Goal: Task Accomplishment & Management: Manage account settings

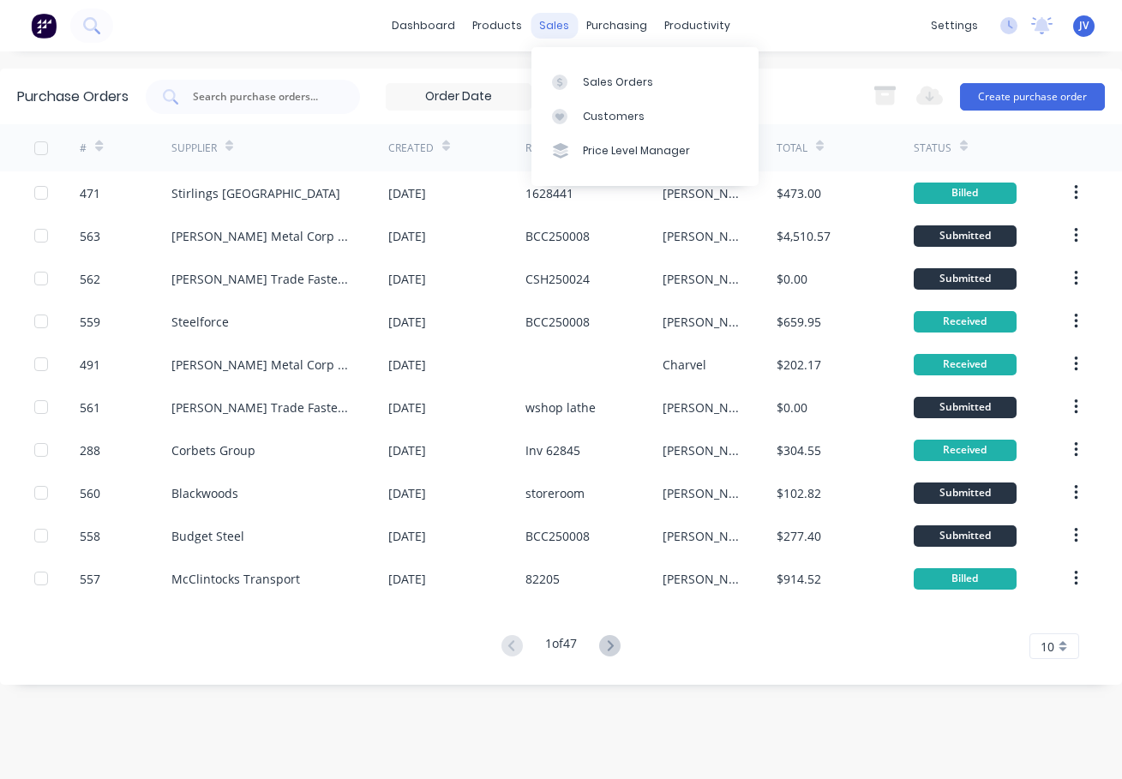
click at [549, 27] on div "sales" at bounding box center [554, 26] width 47 height 26
click at [606, 78] on div "Sales Orders" at bounding box center [618, 82] width 70 height 15
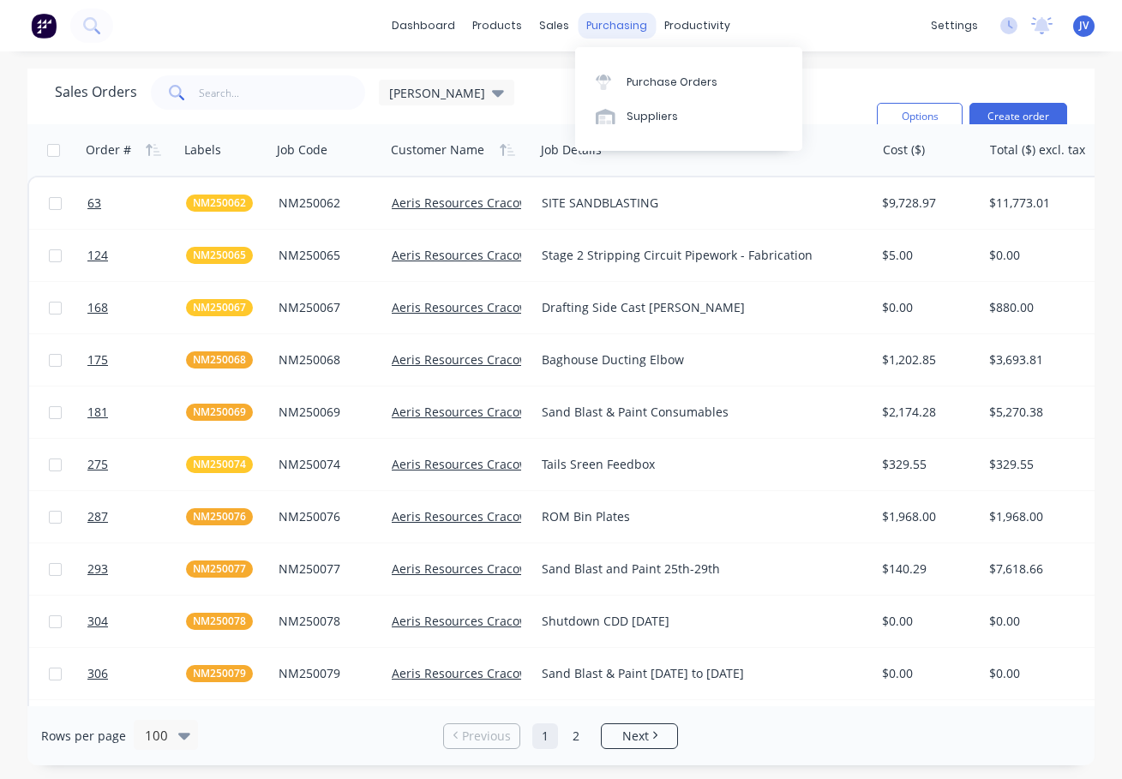
click at [602, 22] on div "purchasing" at bounding box center [617, 26] width 78 height 26
click at [645, 82] on div "Purchase Orders" at bounding box center [672, 82] width 91 height 15
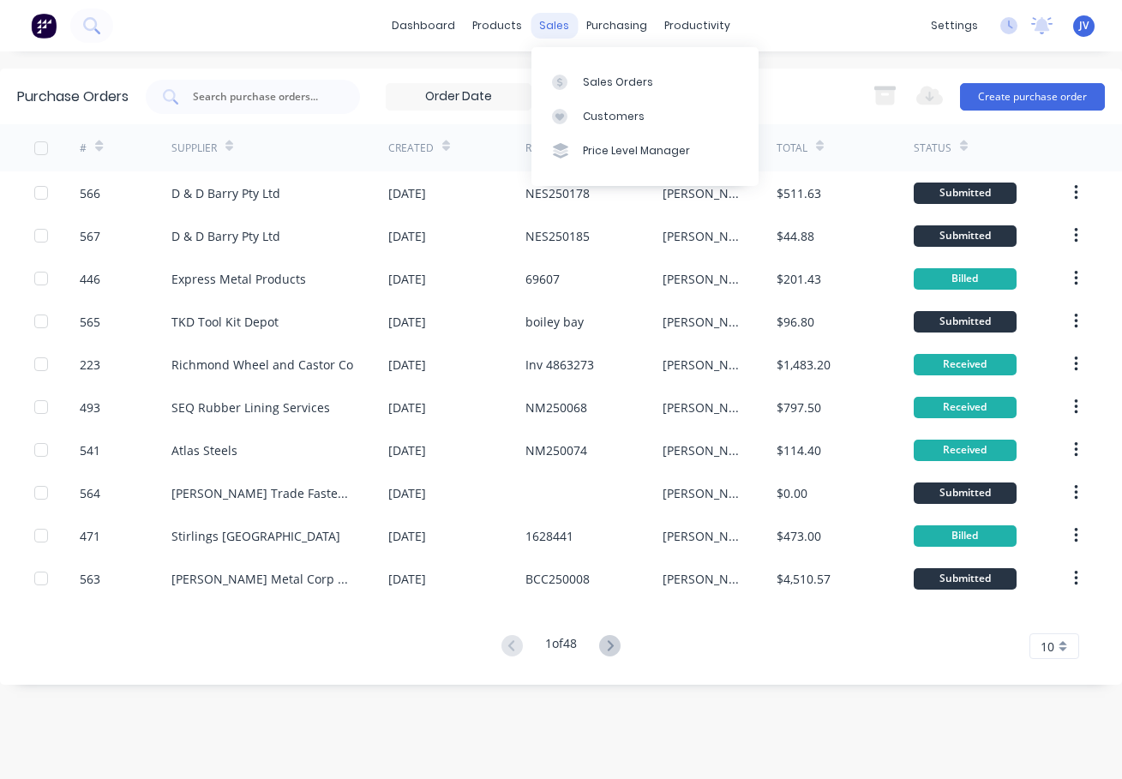
click at [546, 26] on div "sales" at bounding box center [554, 26] width 47 height 26
click at [591, 80] on div "Sales Orders" at bounding box center [618, 82] width 70 height 15
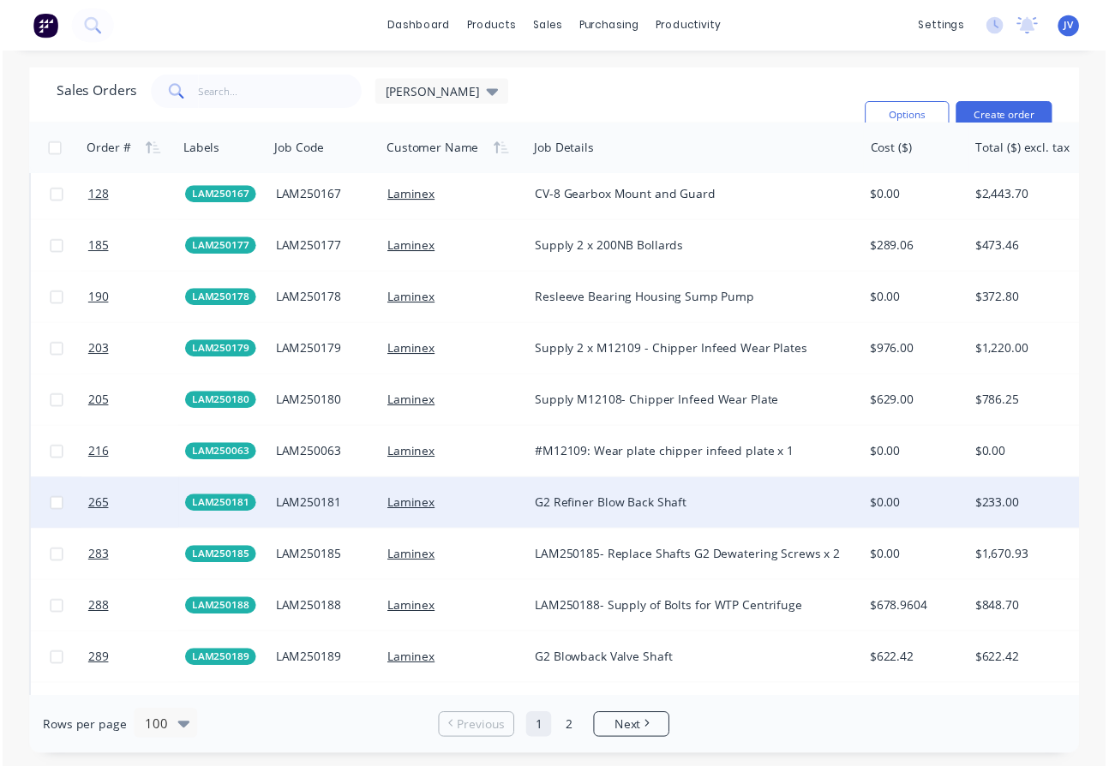
scroll to position [2514, 0]
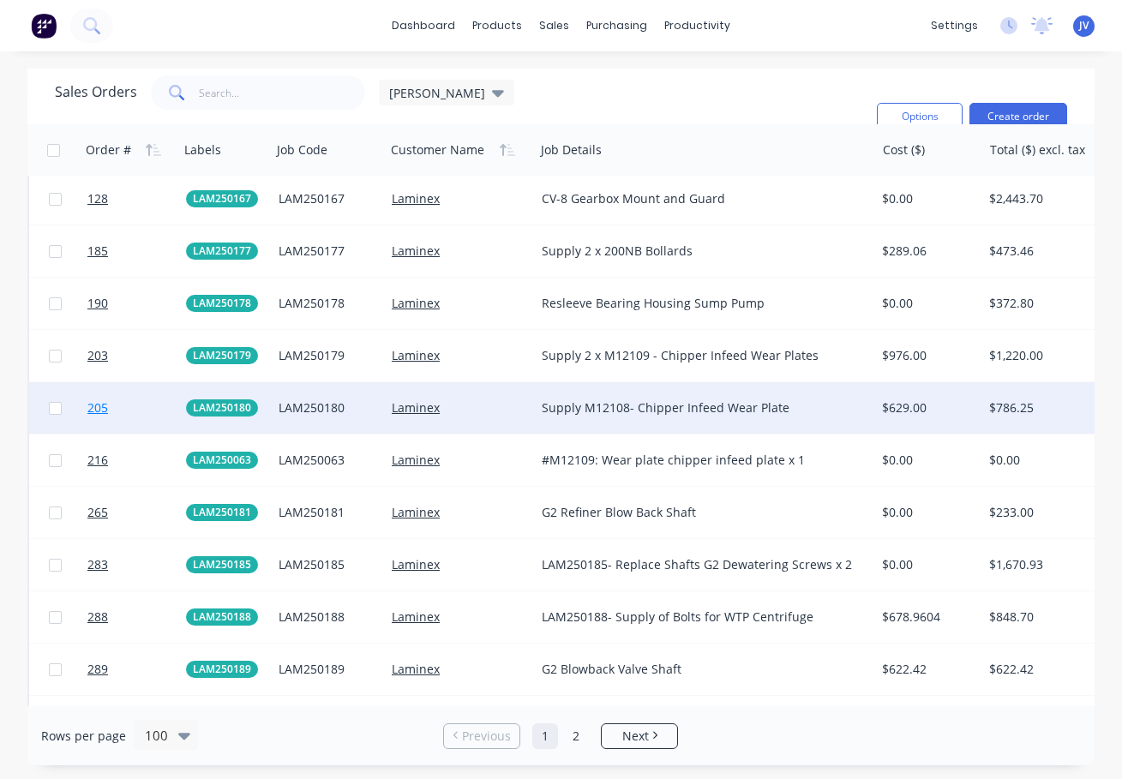
click at [95, 410] on span "205" at bounding box center [97, 407] width 21 height 17
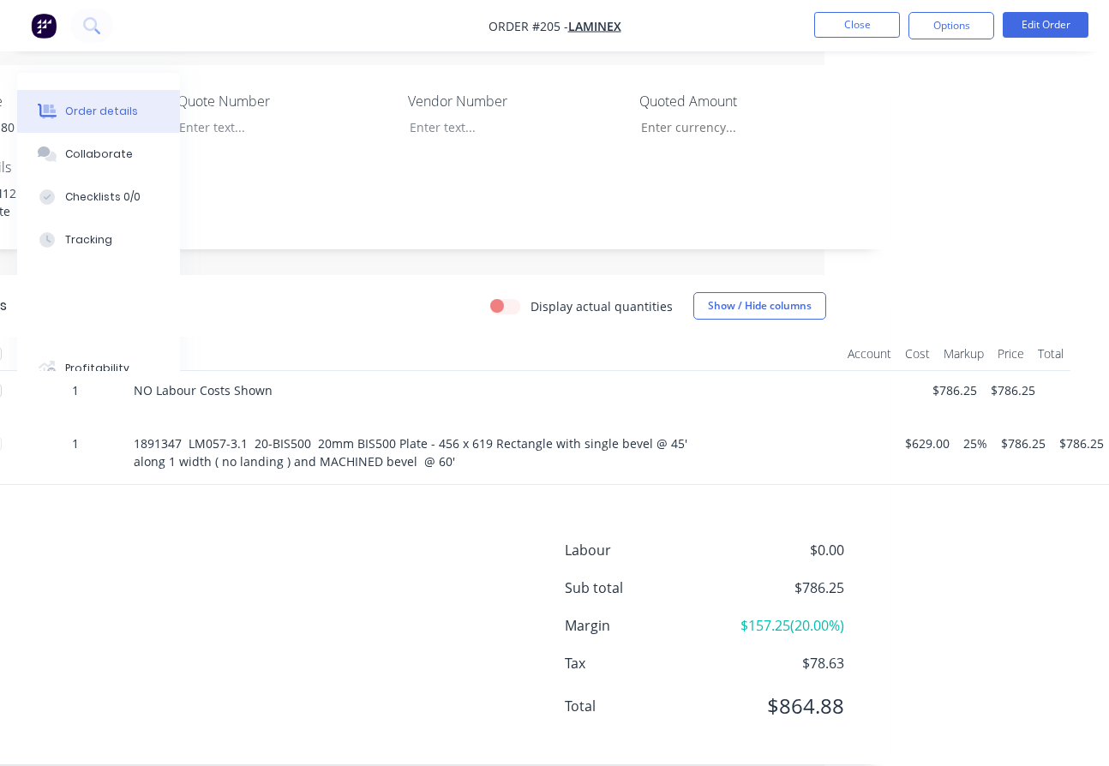
scroll to position [459, 285]
click at [854, 25] on button "Close" at bounding box center [857, 25] width 86 height 26
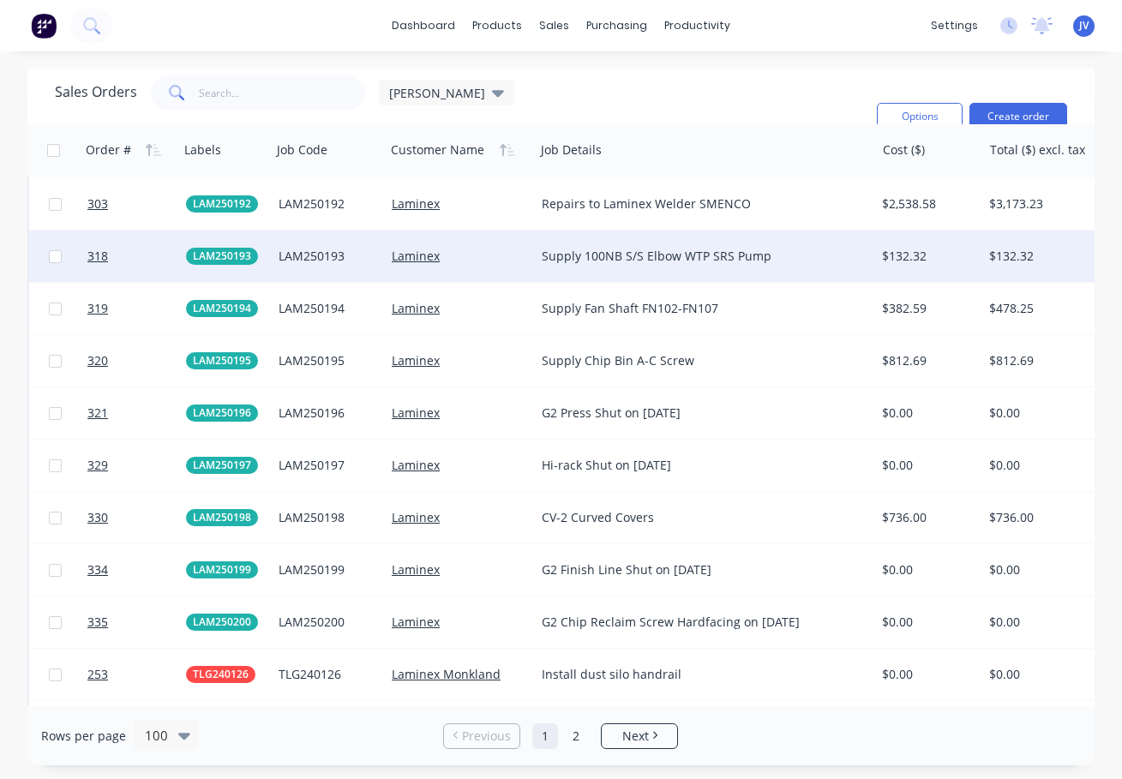
scroll to position [3257, 0]
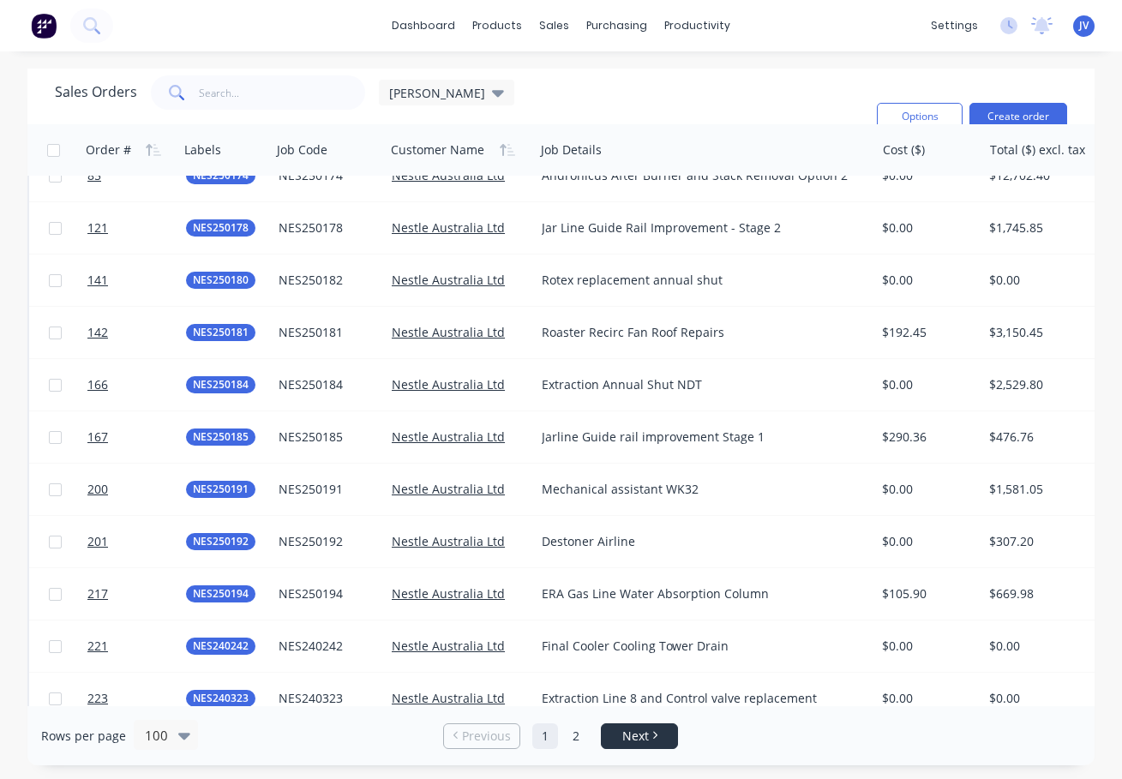
click at [656, 730] on link "Next" at bounding box center [639, 736] width 75 height 17
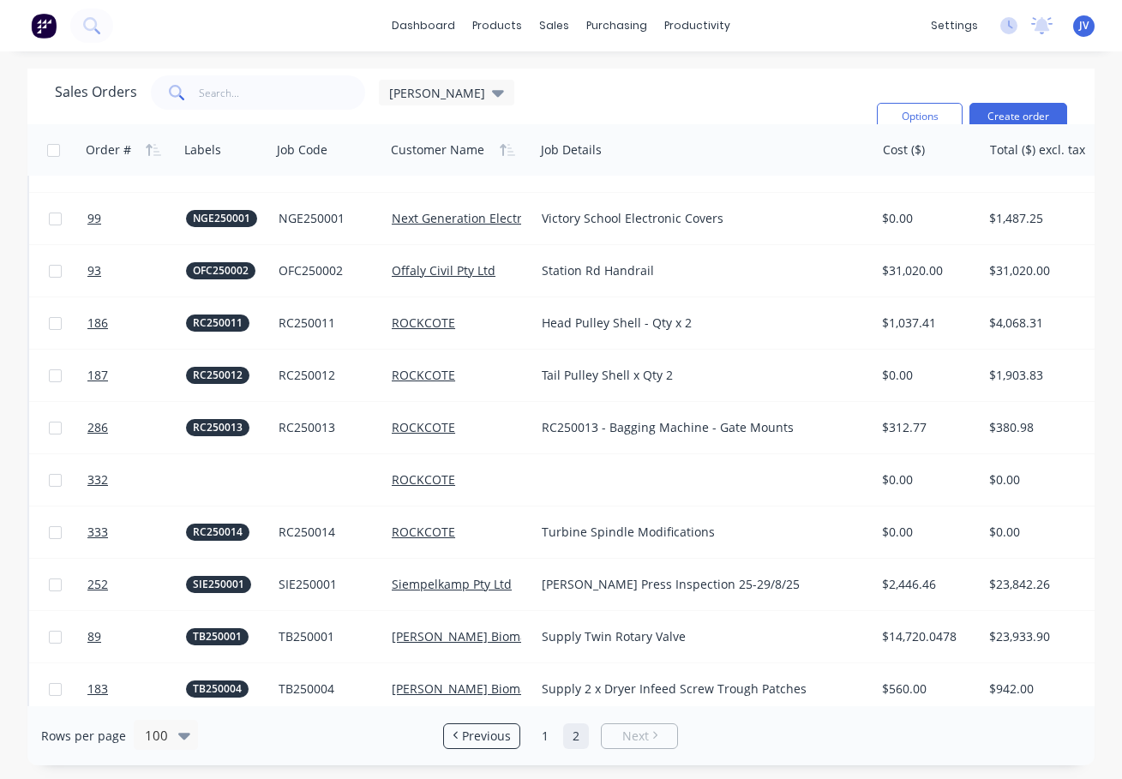
scroll to position [2143, 0]
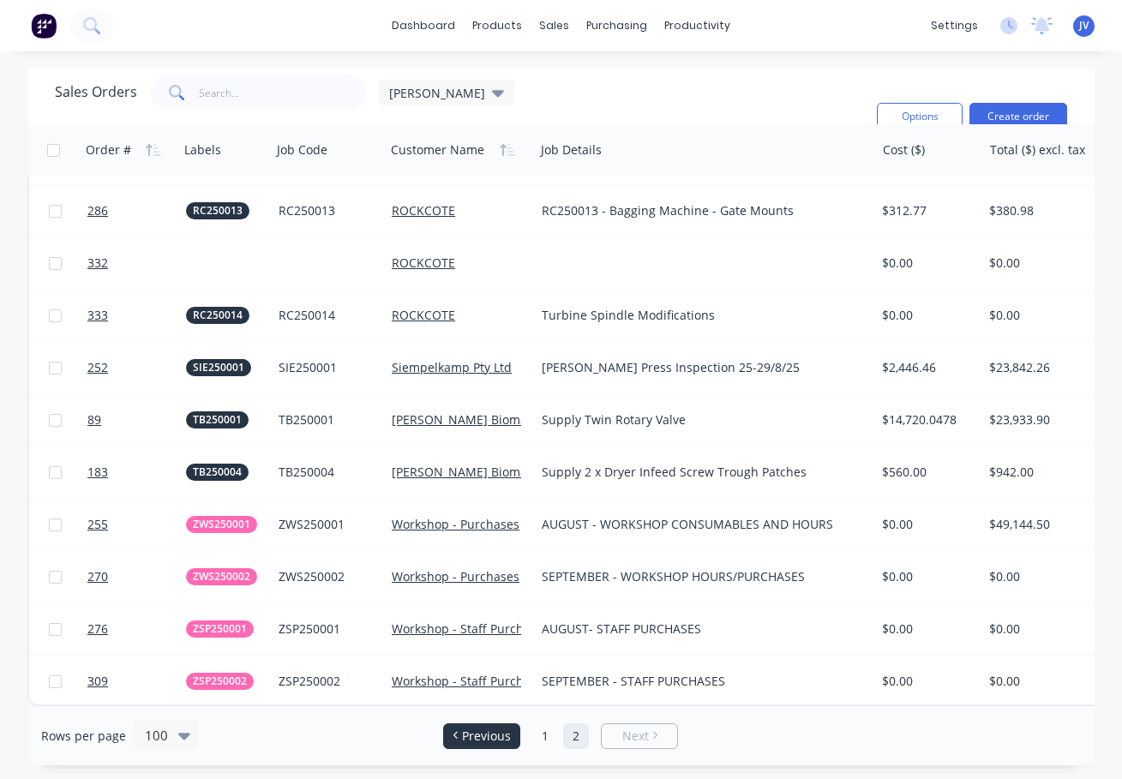
click at [491, 741] on span "Previous" at bounding box center [486, 736] width 49 height 17
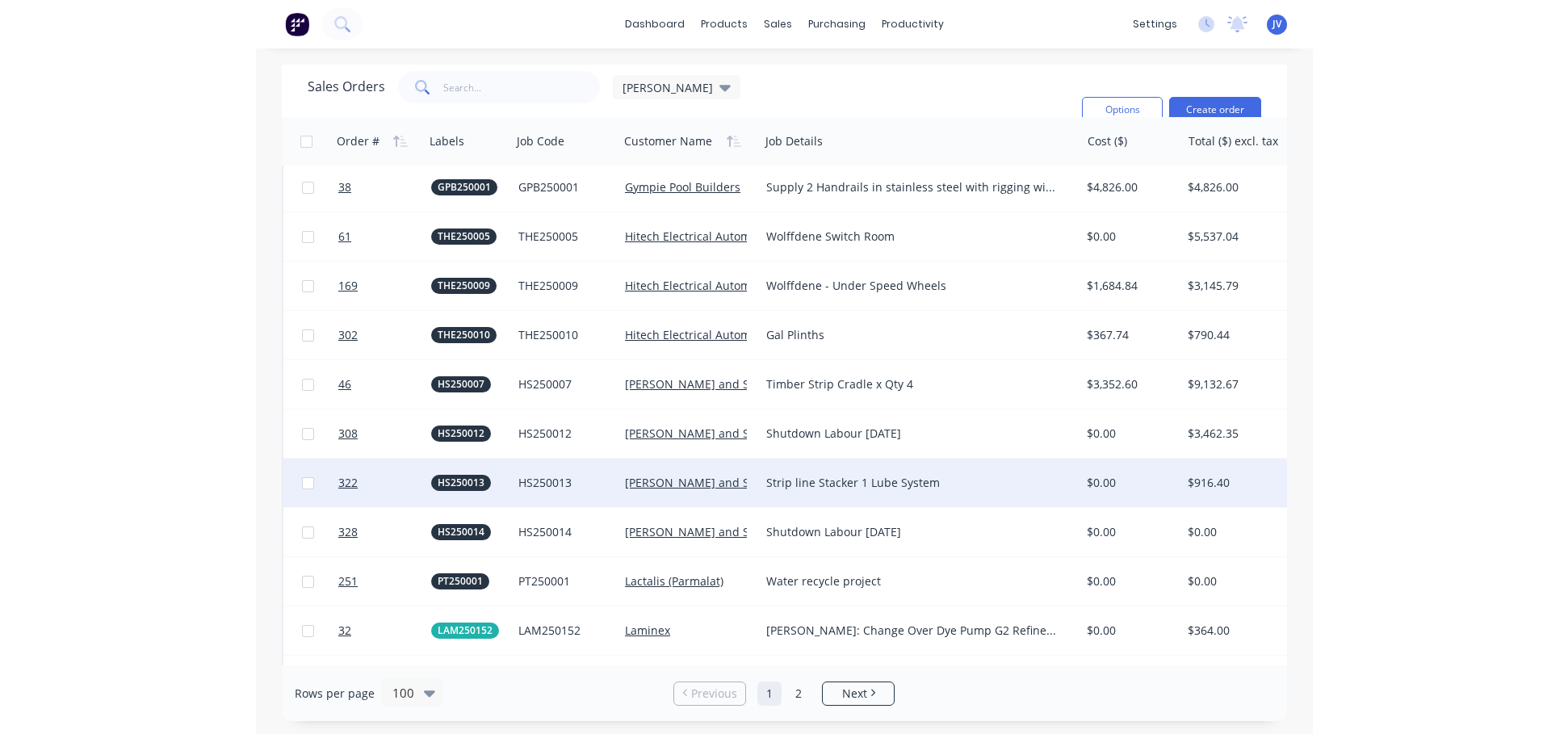
scroll to position [1681, 0]
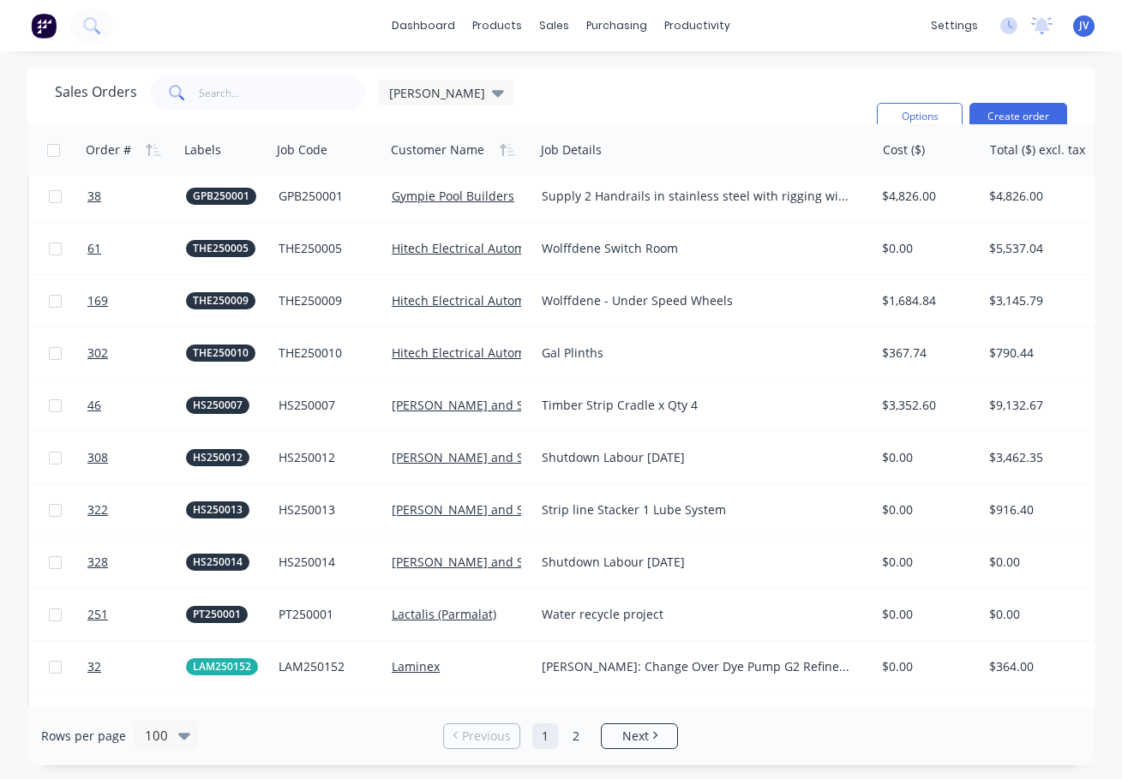
click at [663, 94] on div "Sales Orders [PERSON_NAME]: Status Sorting: Customer Name, Order # Reset" at bounding box center [459, 116] width 808 height 82
click at [660, 81] on div "Purchase Orders" at bounding box center [672, 82] width 91 height 15
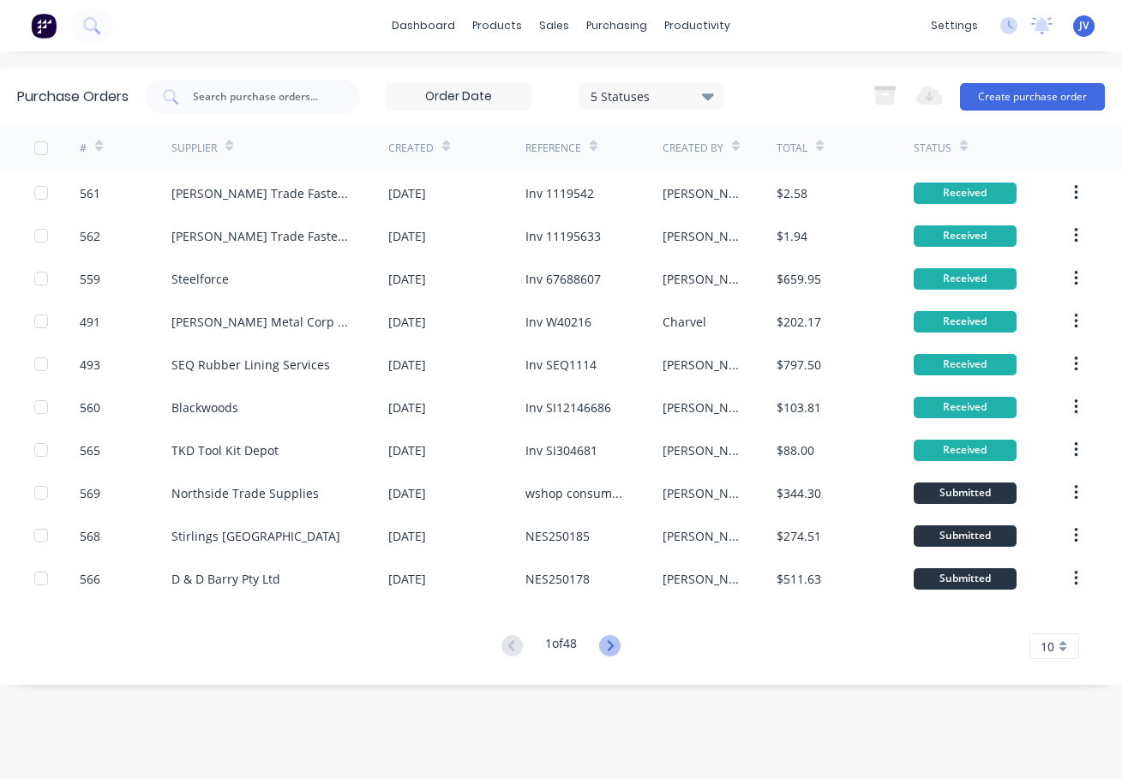
click at [614, 645] on icon at bounding box center [611, 645] width 6 height 10
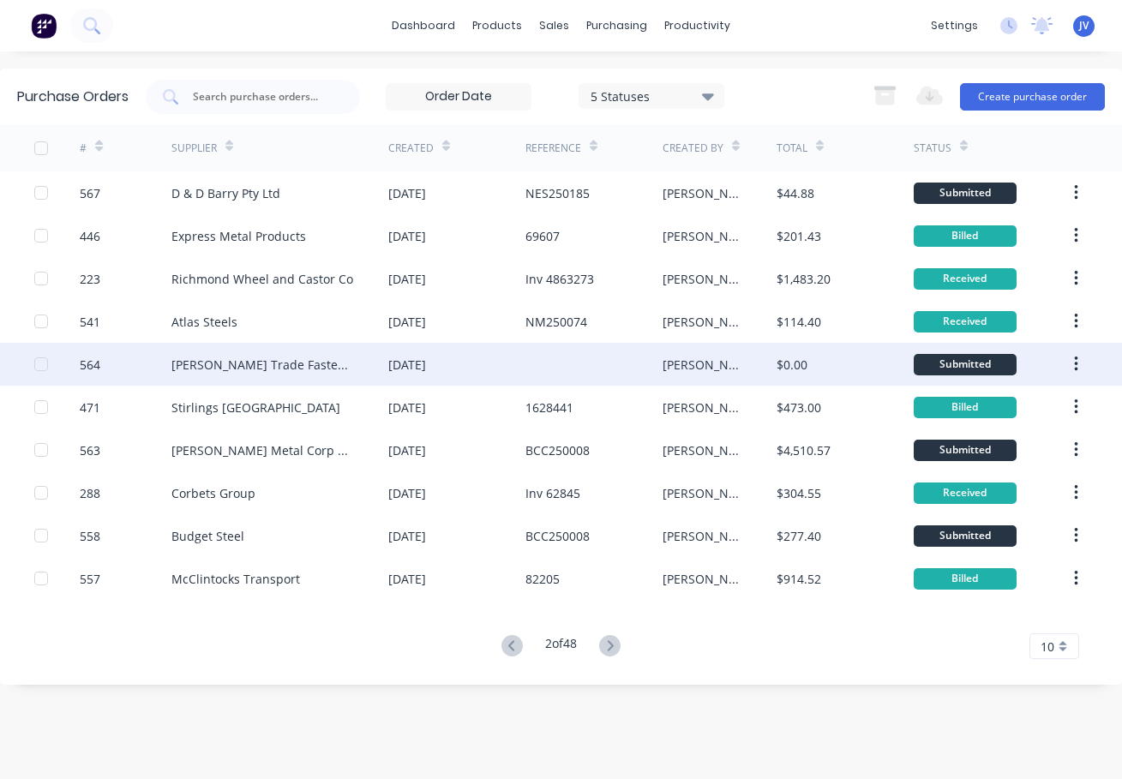
click at [92, 367] on div "564" at bounding box center [90, 365] width 21 height 18
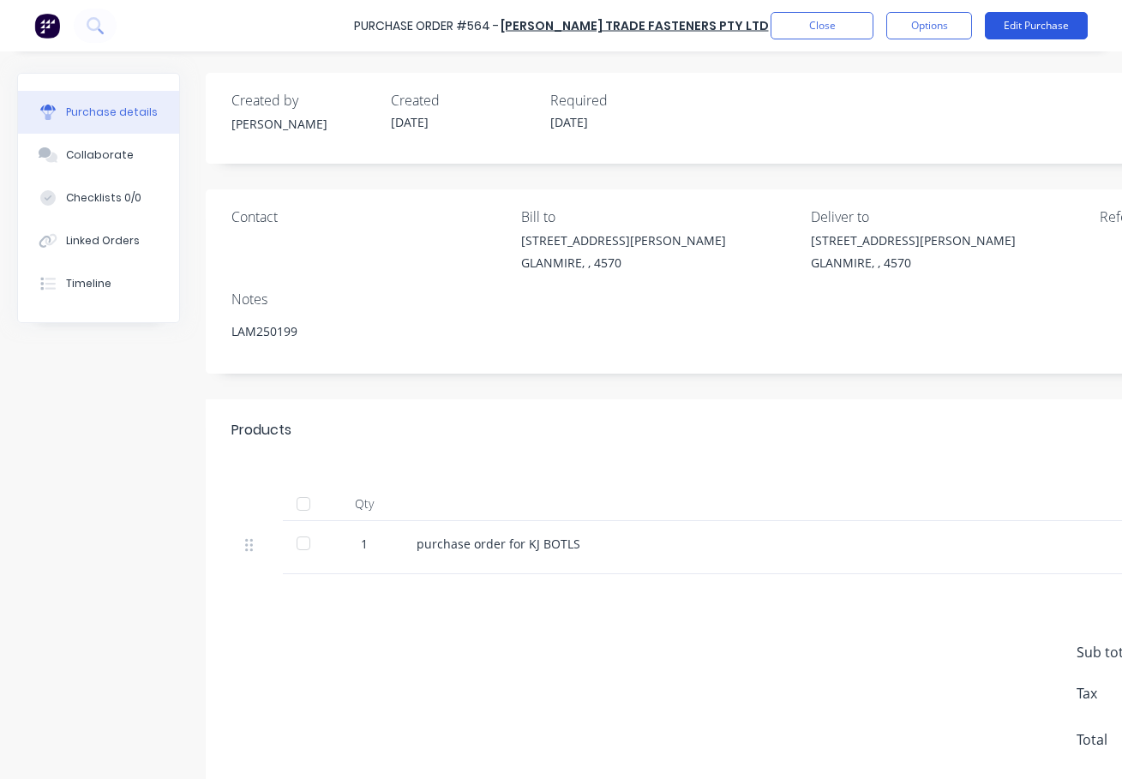
click at [1034, 30] on button "Edit Purchase" at bounding box center [1036, 25] width 103 height 27
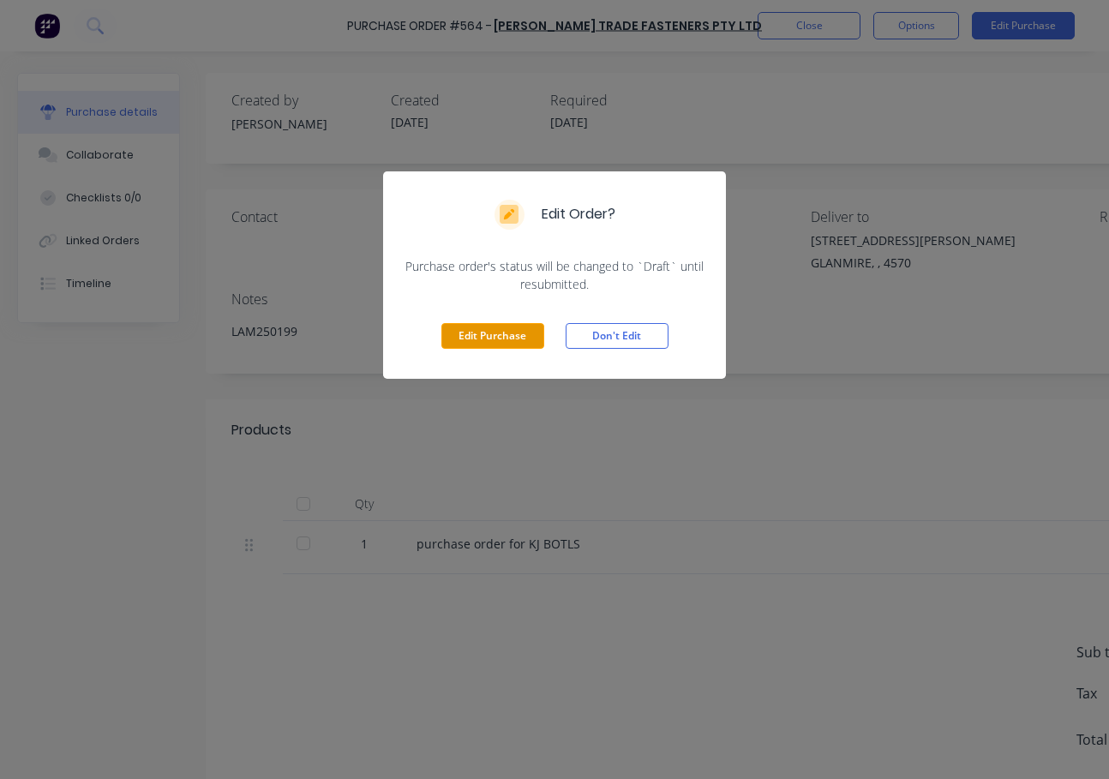
click at [516, 336] on button "Edit Purchase" at bounding box center [492, 336] width 103 height 26
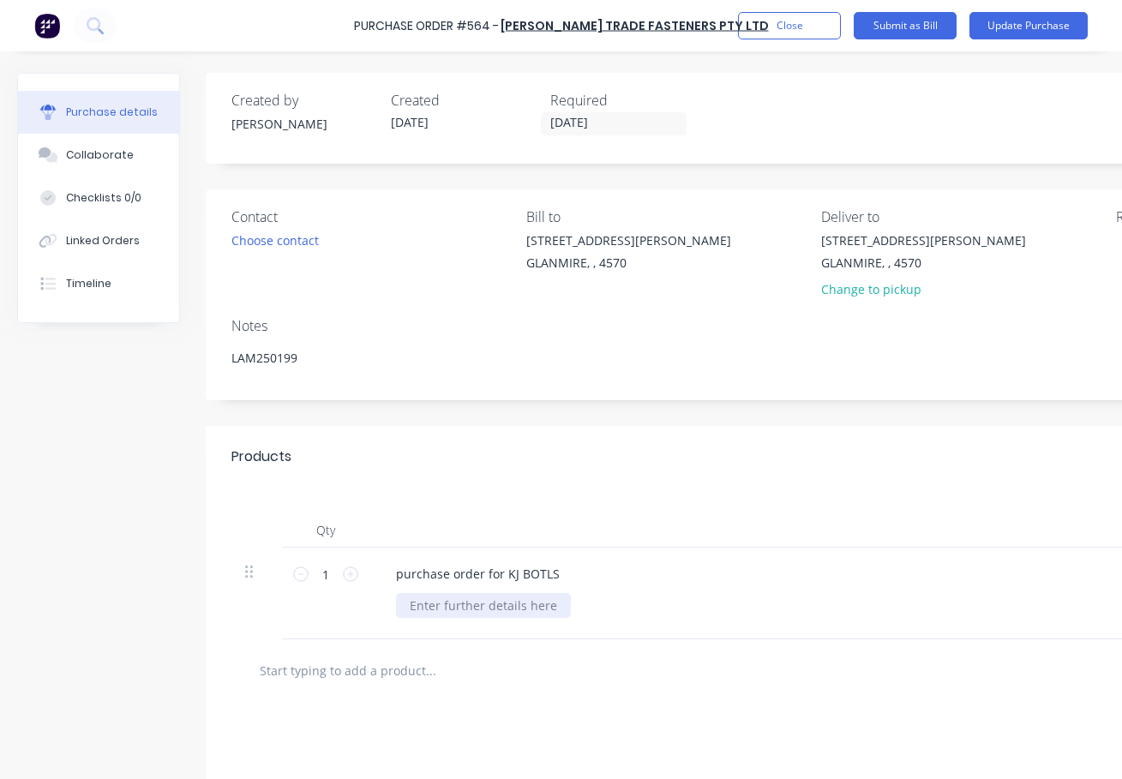
type textarea "x"
click at [469, 606] on div at bounding box center [483, 605] width 175 height 25
click at [353, 571] on icon at bounding box center [350, 574] width 15 height 15
type textarea "x"
type input "2"
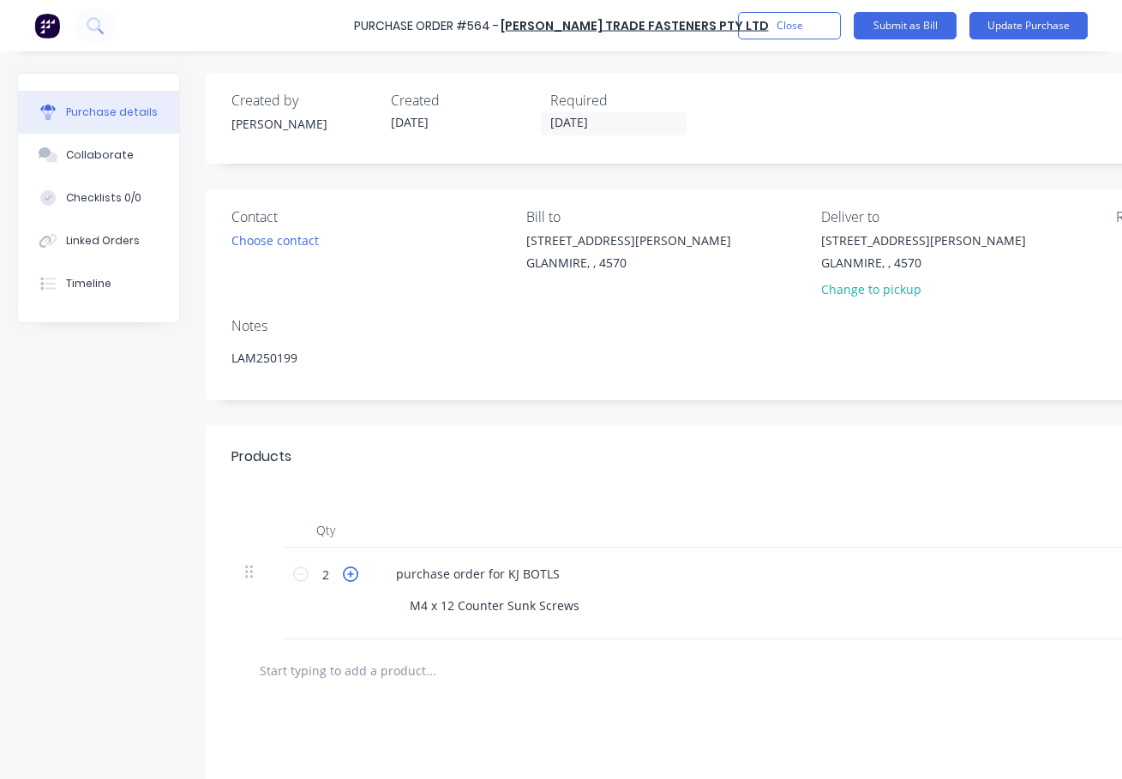
click at [353, 571] on icon at bounding box center [350, 574] width 15 height 15
type textarea "x"
type input "3"
click at [353, 571] on icon at bounding box center [350, 574] width 15 height 15
type textarea "x"
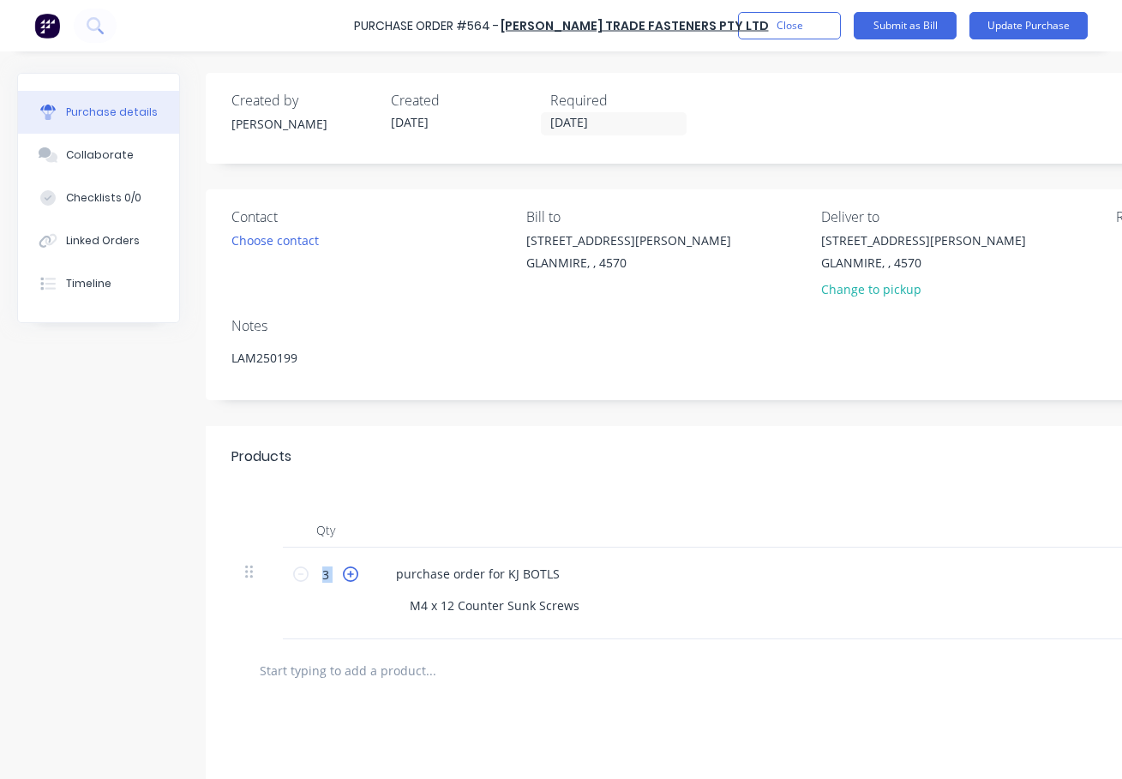
type input "4"
click at [353, 571] on icon at bounding box center [350, 574] width 15 height 15
type textarea "x"
type input "5"
click at [353, 571] on icon at bounding box center [350, 574] width 15 height 15
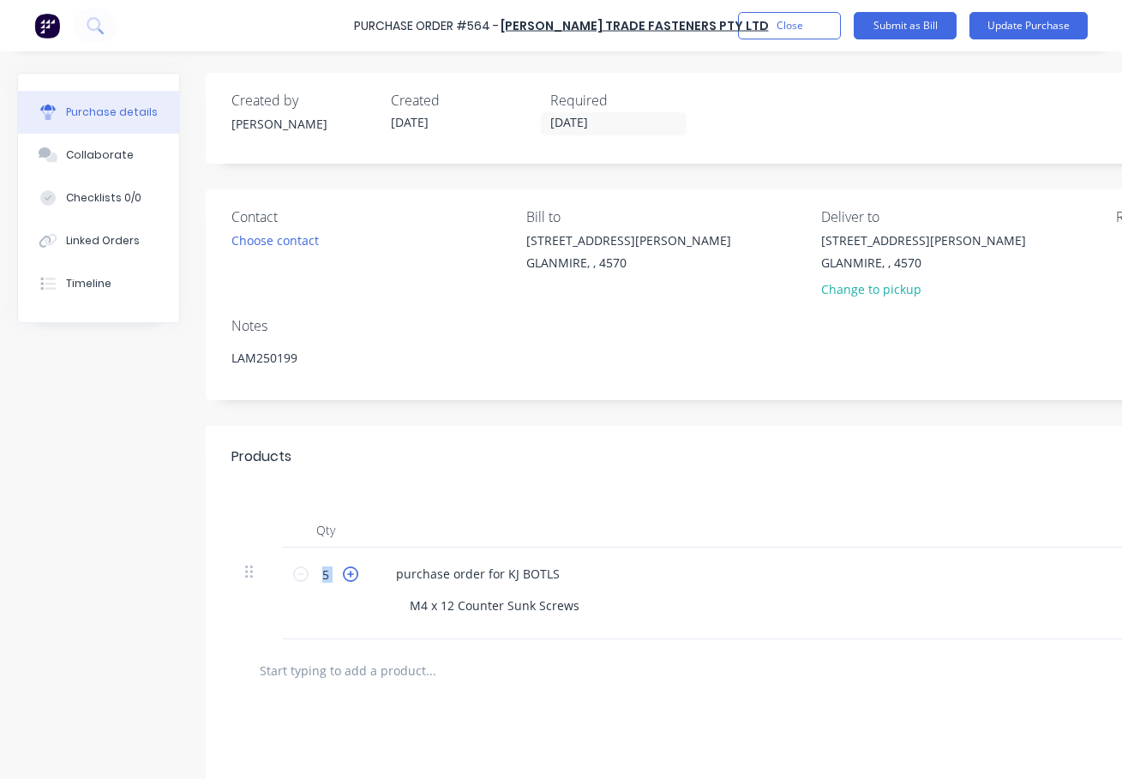
type textarea "x"
type input "6"
drag, startPoint x: 353, startPoint y: 571, endPoint x: 298, endPoint y: 577, distance: 55.2
click at [298, 577] on icon at bounding box center [300, 574] width 15 height 15
type textarea "x"
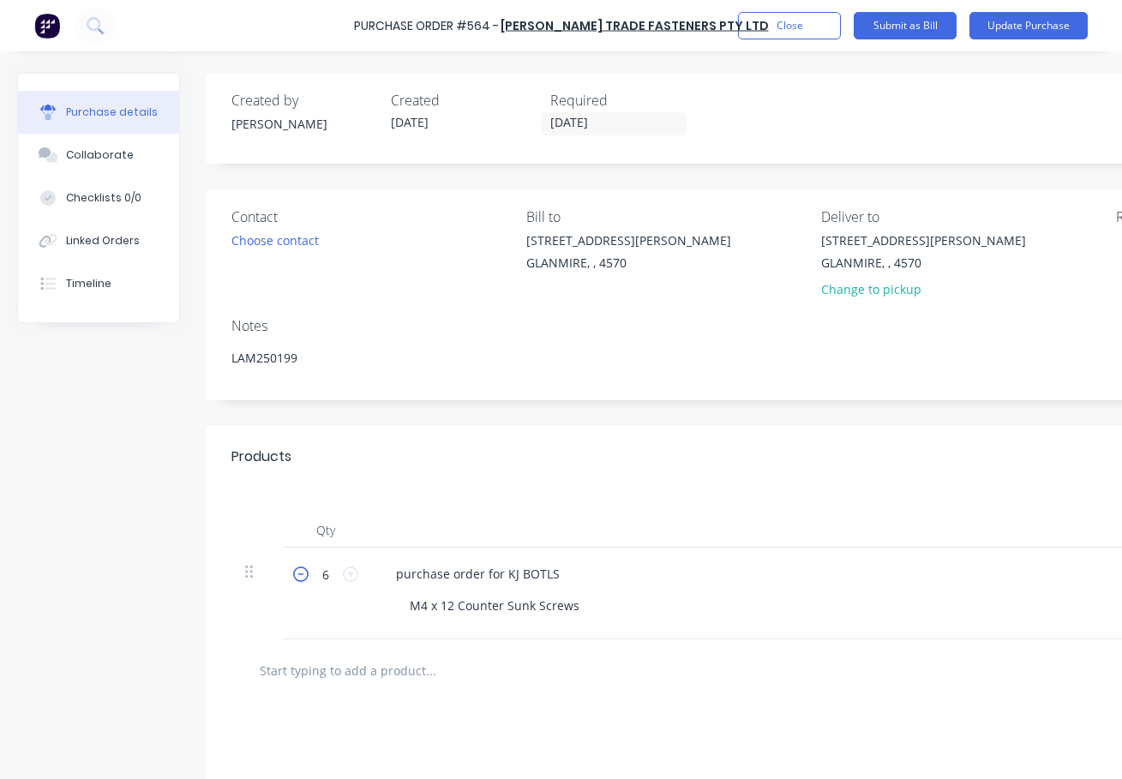
type input "5"
click at [300, 576] on icon at bounding box center [300, 574] width 15 height 15
type textarea "x"
type input "4"
click at [300, 576] on icon at bounding box center [300, 574] width 15 height 15
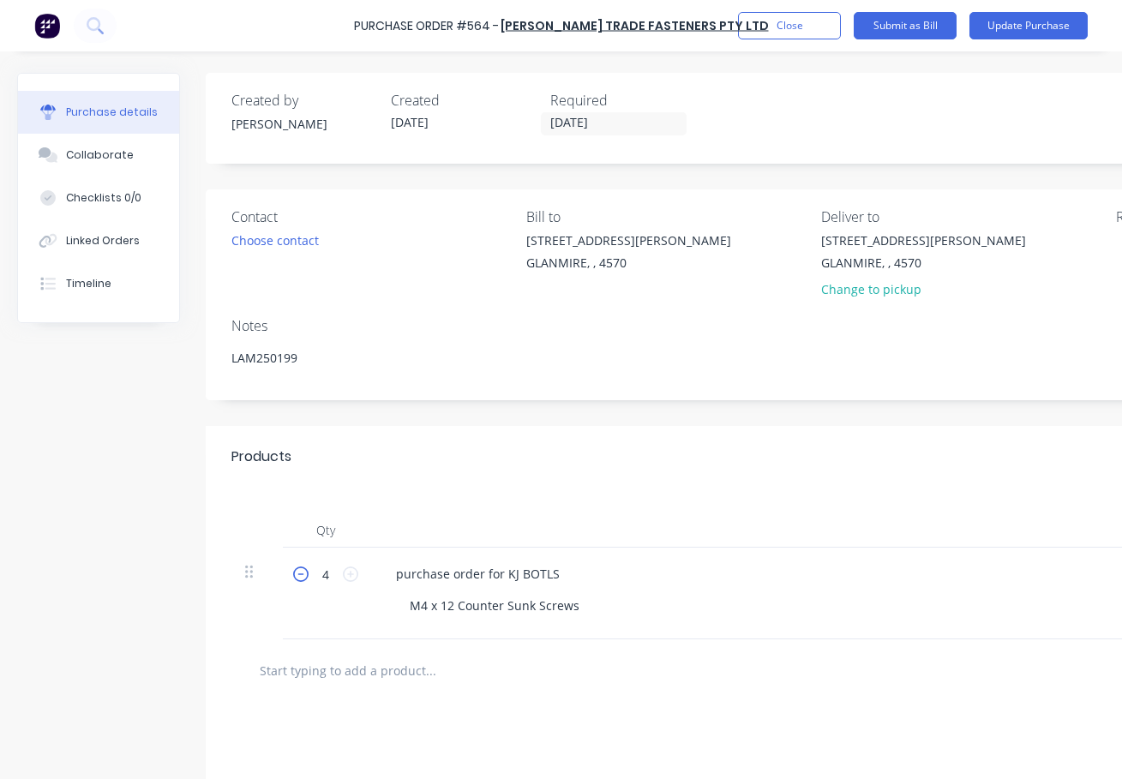
type textarea "x"
type input "3"
click at [300, 576] on icon at bounding box center [300, 574] width 15 height 15
type textarea "x"
type input "2"
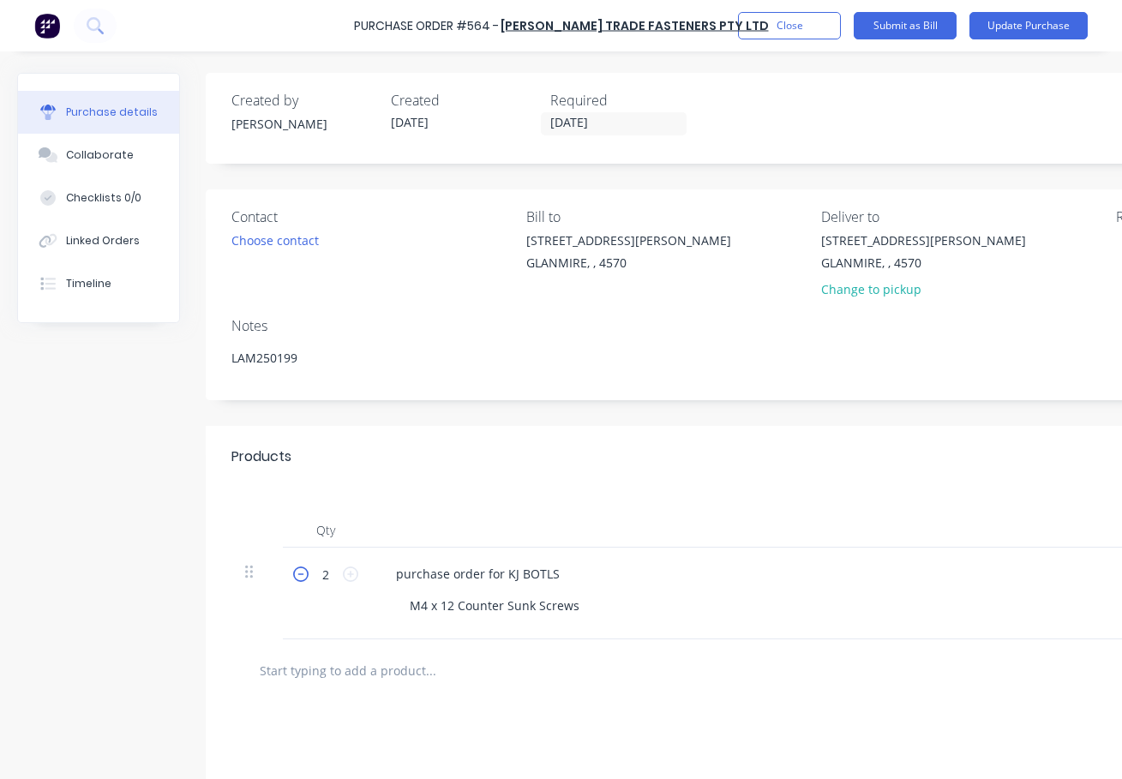
click at [300, 576] on icon at bounding box center [300, 574] width 15 height 15
type textarea "x"
type input "1"
click at [1024, 25] on button "Update Purchase" at bounding box center [1028, 25] width 118 height 27
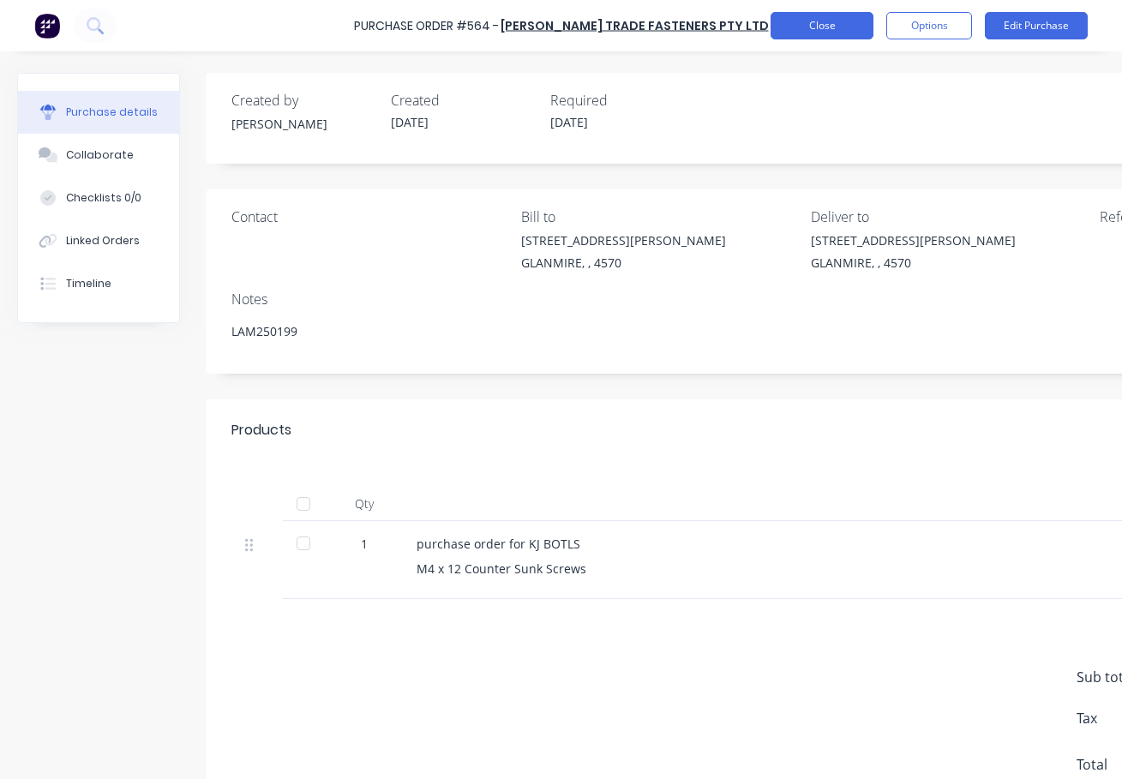
click at [836, 15] on button "Close" at bounding box center [821, 25] width 103 height 27
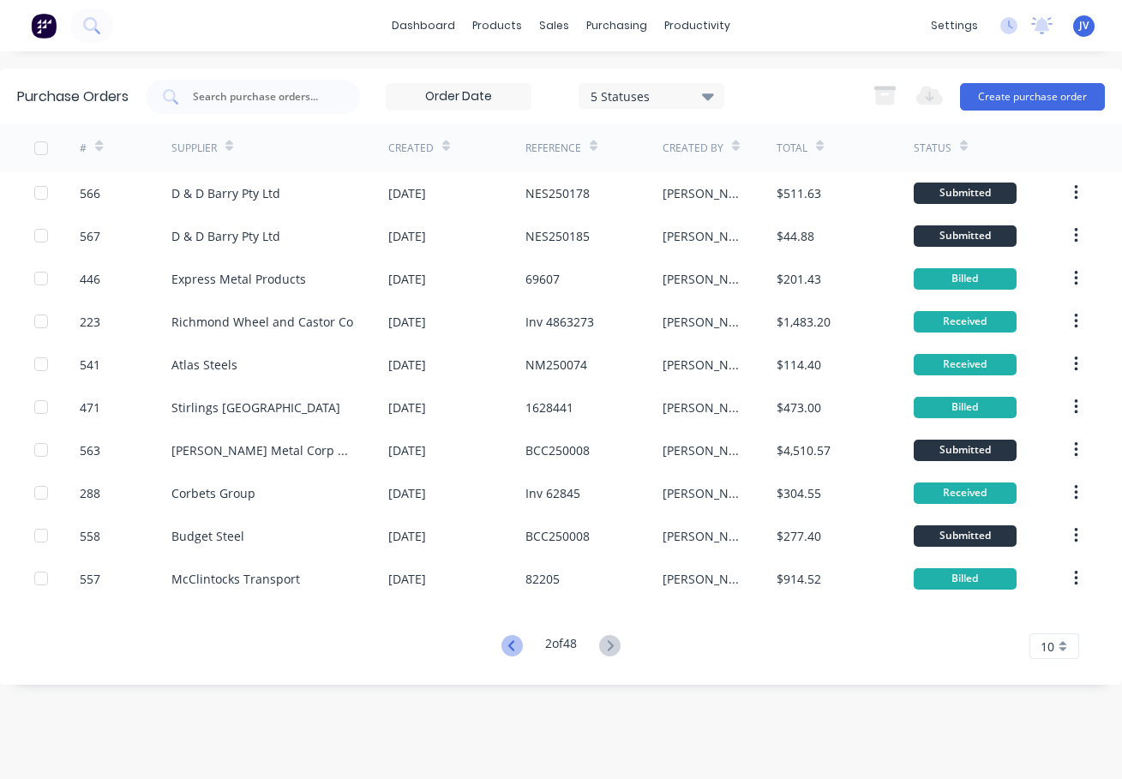
click at [506, 645] on icon at bounding box center [511, 645] width 21 height 21
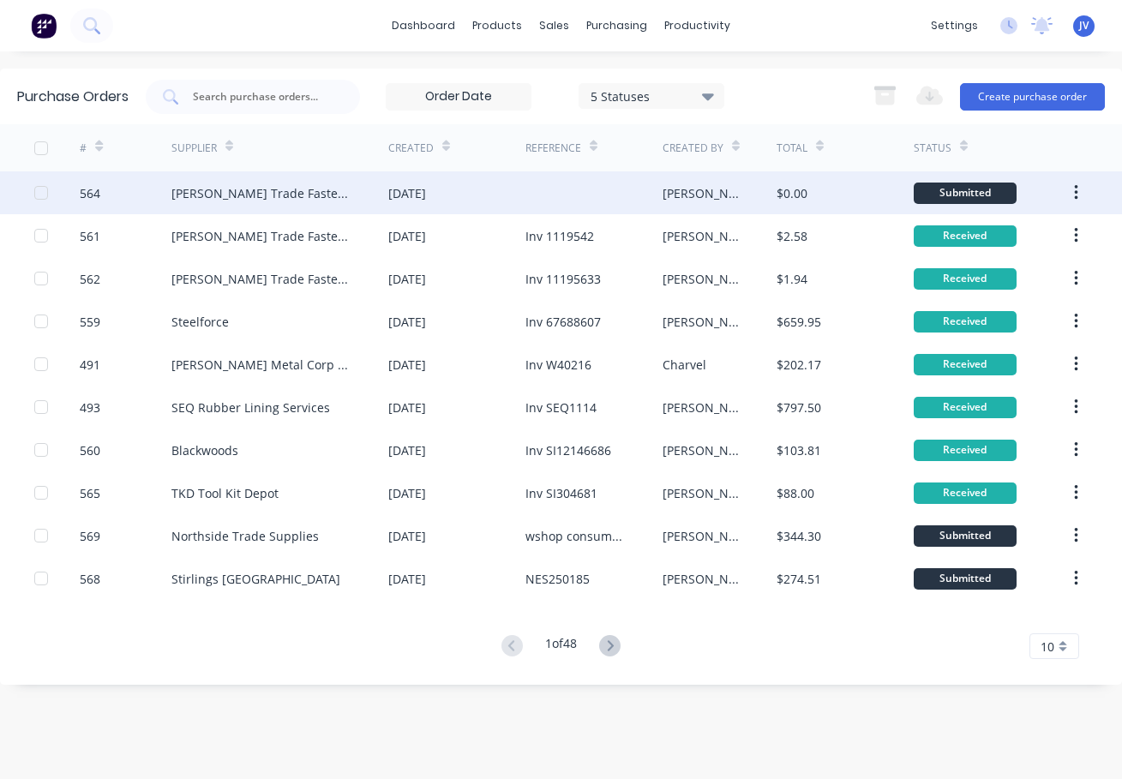
click at [95, 191] on div "564" at bounding box center [90, 193] width 21 height 18
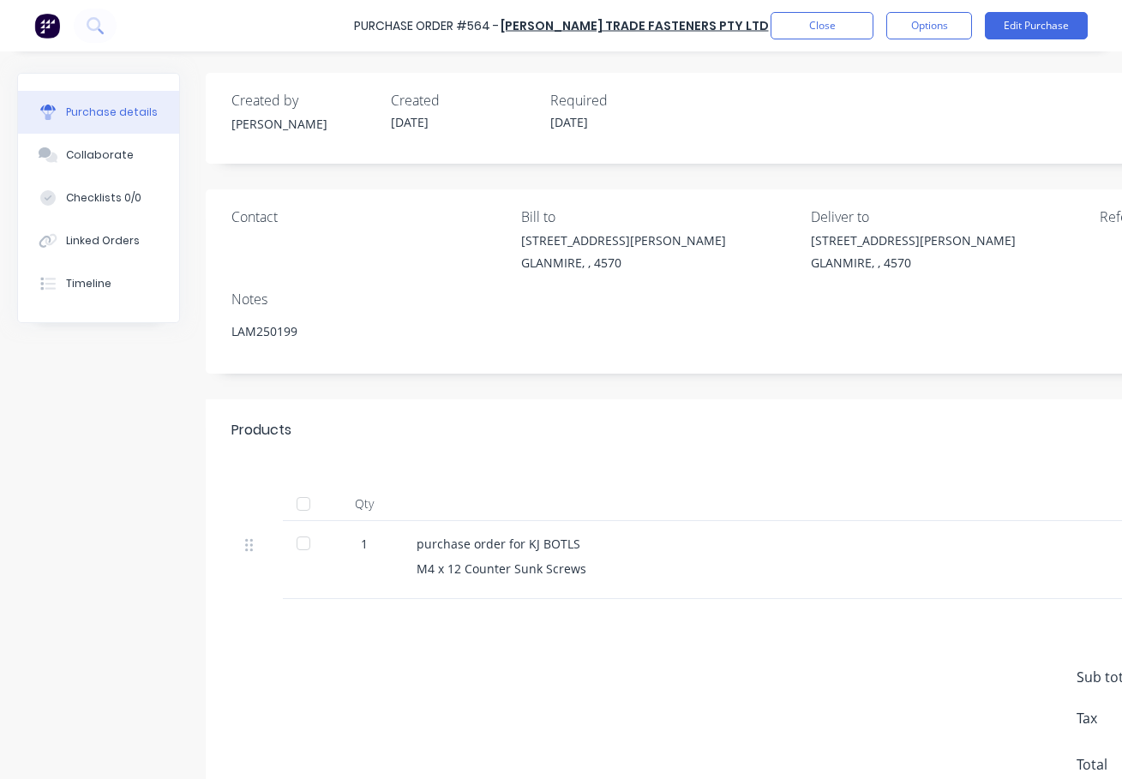
click at [97, 112] on div "Purchase details" at bounding box center [112, 112] width 92 height 15
click at [1034, 27] on button "Edit Purchase" at bounding box center [1036, 25] width 103 height 27
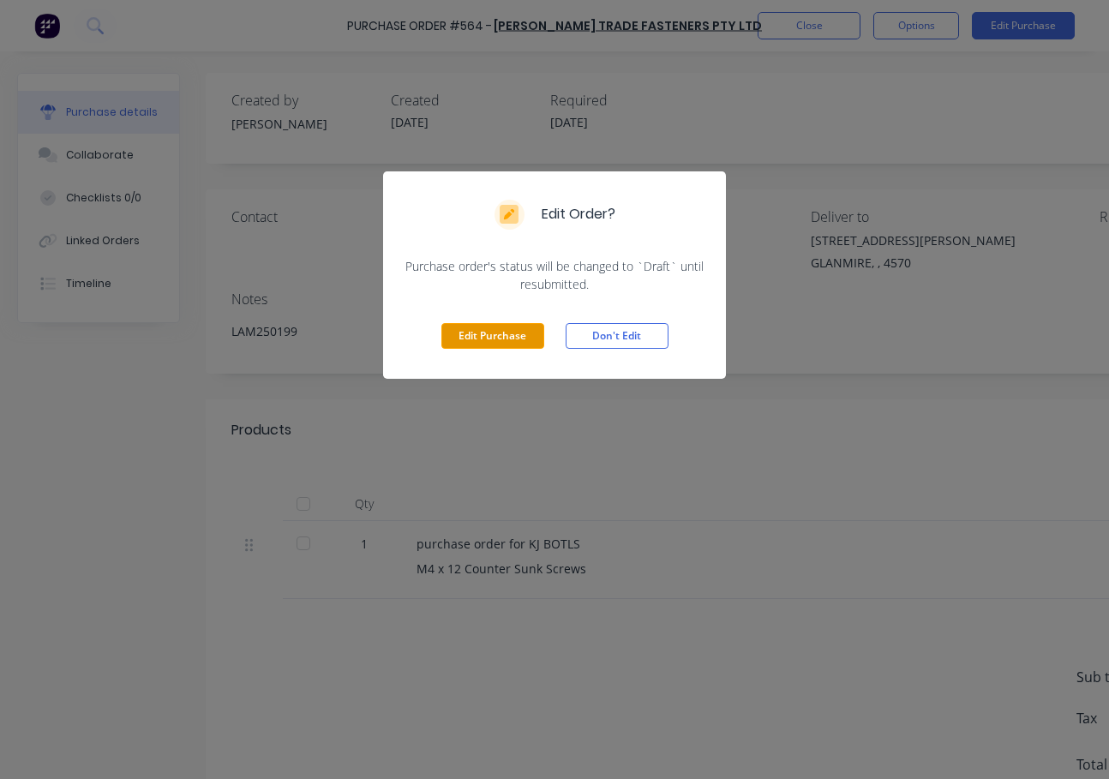
click at [506, 336] on button "Edit Purchase" at bounding box center [492, 336] width 103 height 26
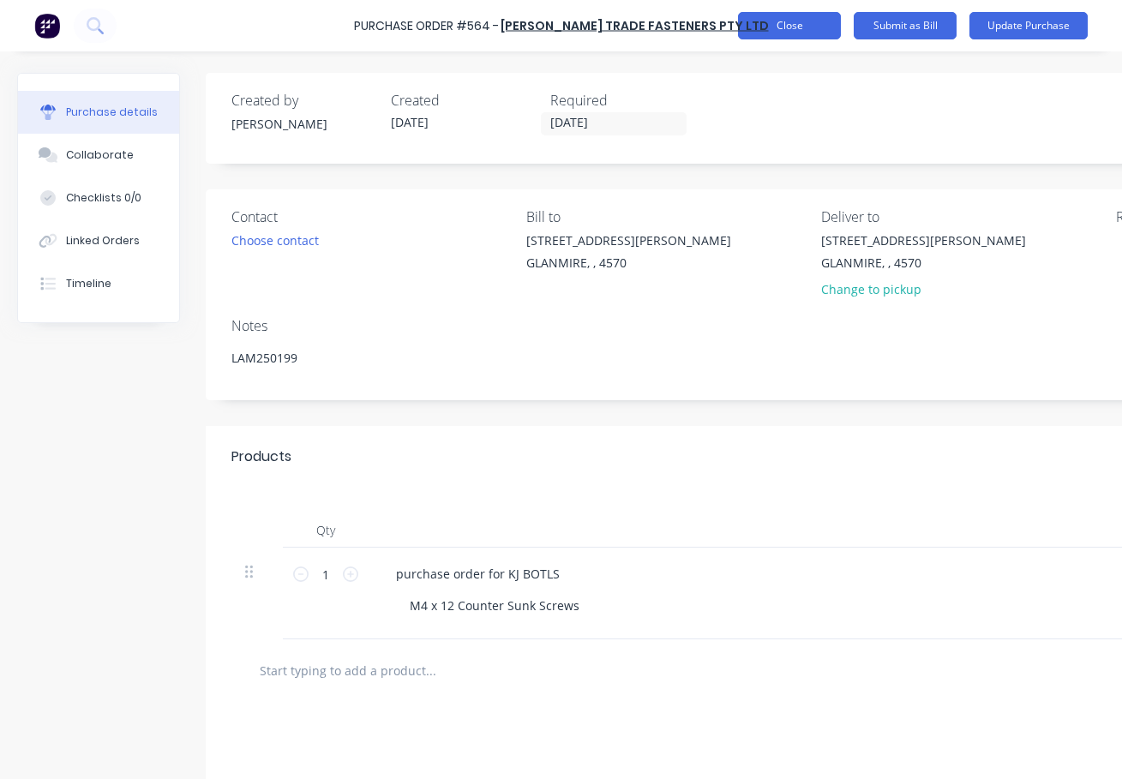
click at [794, 28] on button "Close" at bounding box center [789, 25] width 103 height 27
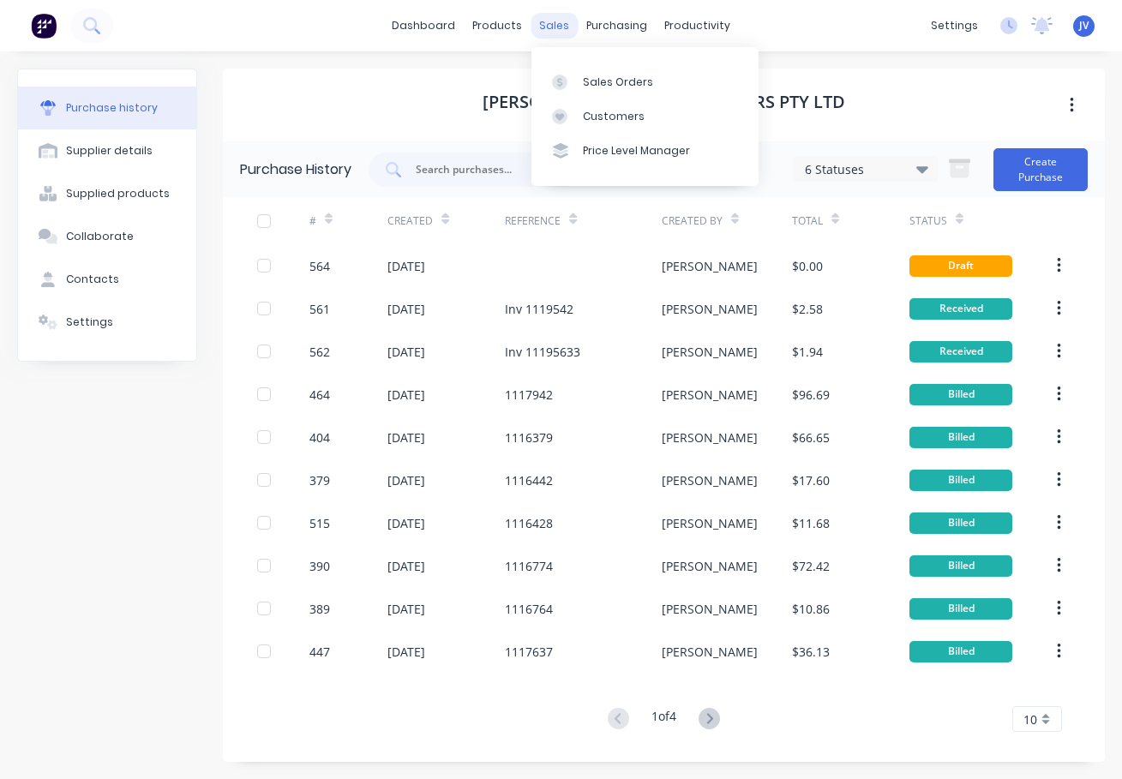
click at [559, 27] on div "sales" at bounding box center [554, 26] width 47 height 26
click at [616, 84] on div "Sales Orders" at bounding box center [618, 82] width 70 height 15
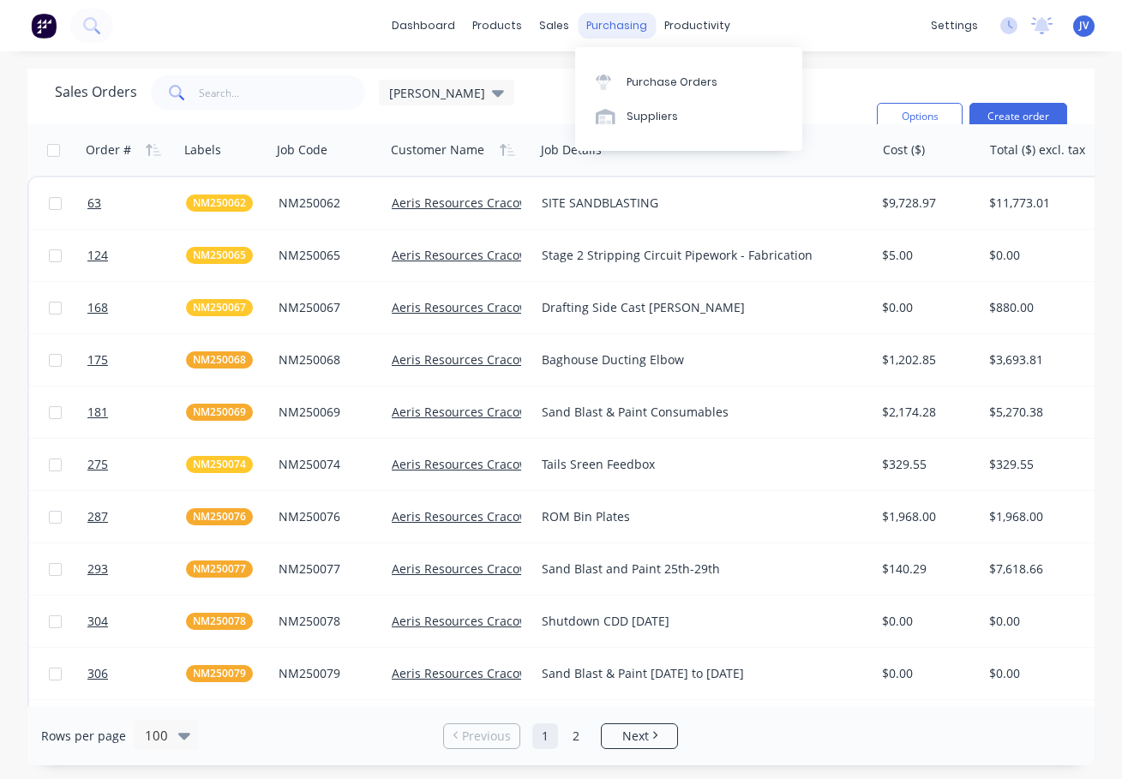
click at [614, 25] on div "purchasing" at bounding box center [617, 26] width 78 height 26
click at [654, 75] on div "Purchase Orders" at bounding box center [672, 82] width 91 height 15
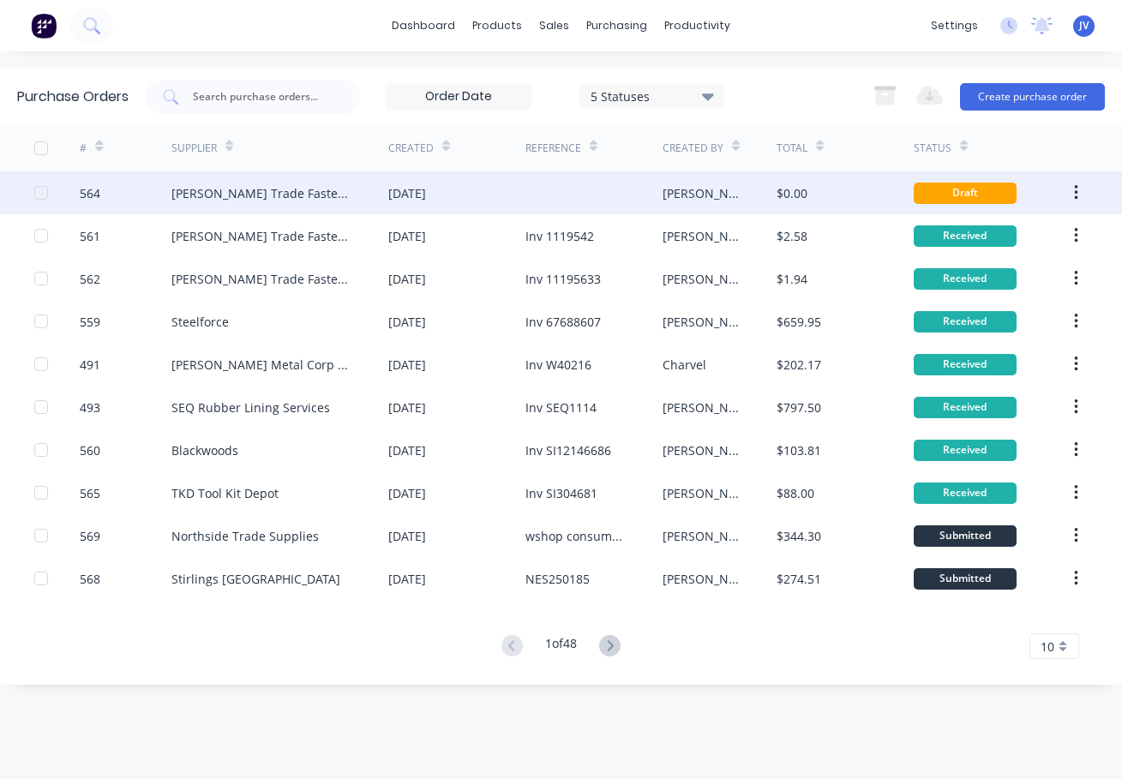
click at [93, 195] on div "564" at bounding box center [90, 193] width 21 height 18
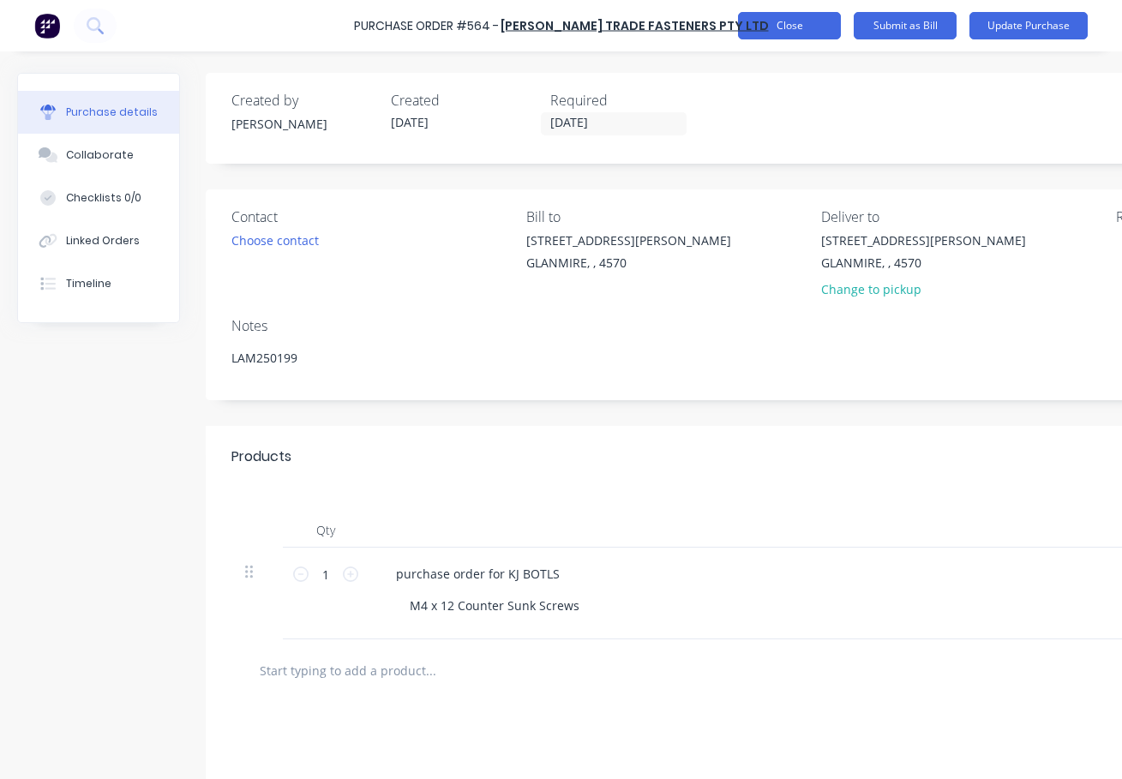
click at [809, 28] on button "Close" at bounding box center [789, 25] width 103 height 27
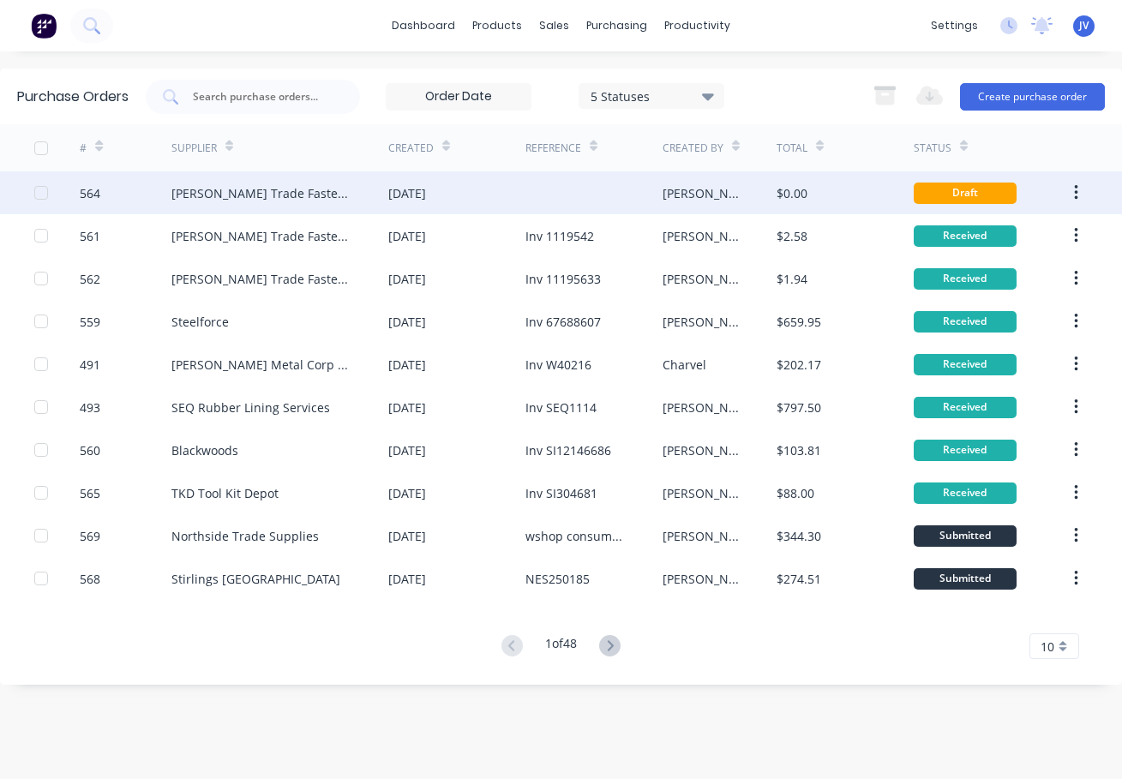
click at [99, 194] on div "564" at bounding box center [90, 193] width 21 height 18
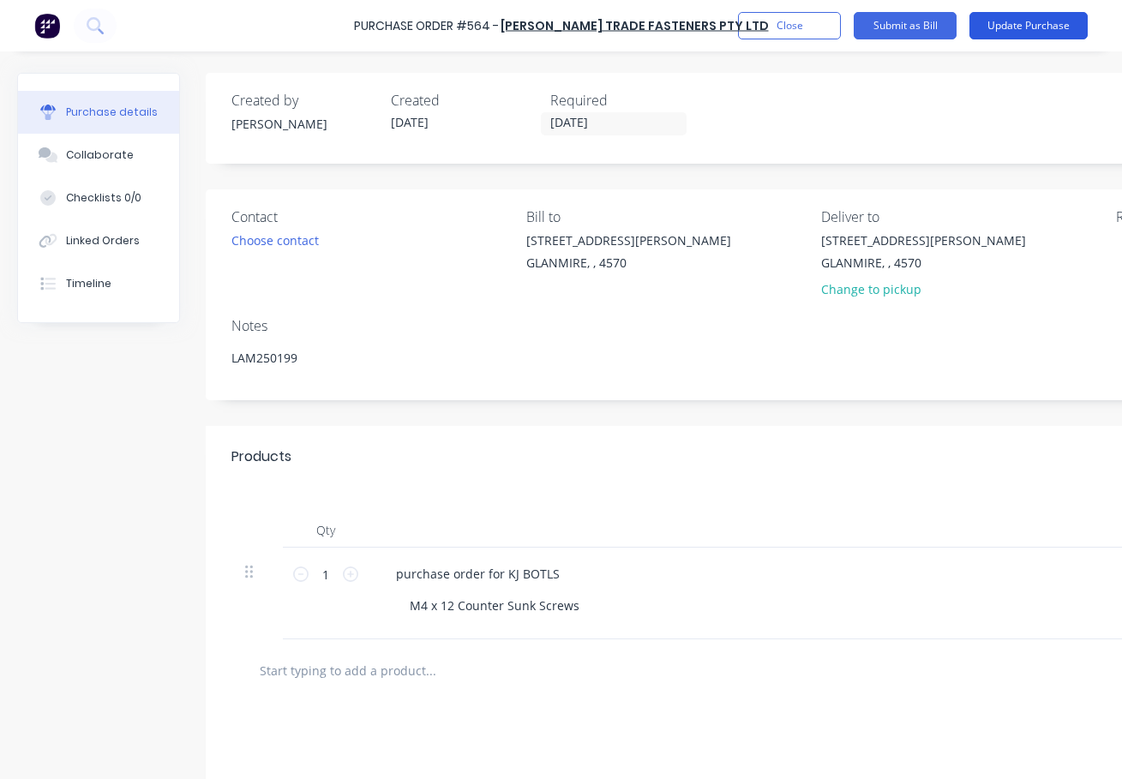
click at [1028, 27] on button "Update Purchase" at bounding box center [1028, 25] width 118 height 27
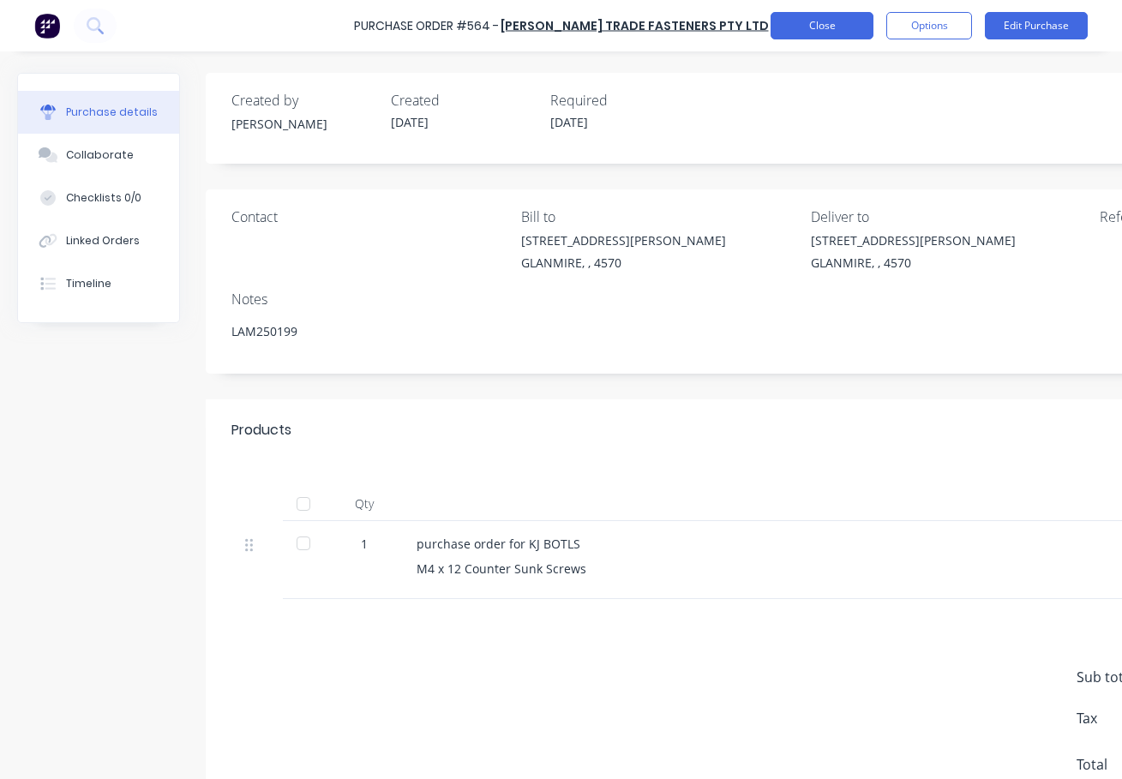
click at [832, 28] on button "Close" at bounding box center [821, 25] width 103 height 27
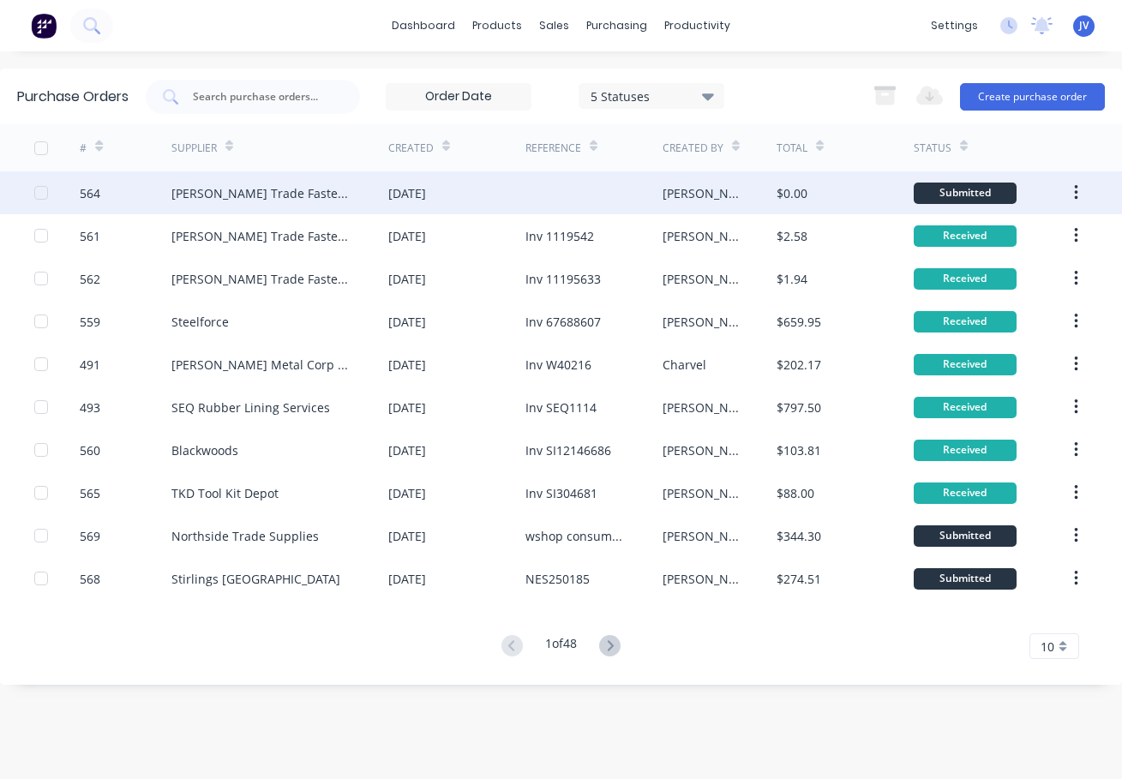
click at [84, 191] on div "564" at bounding box center [90, 193] width 21 height 18
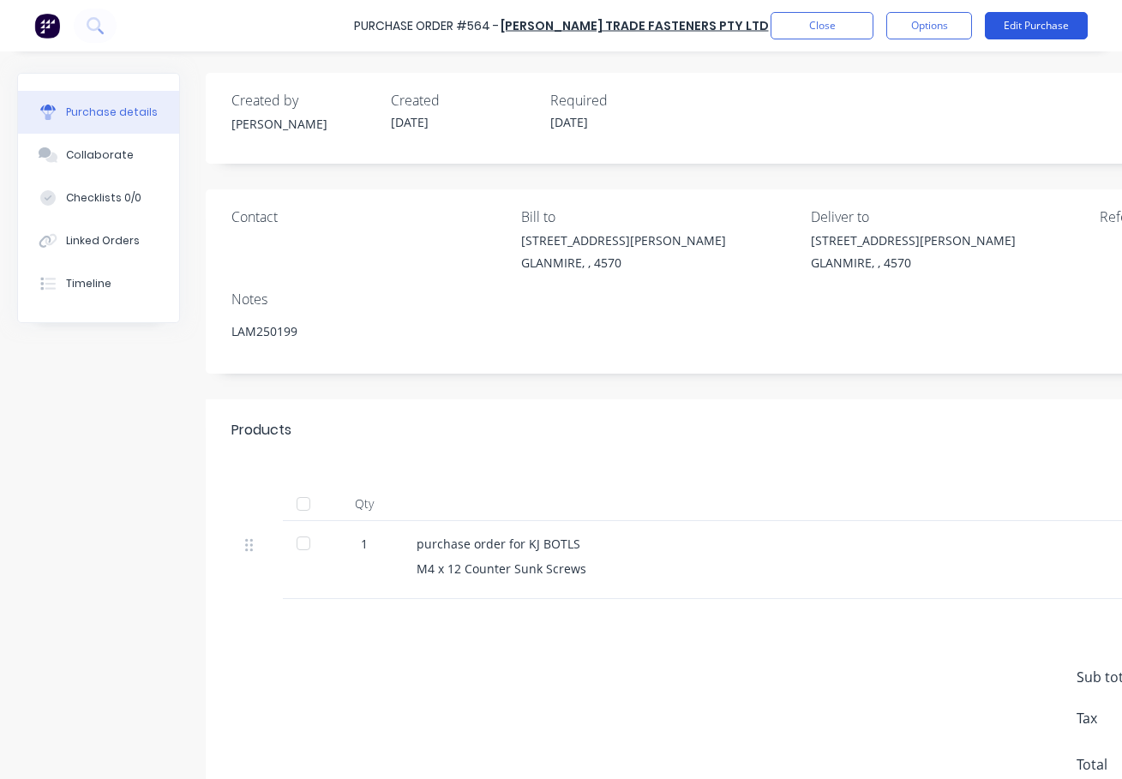
click at [1044, 28] on button "Edit Purchase" at bounding box center [1036, 25] width 103 height 27
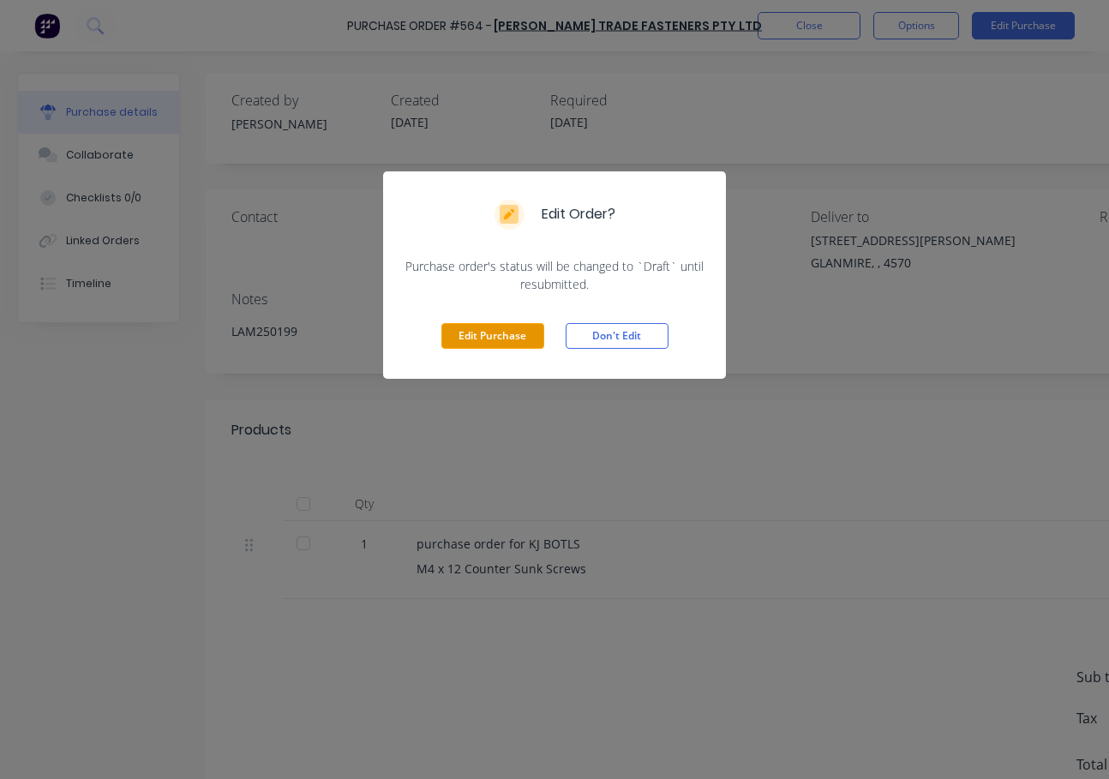
click at [474, 338] on button "Edit Purchase" at bounding box center [492, 336] width 103 height 26
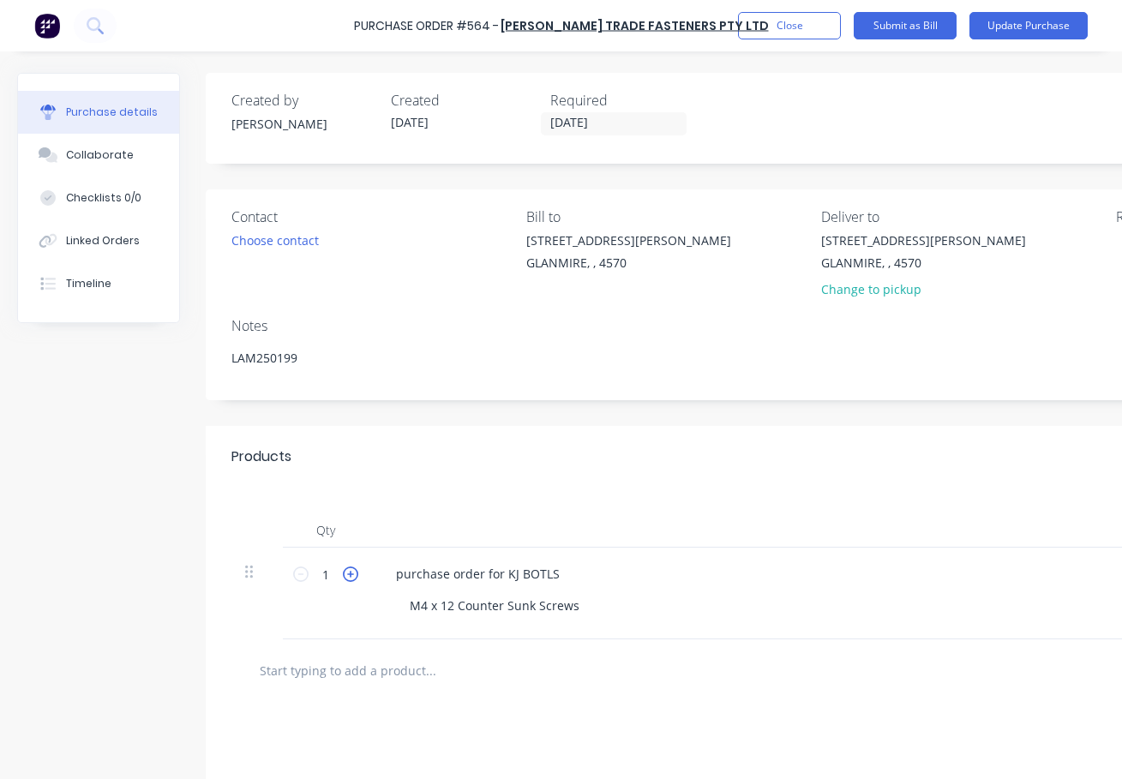
click at [351, 573] on icon at bounding box center [350, 574] width 15 height 15
type textarea "x"
type input "2"
click at [351, 573] on icon at bounding box center [350, 574] width 15 height 15
type textarea "x"
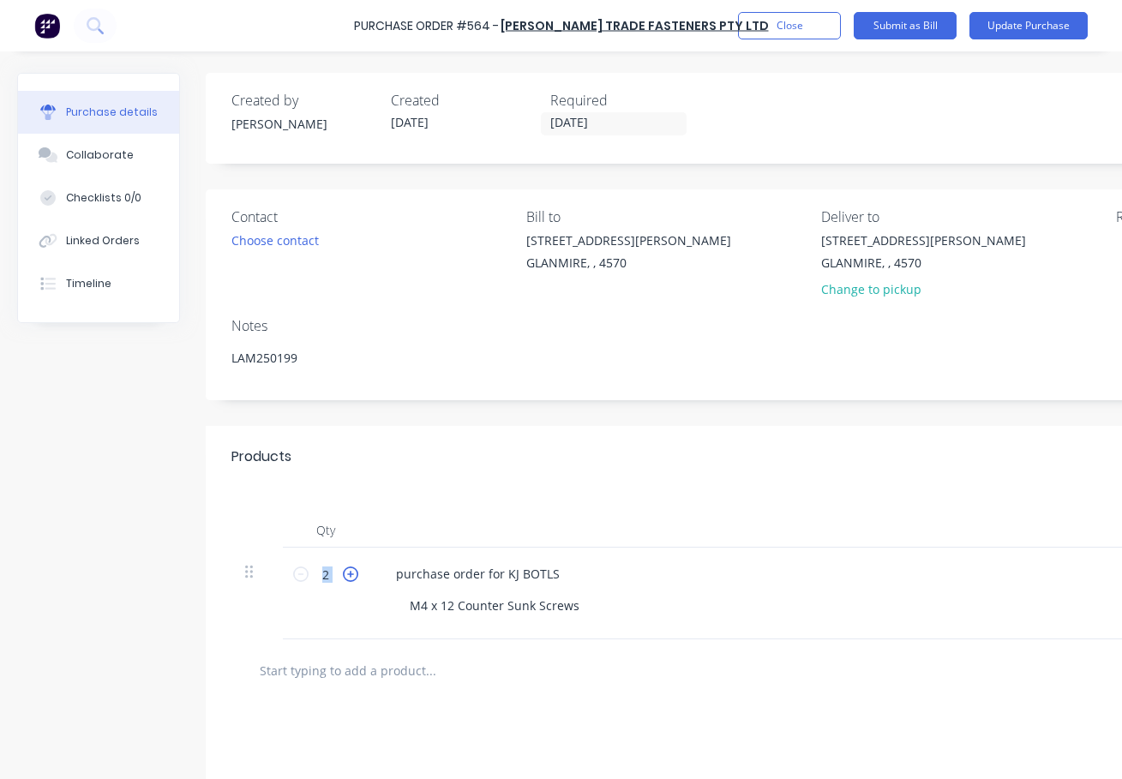
type input "3"
click at [351, 573] on icon at bounding box center [350, 574] width 15 height 15
type textarea "x"
type input "4"
click at [351, 573] on icon at bounding box center [350, 574] width 15 height 15
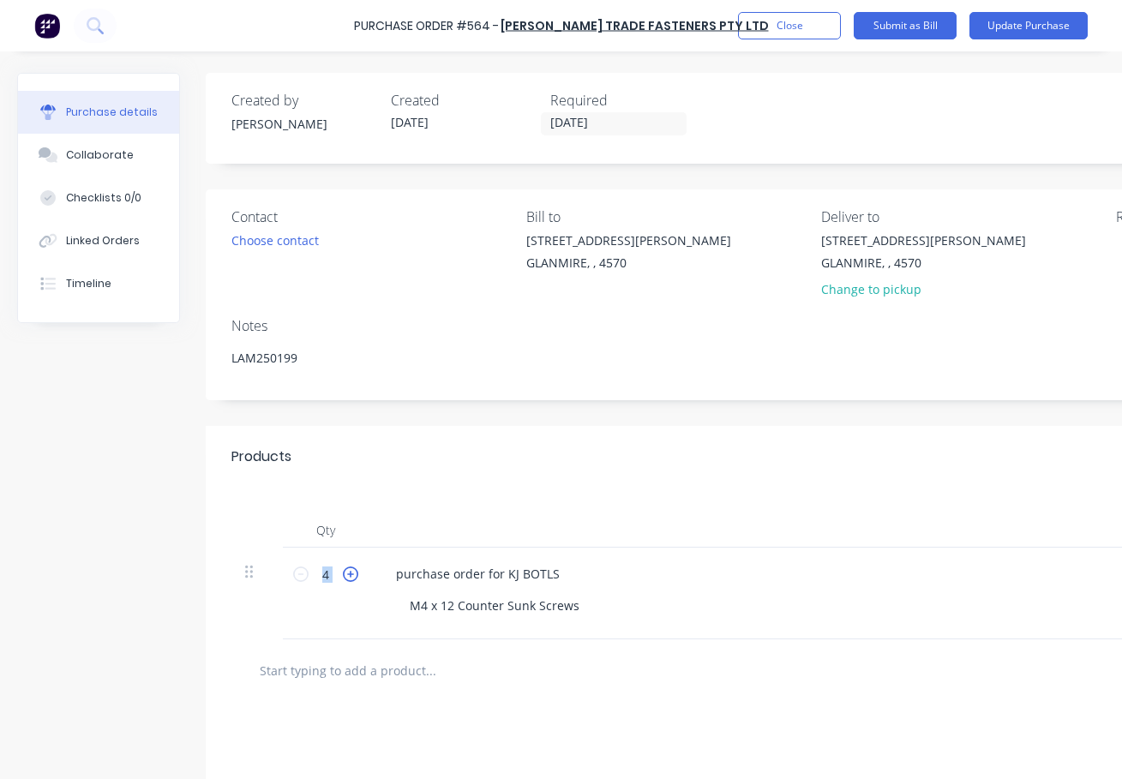
type textarea "x"
type input "5"
click at [324, 574] on input "5" at bounding box center [326, 574] width 34 height 26
type textarea "x"
type input "1"
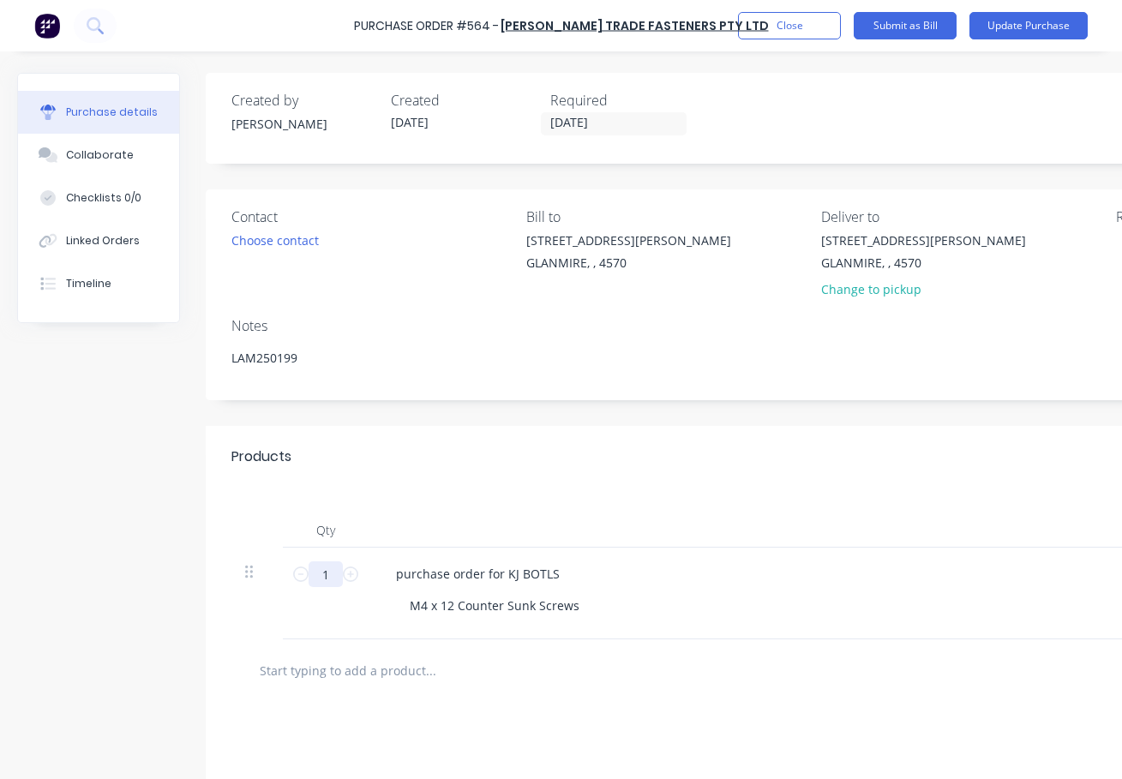
type textarea "x"
type input "10"
type textarea "x"
type input "100"
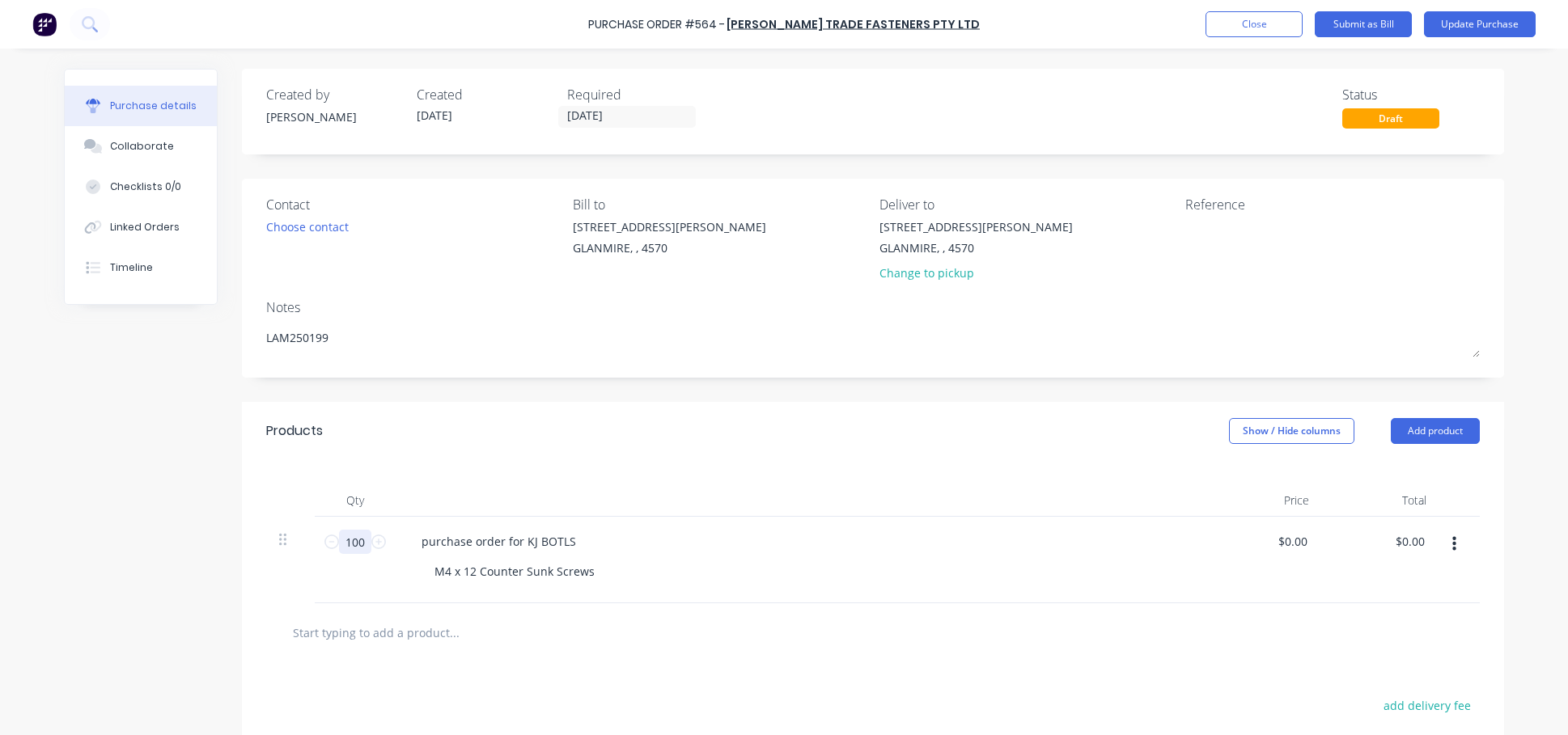
type textarea "x"
type input "100"
click at [425, 634] on input "text" at bounding box center [455, 632] width 324 height 32
type textarea "x"
type input "1"
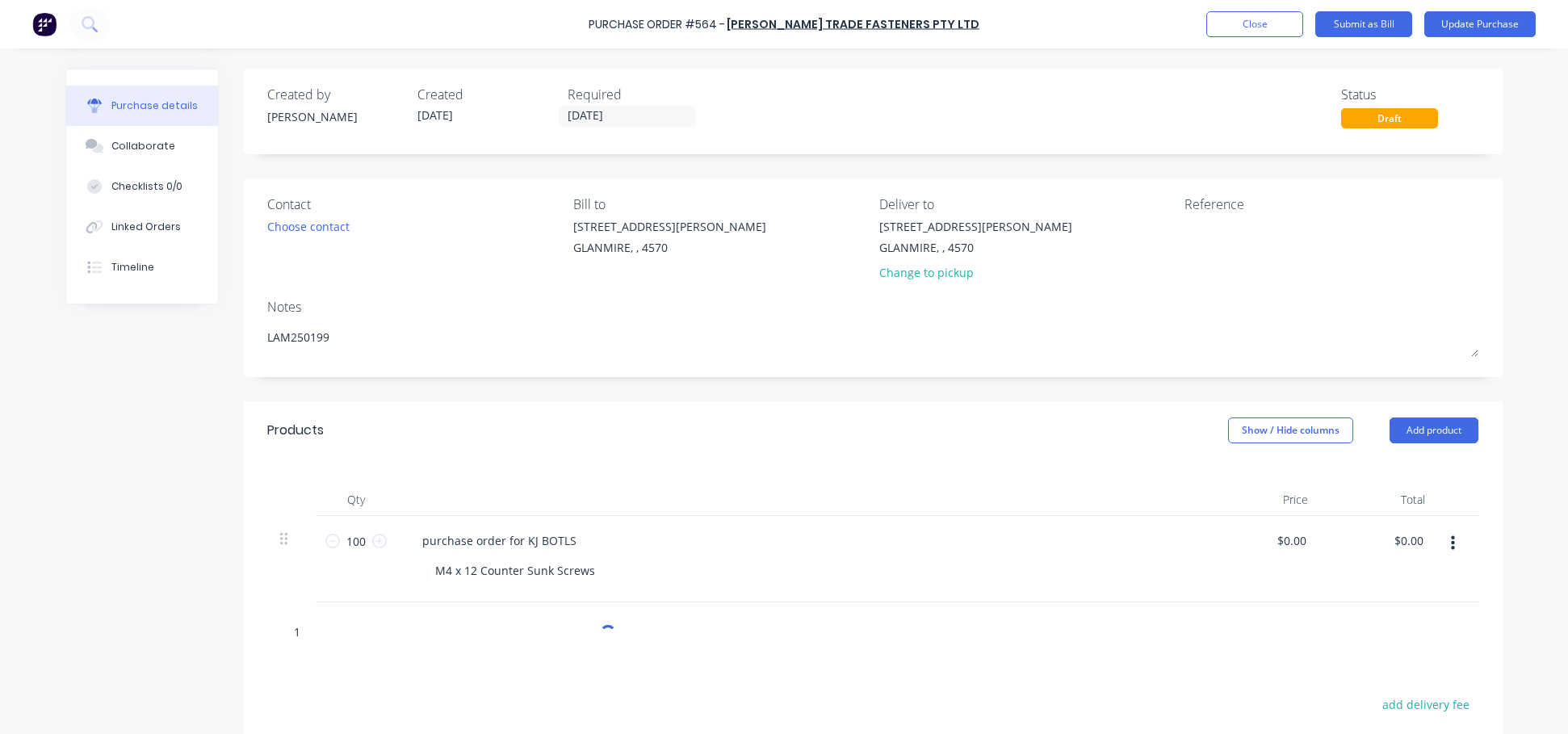
type textarea "x"
type input "19"
type textarea "x"
type input "19m"
type textarea "x"
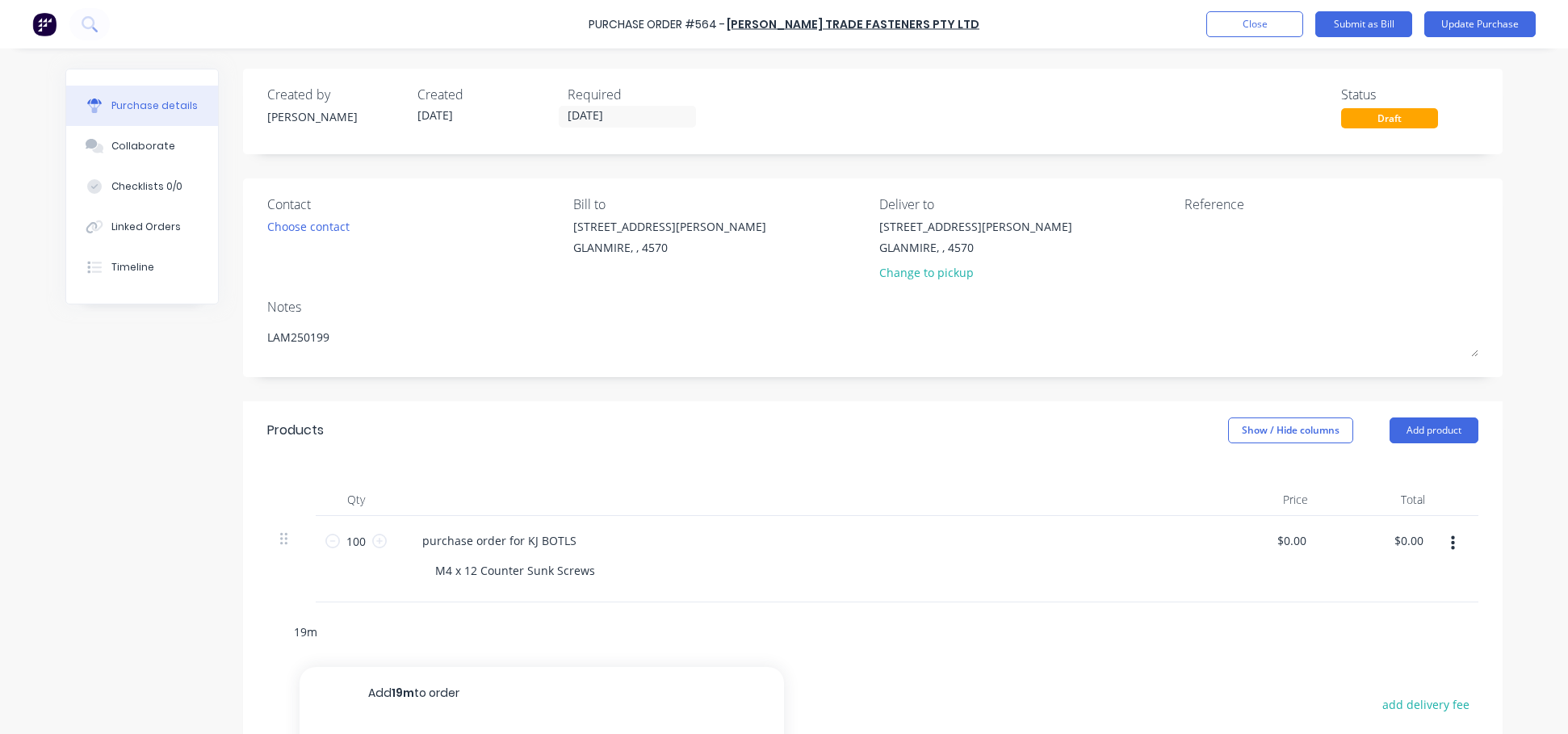
type input "19mm"
type textarea "x"
type input "19mm"
type textarea "x"
type input "19mm D"
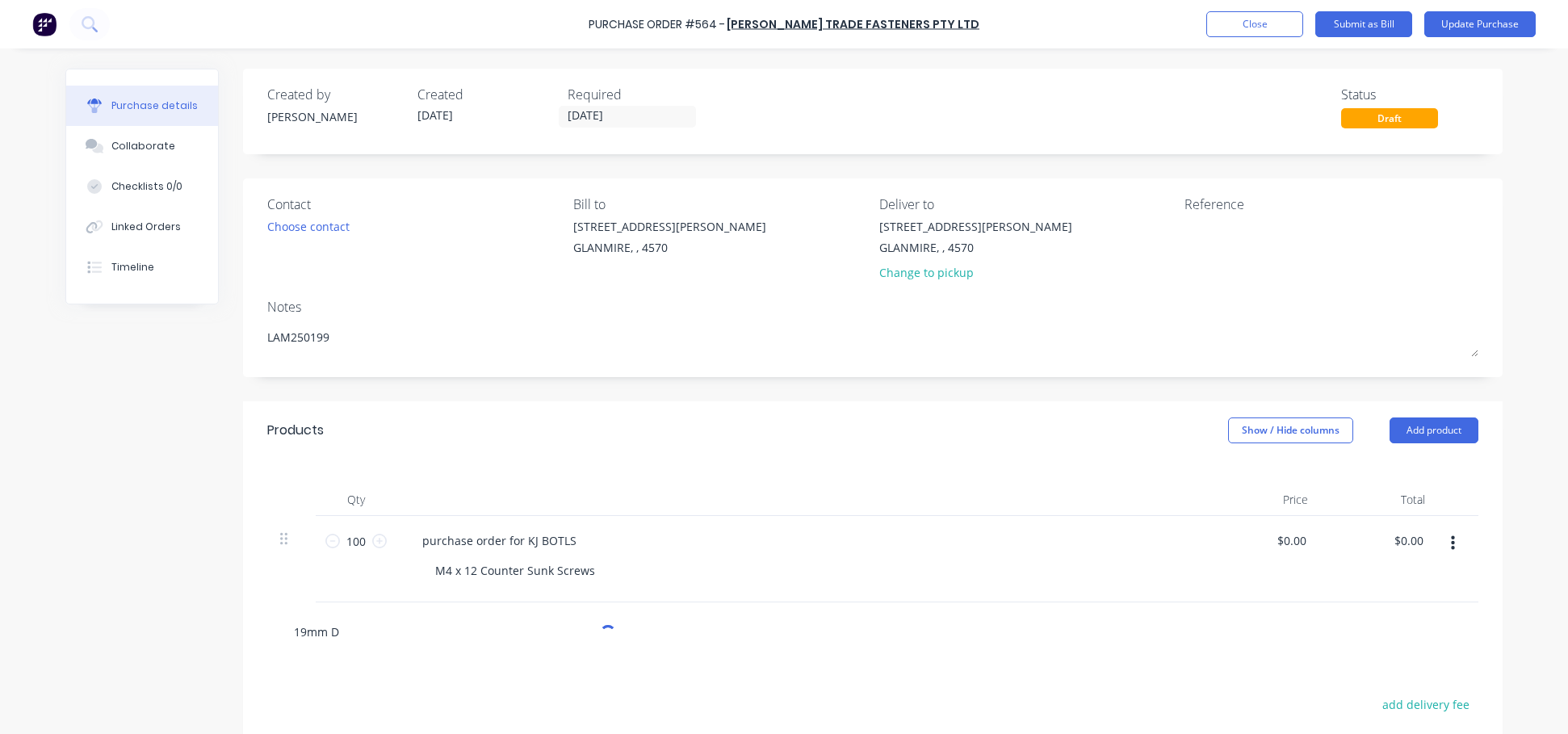
type textarea "x"
type input "19mm Do"
type textarea "x"
type input "19mm Dog"
type textarea "x"
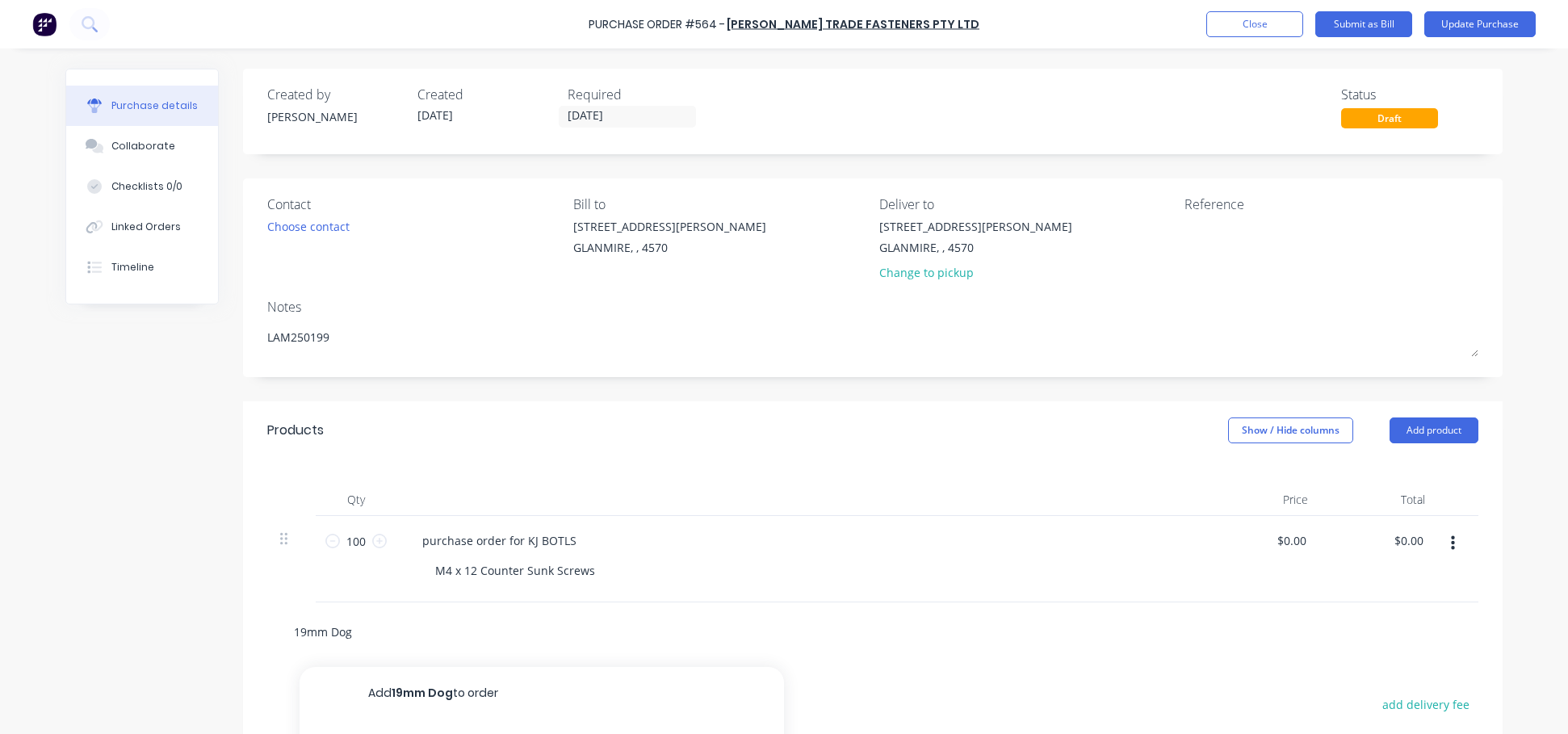
type input "19mm Dog"
type textarea "x"
type input "19mm Dog C"
type textarea "x"
type input "19mm Dog Cl"
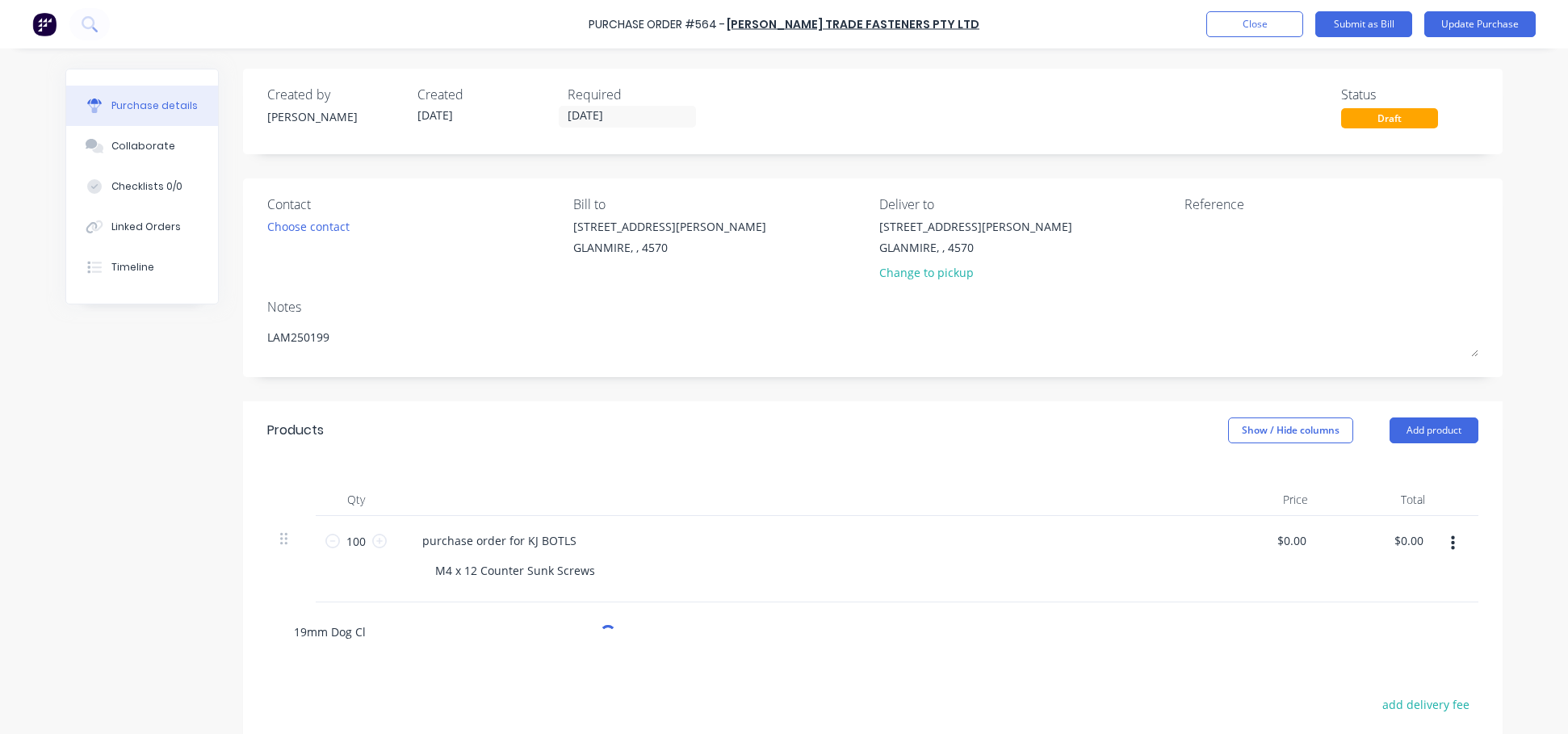
type textarea "x"
type input "19mm Dog Cli"
type textarea "x"
type input "19mm Dog Clip"
type textarea "x"
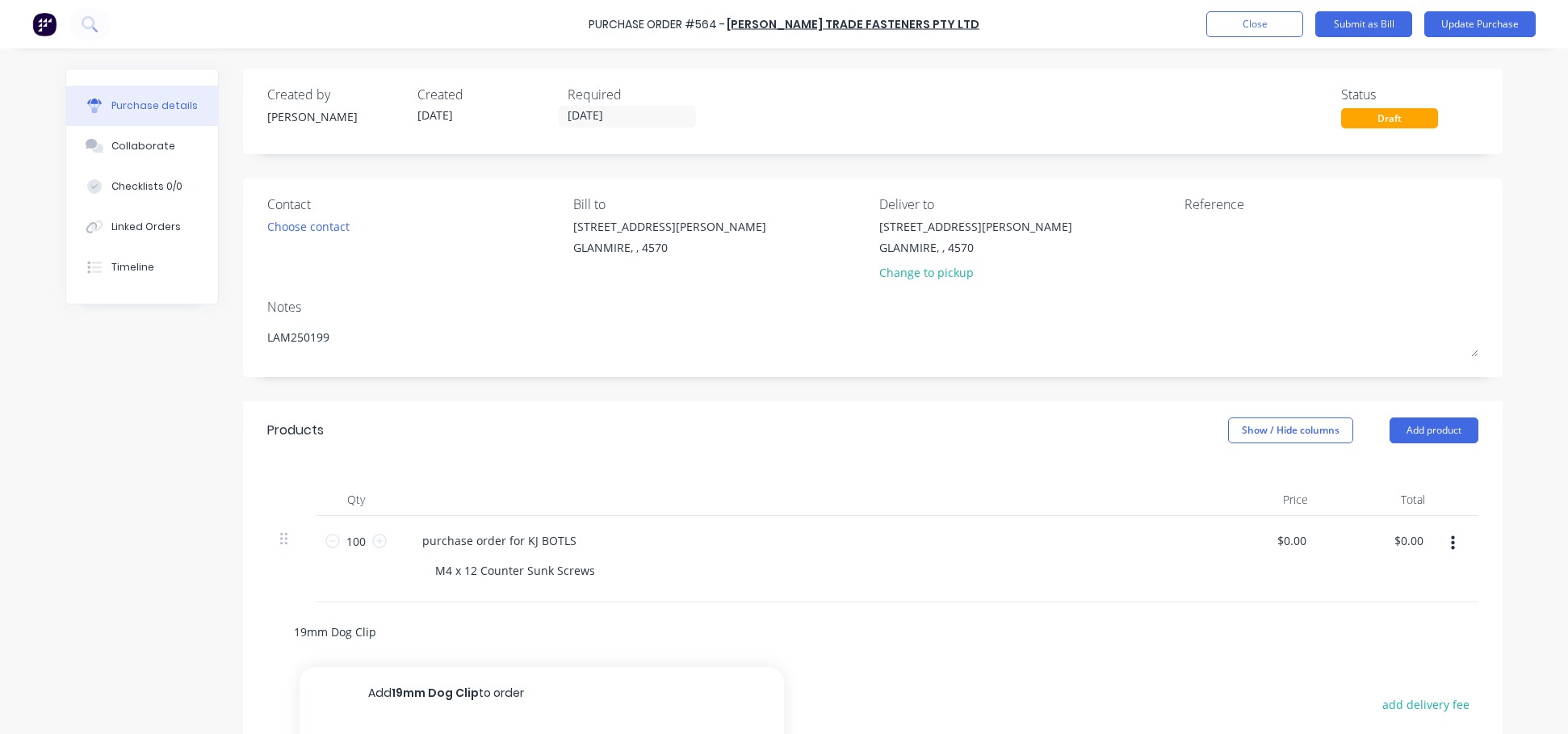
type input "19mm Dog Clips"
type textarea "x"
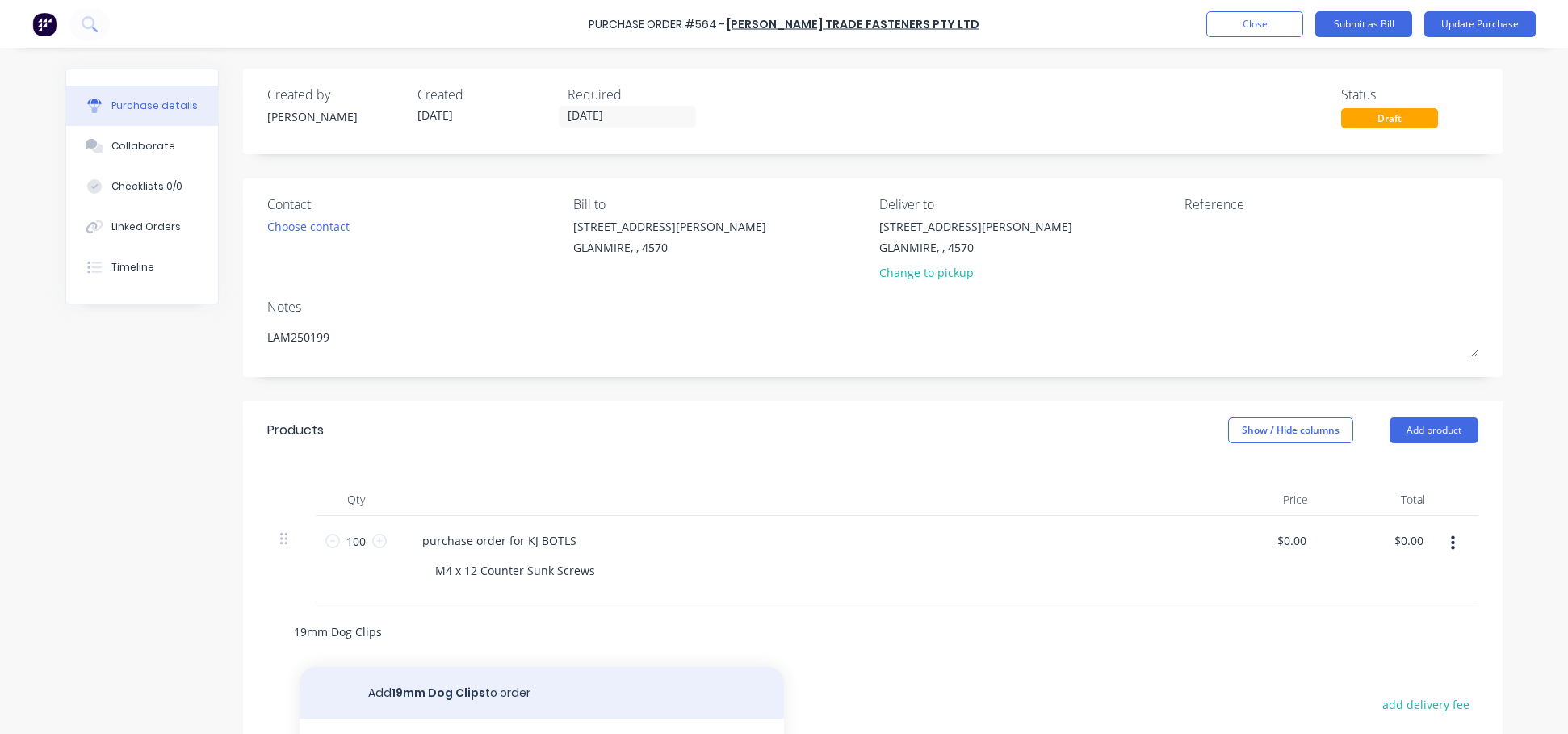
type input "19mm Dog Clips"
click at [432, 692] on button "Add 19mm Dog Clips to order" at bounding box center [542, 693] width 484 height 52
type textarea "x"
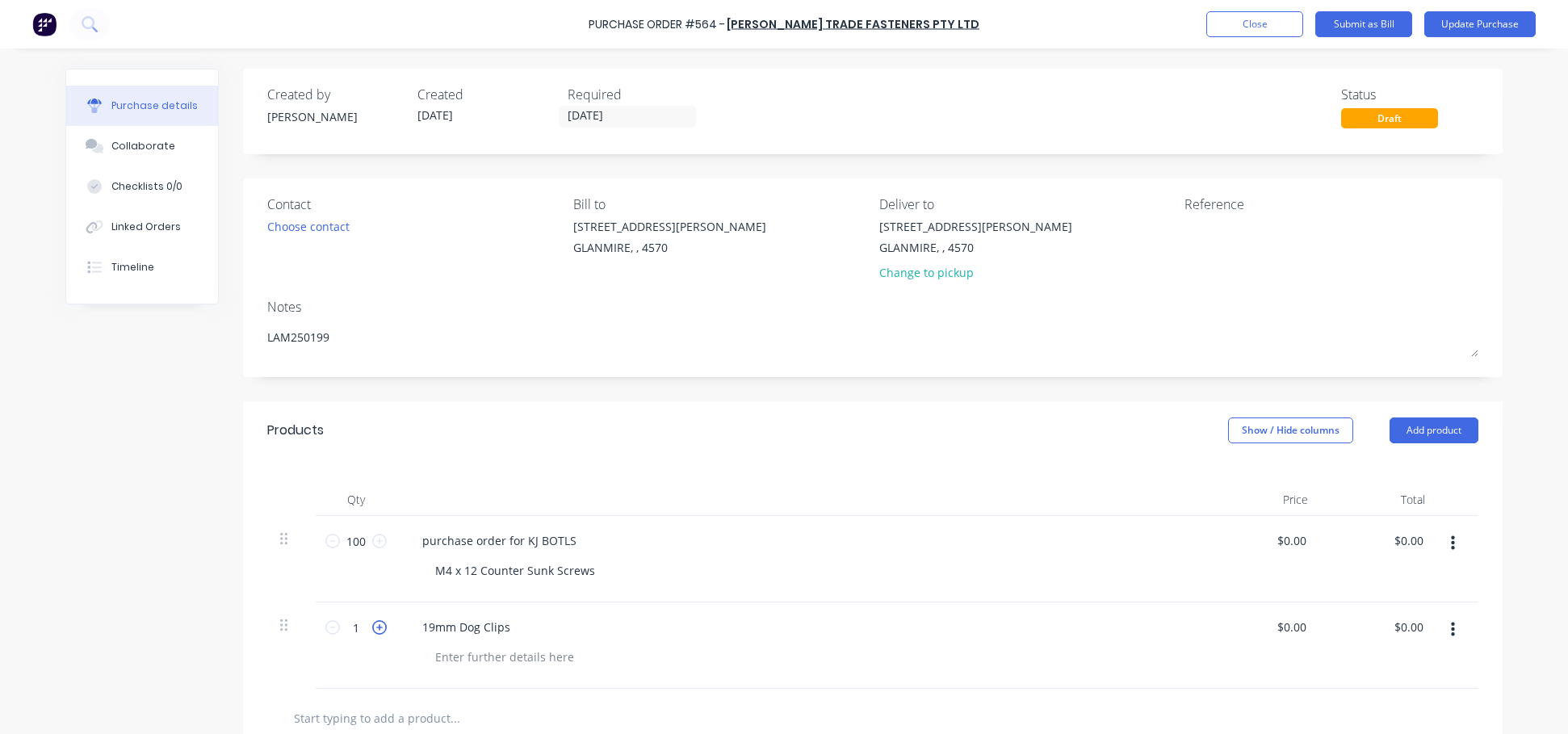
click at [372, 627] on icon at bounding box center [379, 627] width 14 height 14
type textarea "x"
type input "2"
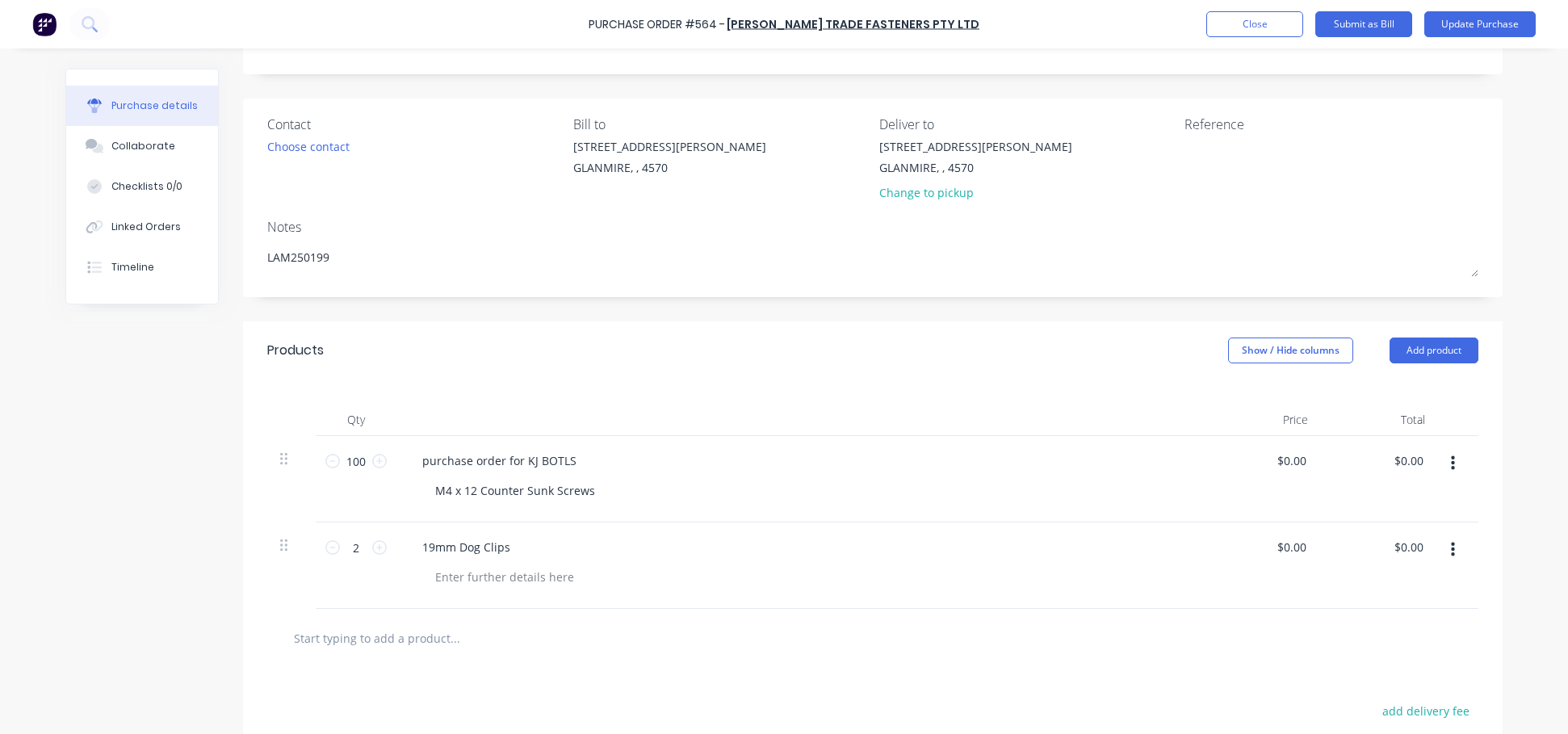
scroll to position [81, 0]
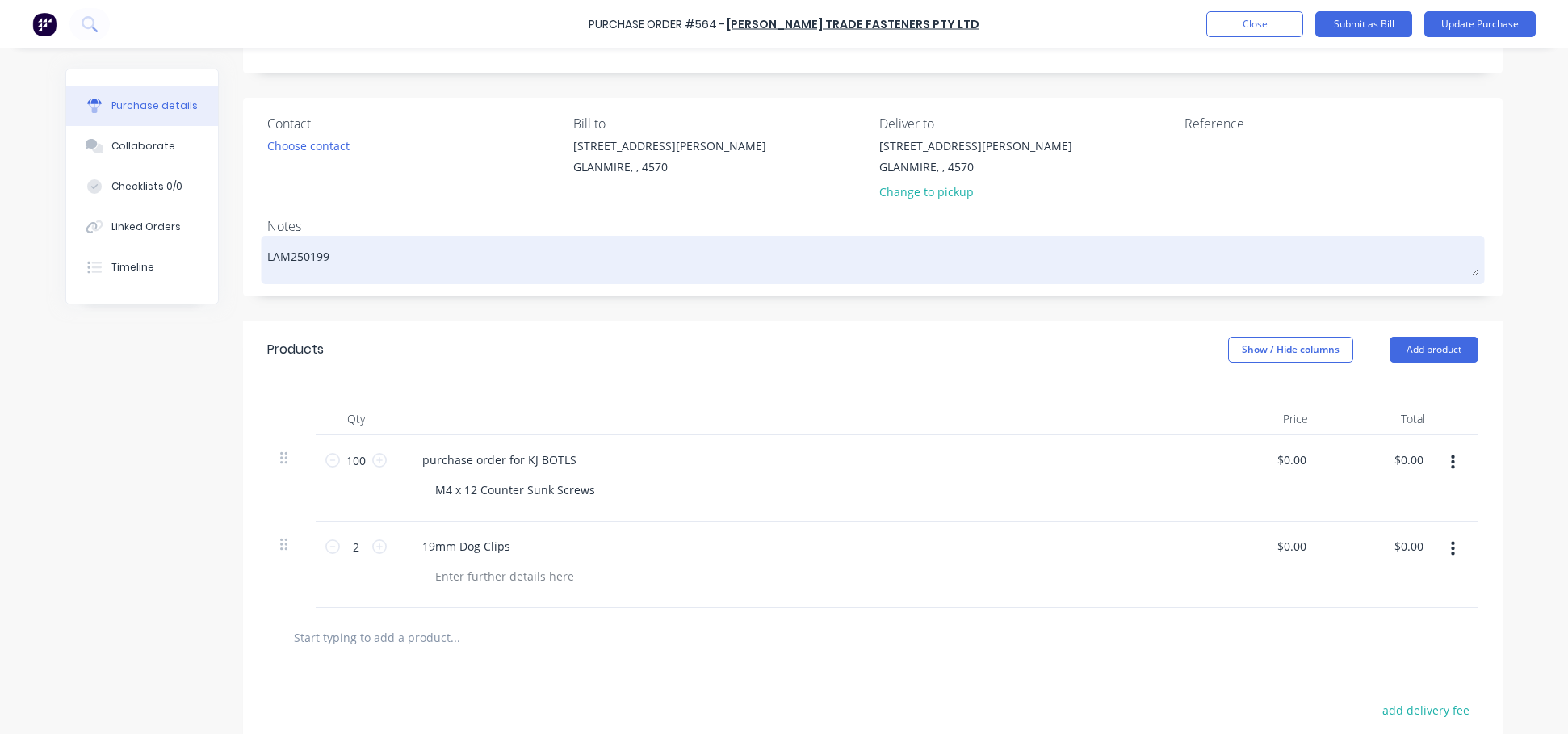
click at [335, 256] on textarea "LAM250199" at bounding box center [874, 258] width 1212 height 37
type textarea "x"
type textarea "LAM250199"
type textarea "x"
type textarea "LAM250199 -"
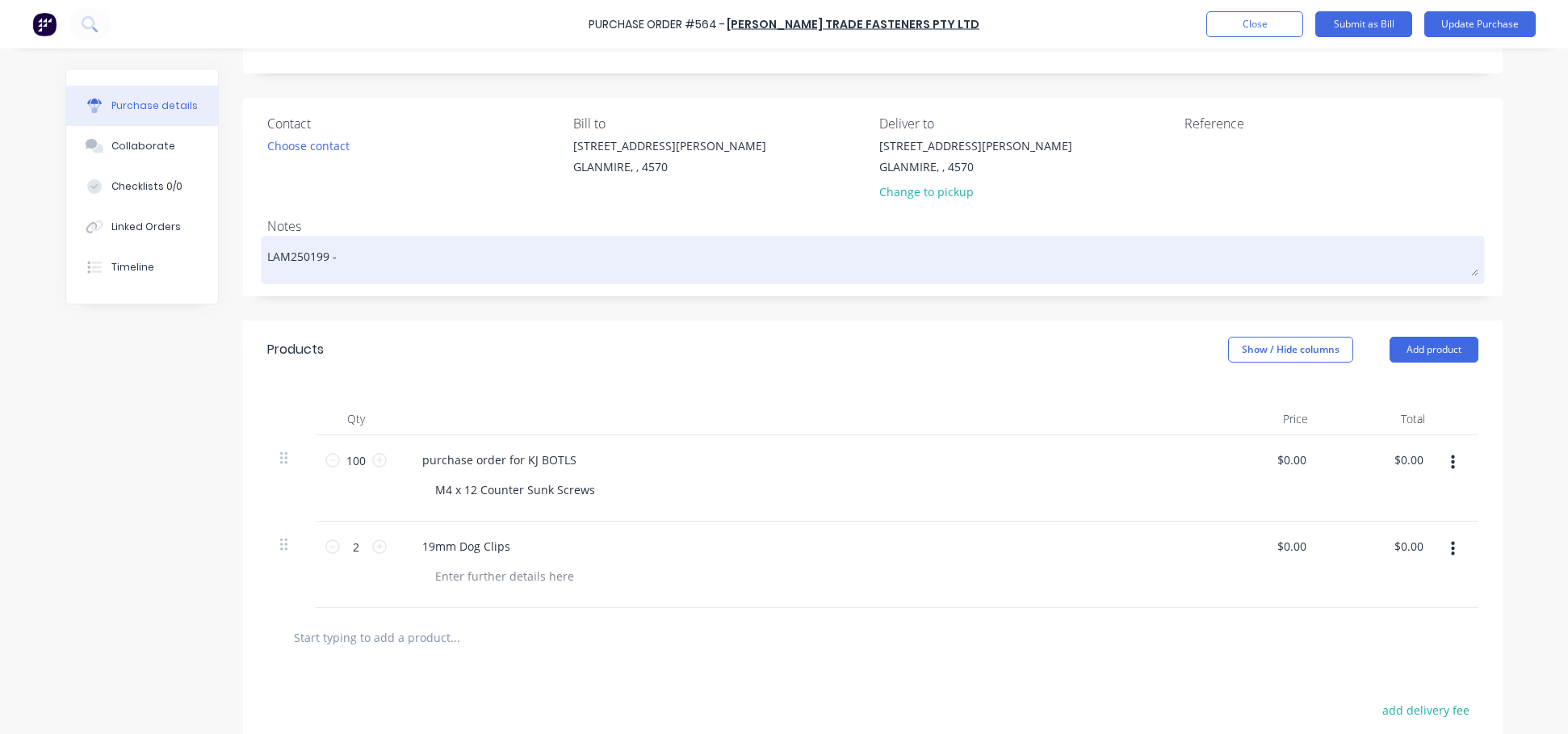
type textarea "x"
type textarea "LAM250199 -"
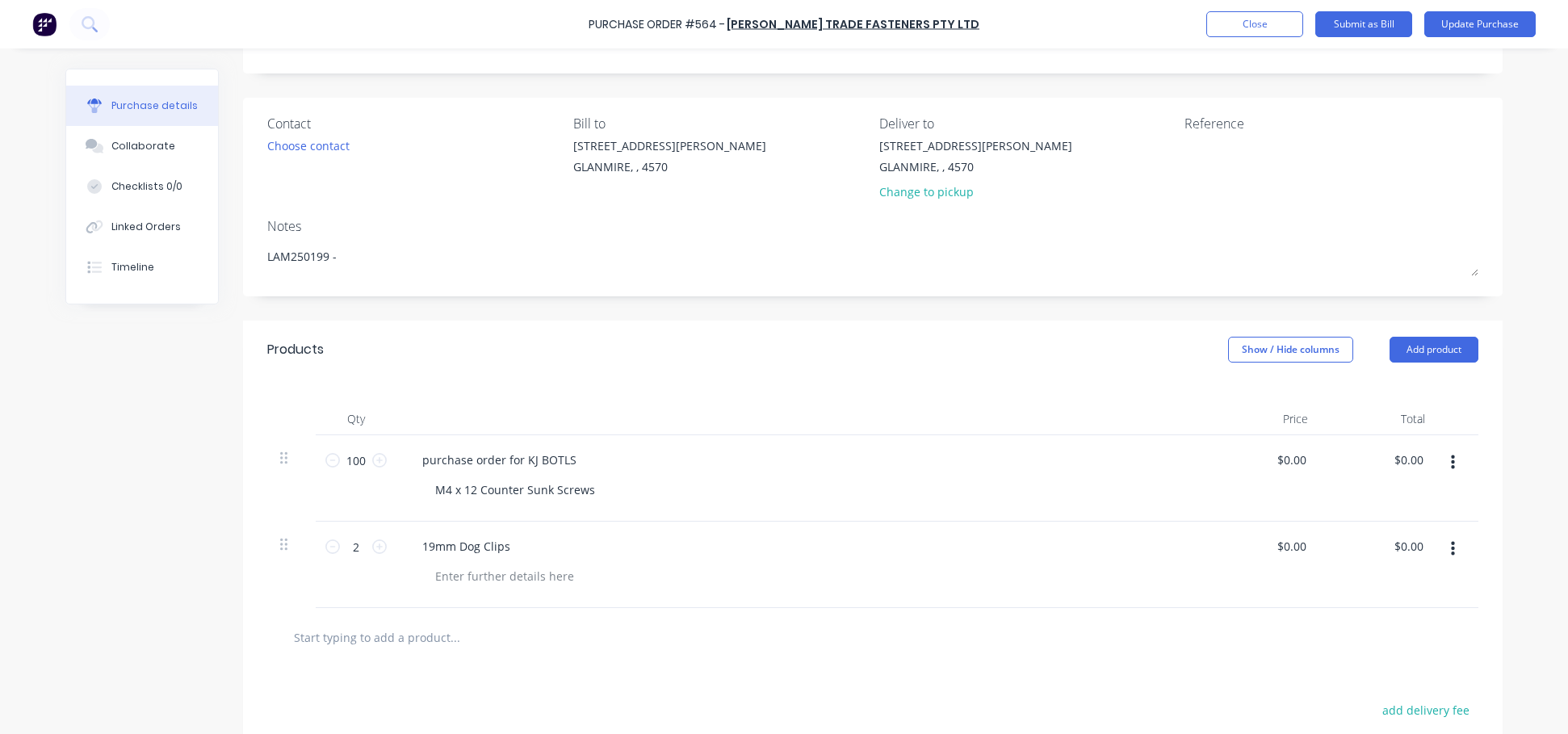
type textarea "x"
type textarea "LAM250199 - P"
type textarea "x"
type textarea "LAM250199 - Pl"
type textarea "x"
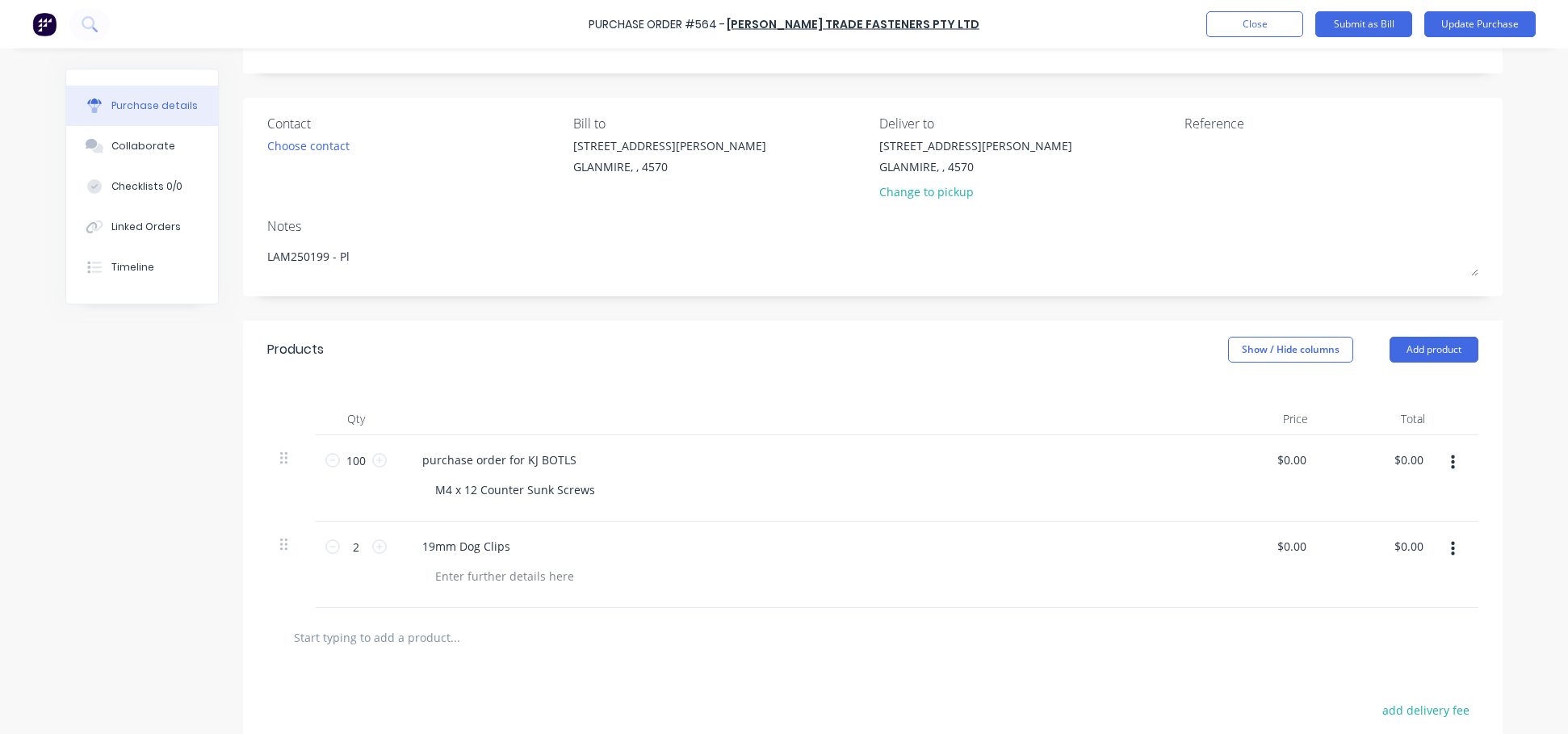
type textarea "LAM250199 - Ple"
type textarea "x"
type textarea "LAM250199 - Plea"
type textarea "x"
type textarea "LAM250199 - Pleas"
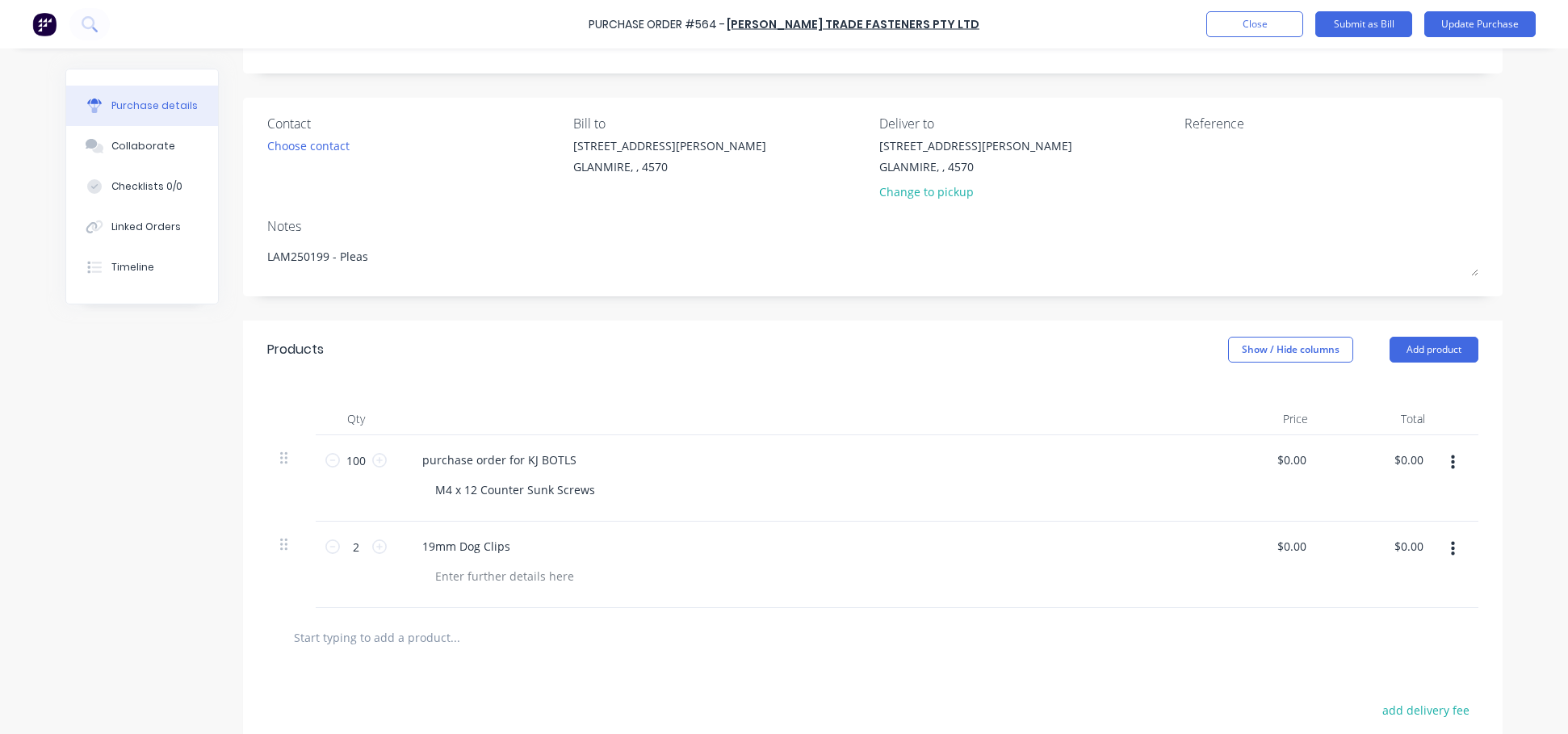
type textarea "x"
type textarea "LAM250199 - Please"
type textarea "x"
type textarea "LAM250199 - Please"
type textarea "x"
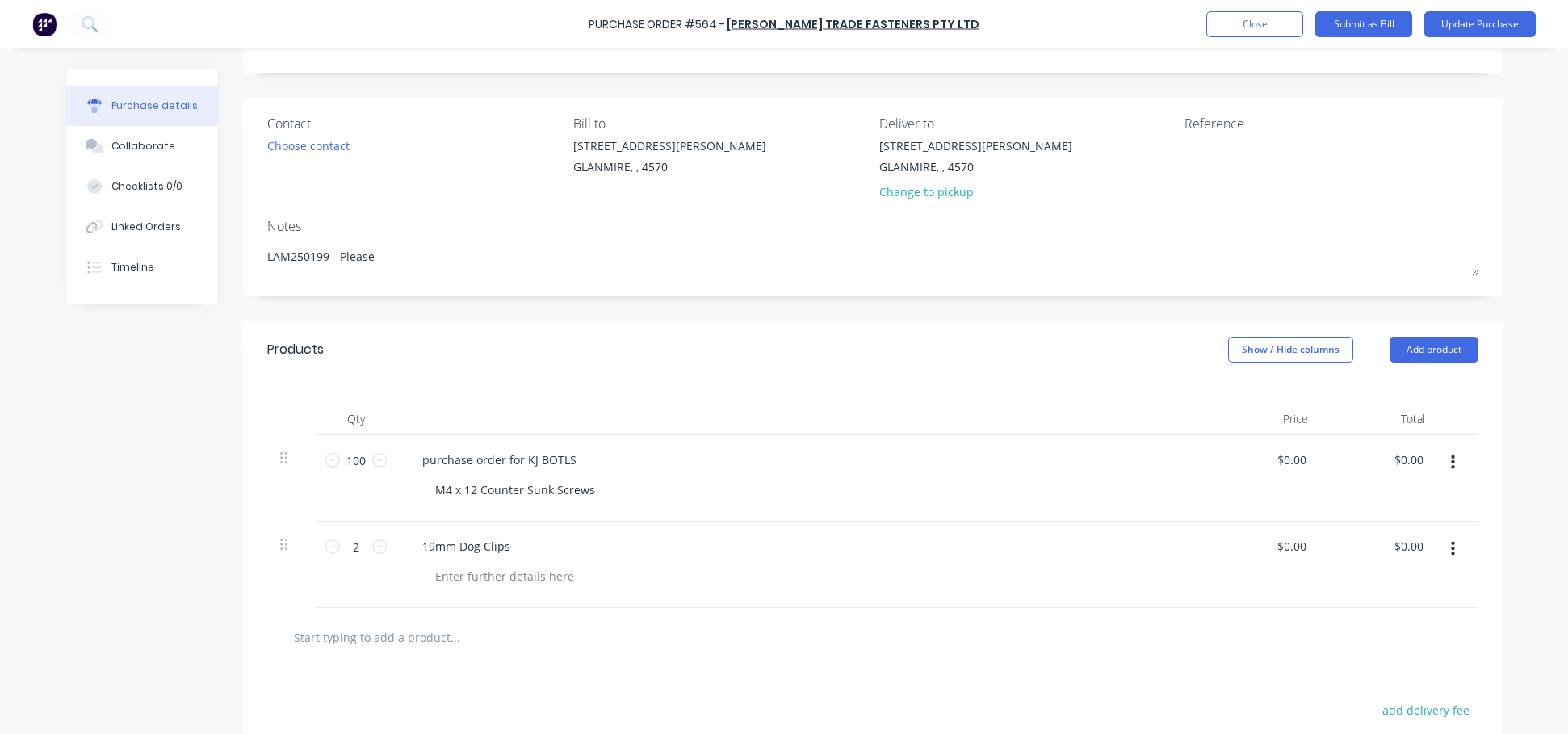
type textarea "LAM250199 - Please A"
type textarea "x"
type textarea "LAM250199 - Please Ad"
type textarea "x"
type textarea "LAM250199 - Please Adj"
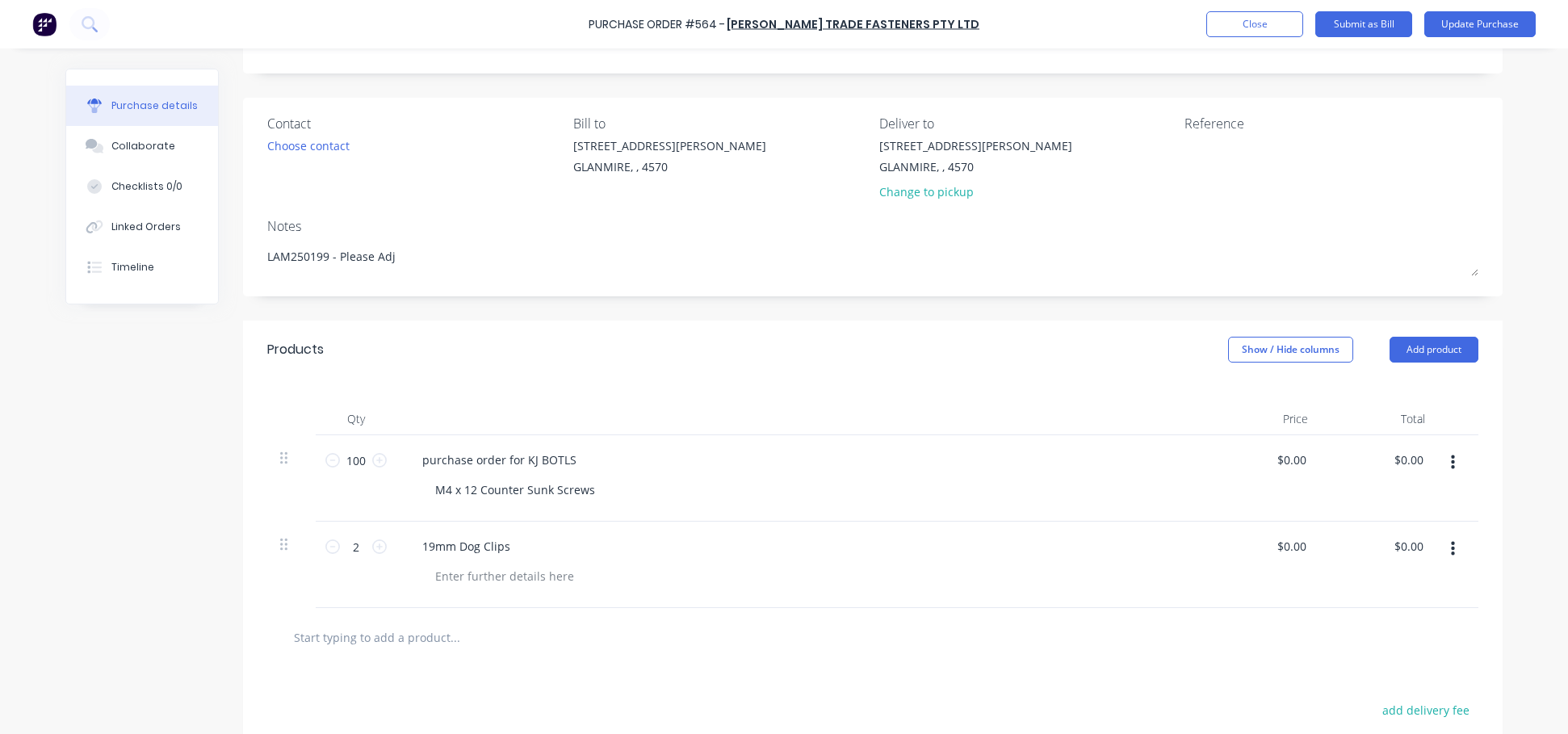
type textarea "x"
type textarea "LAM250199 - Please Adju"
type textarea "x"
type textarea "LAM250199 - Please Adjus"
type textarea "x"
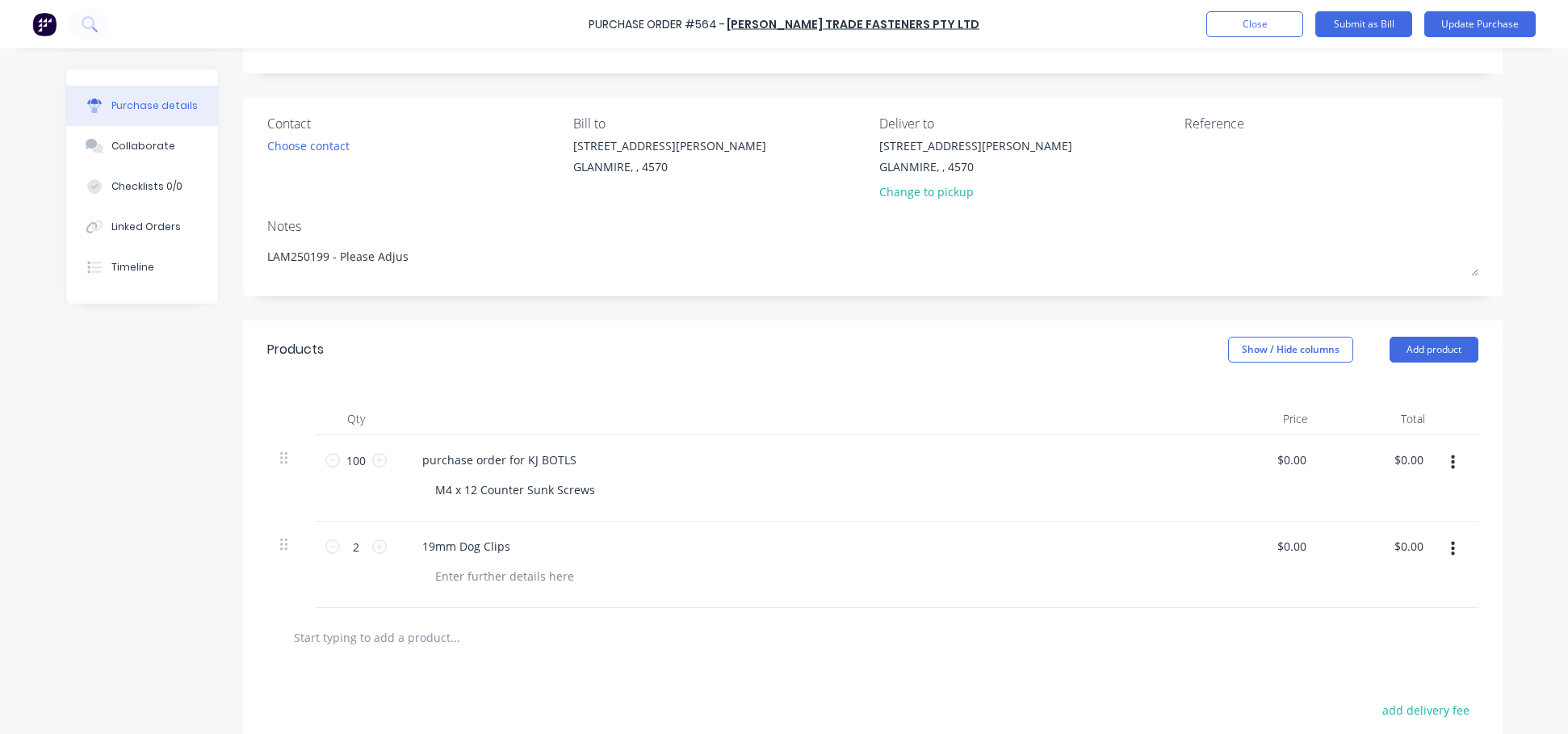
type textarea "LAM250199 - Please Adjust"
type textarea "x"
type textarea "LAM250199 - Please Adjust"
type textarea "x"
type textarea "LAM250199 - Please Adjust I"
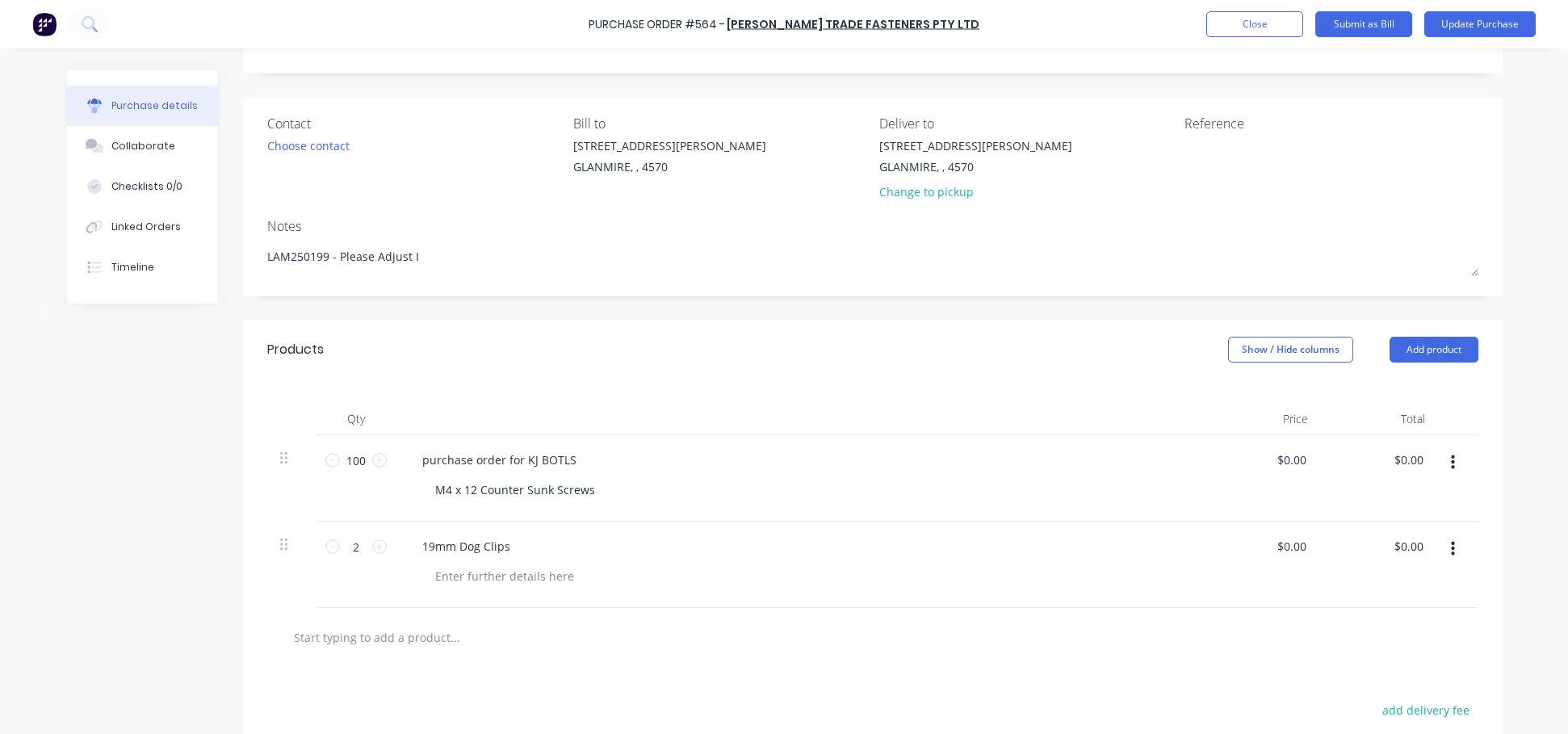
type textarea "x"
type textarea "LAM250199 - Please Adjust In"
type textarea "x"
type textarea "LAM250199 - Please Adjust Inv"
type textarea "x"
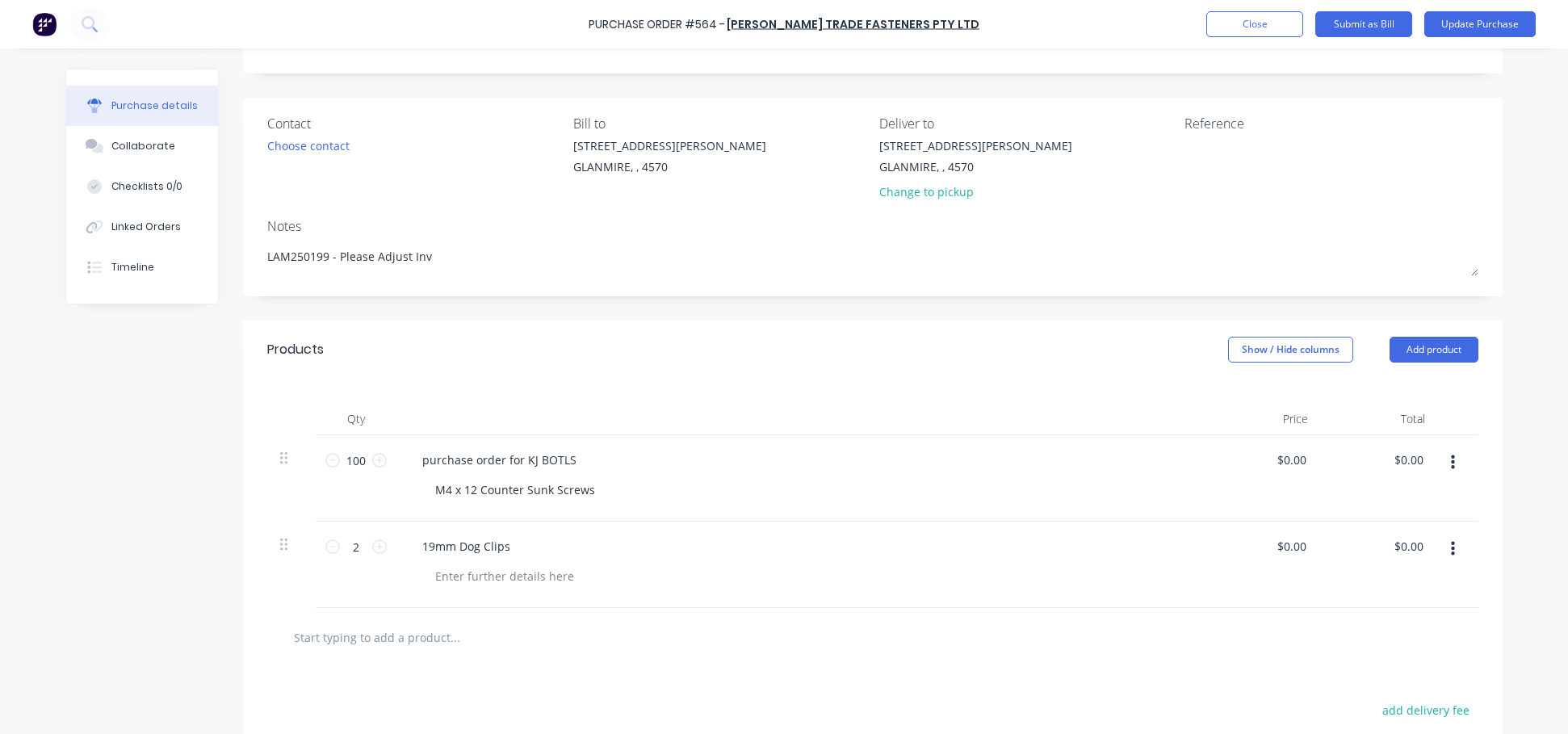
type textarea "LAM250199 - Please Adjust Invo"
type textarea "x"
type textarea "LAM250199 - Please Adjust Invoi"
type textarea "x"
type textarea "LAM250199 - Please Adjust Invoic"
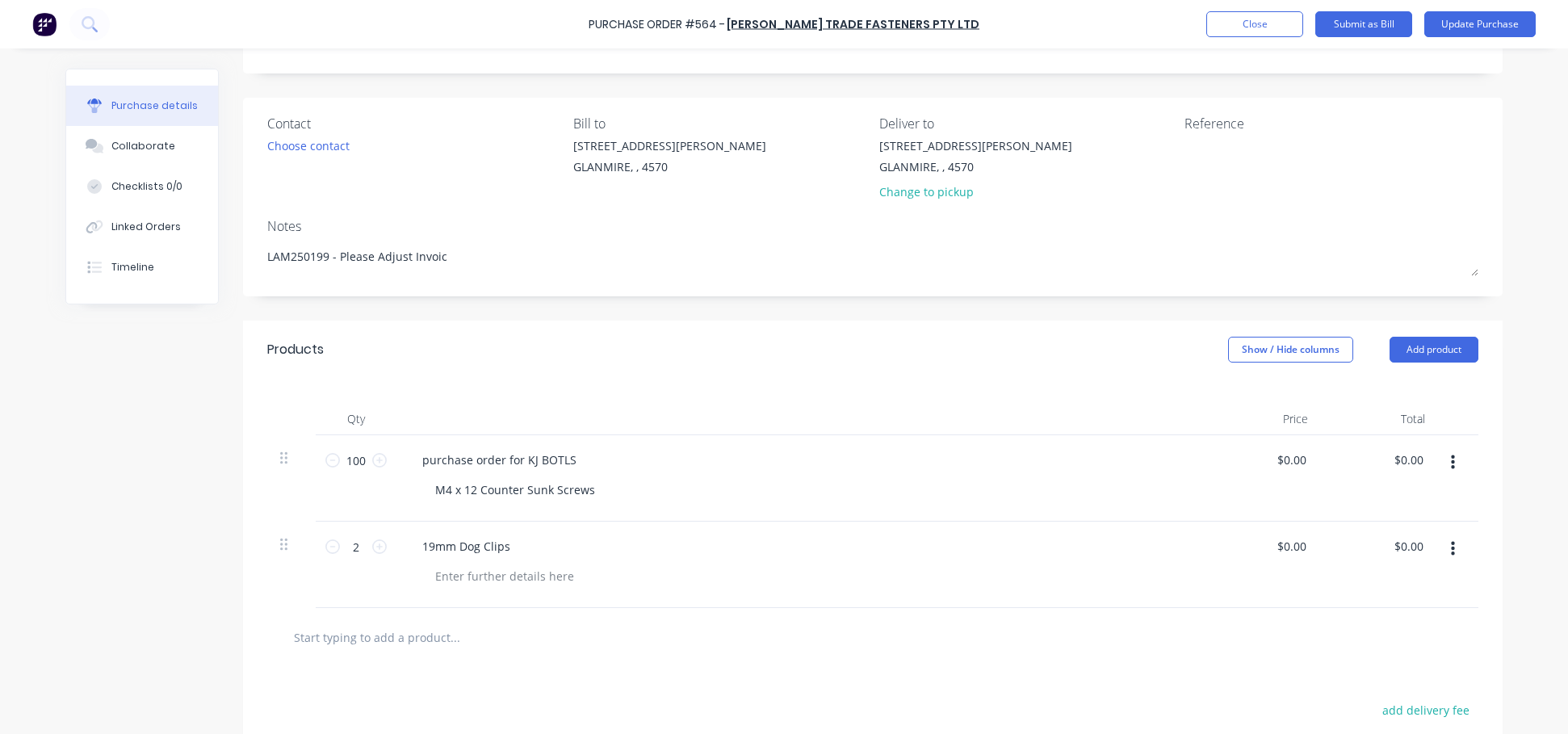
type textarea "x"
type textarea "LAM250199 - Please Adjust Invoice"
type textarea "x"
type textarea "LAM250199 - Please Adjust Invoice"
type textarea "x"
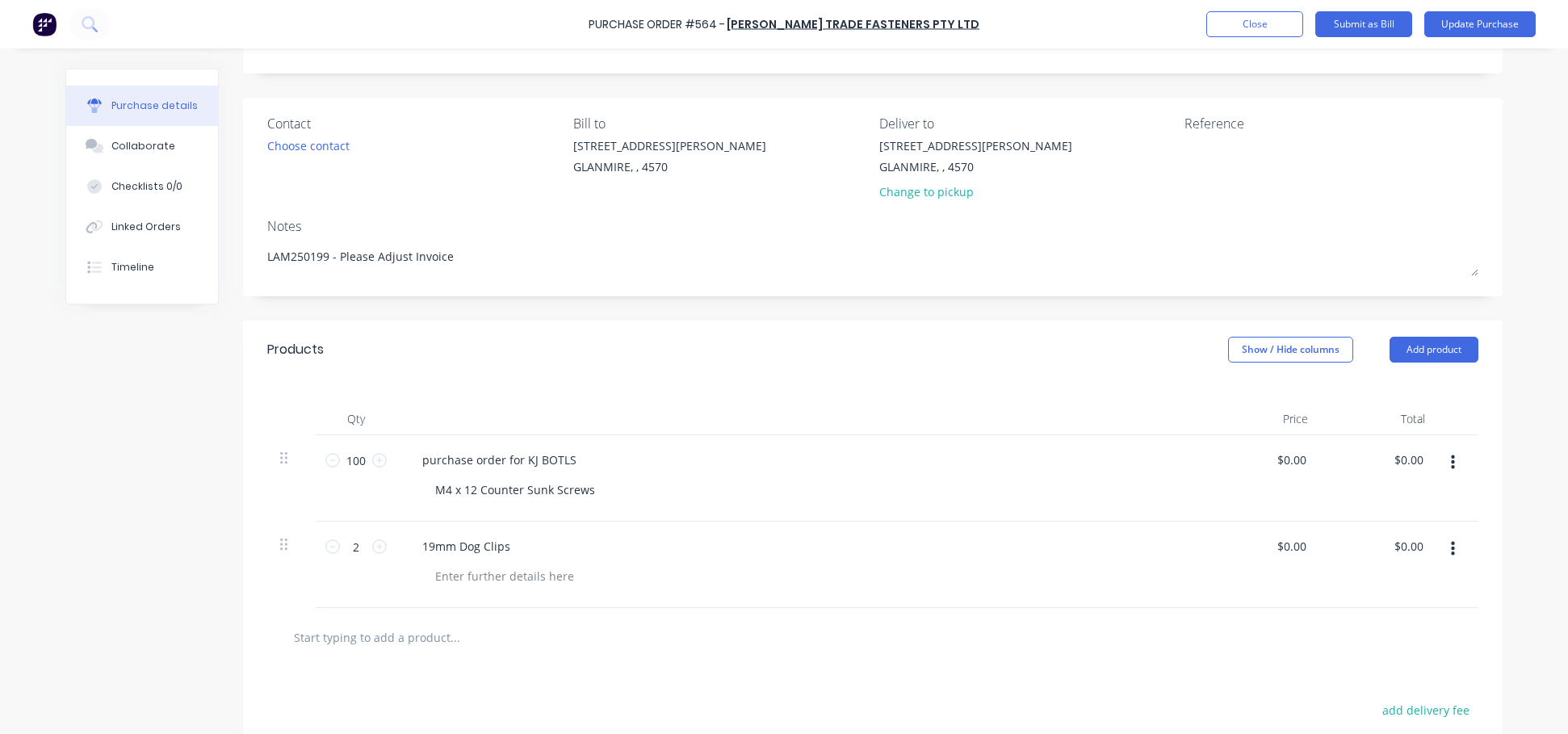
type textarea "LAM250199 - Please Adjust Invoice t"
type textarea "x"
type textarea "LAM250199 - Please Adjust Invoice to"
type textarea "x"
type textarea "LAM250199 - Please Adjust Invoice to"
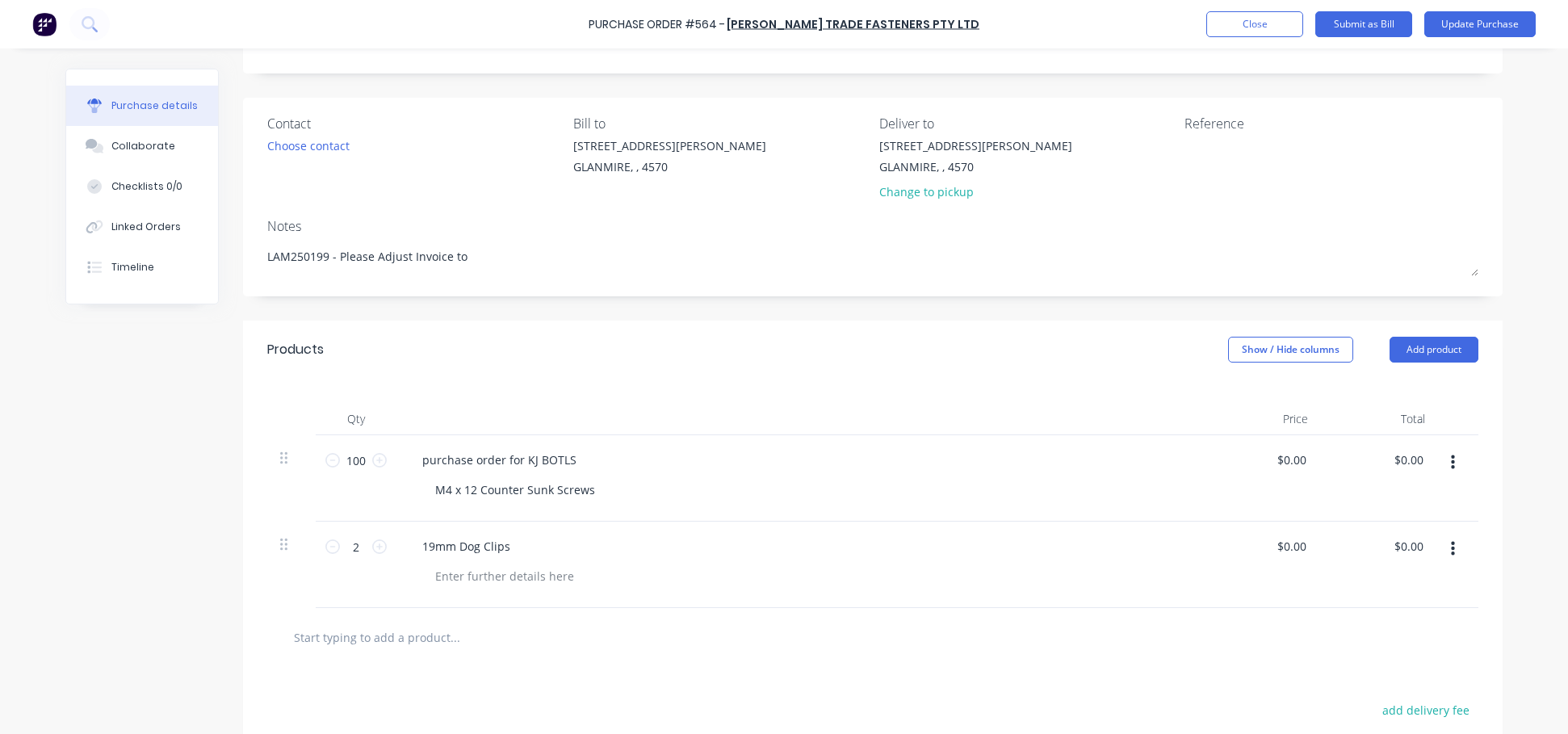
type textarea "x"
type textarea "LAM250199 - Please Adjust Invoice to s"
type textarea "x"
type textarea "LAM250199 - Please Adjust Invoice to su"
type textarea "x"
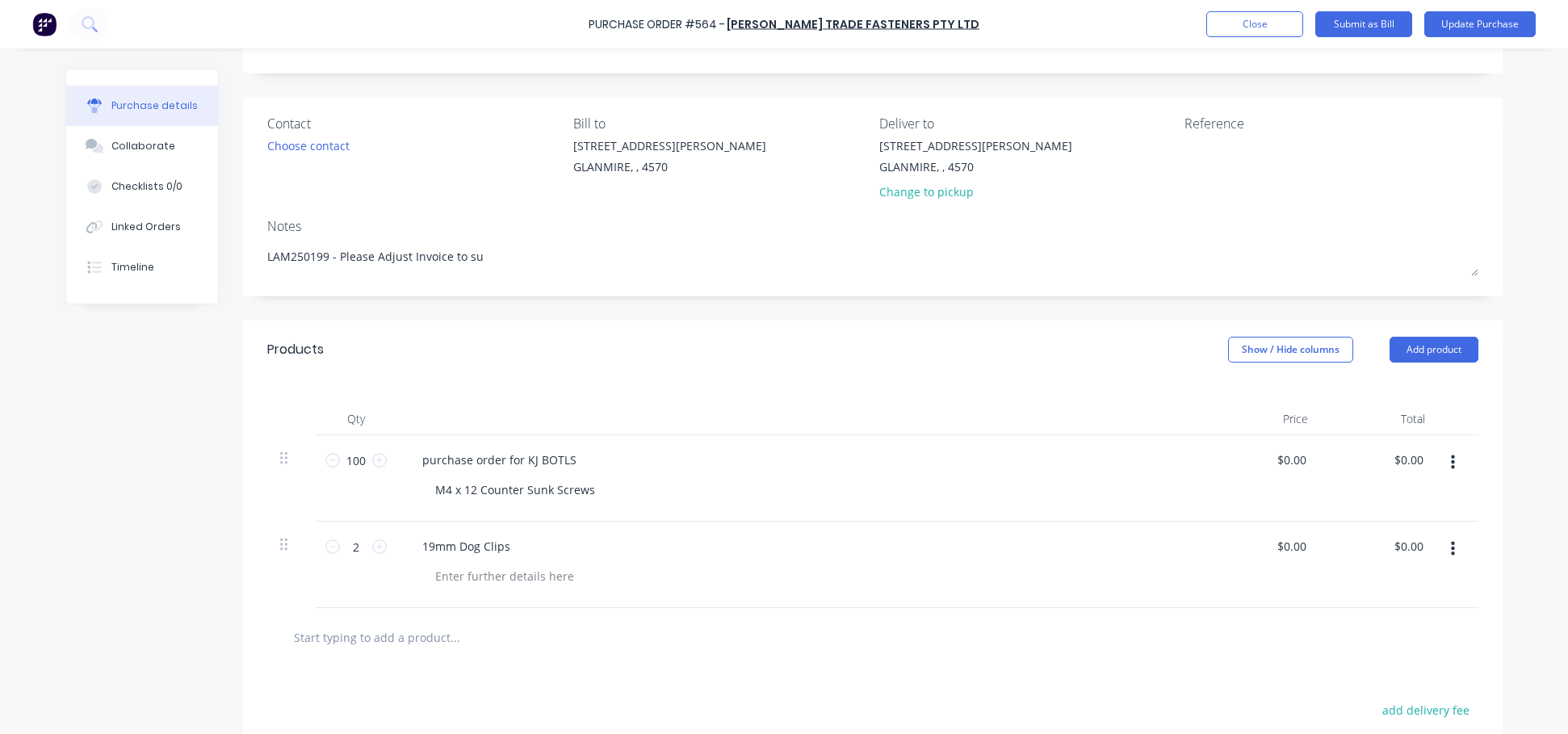
type textarea "LAM250199 - Please Adjust Invoice to sui"
type textarea "x"
type textarea "LAM250199 - Please Adjust Invoice to suit"
type textarea "x"
type textarea "LAM250199 - Please Adjust Invoice to suit"
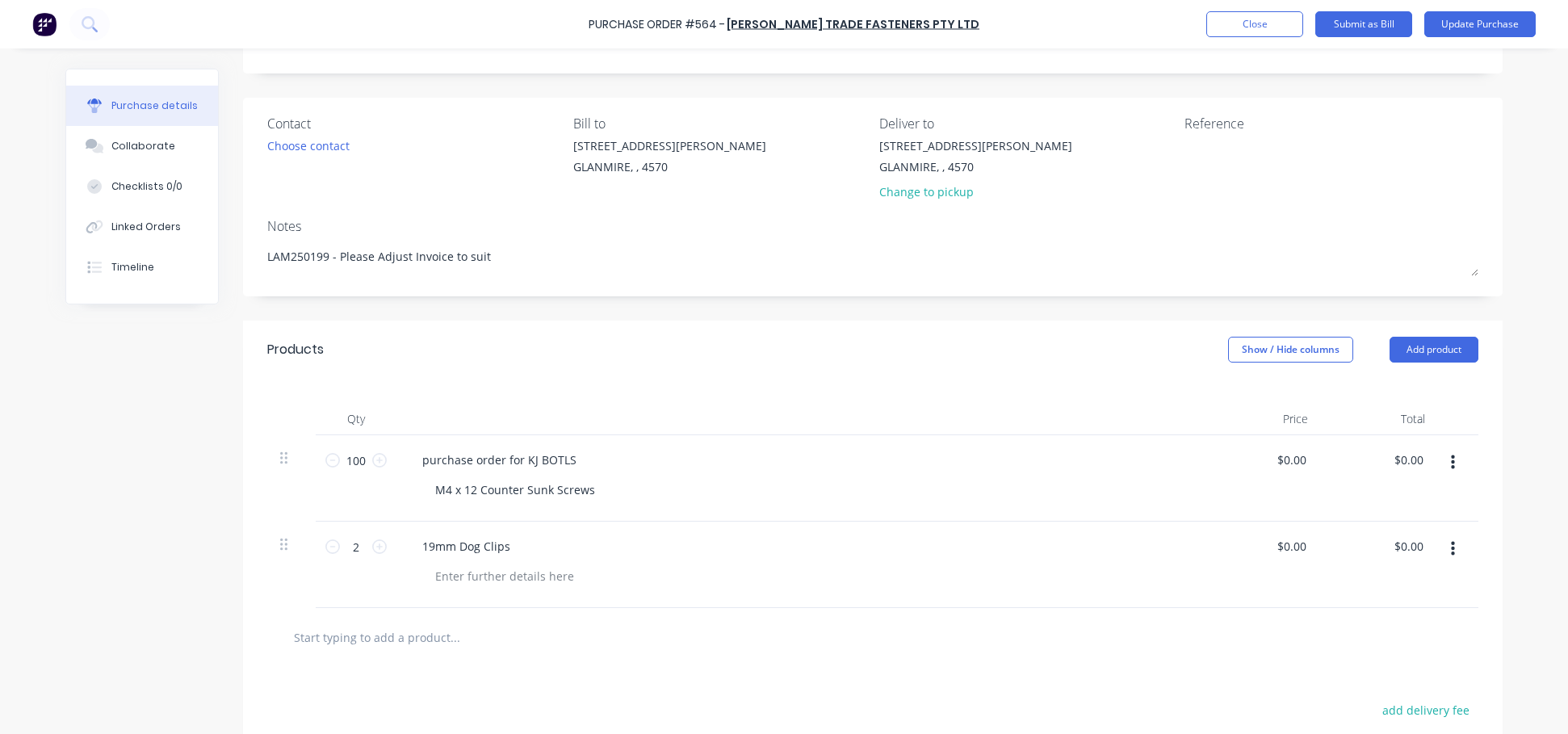
type textarea "x"
type textarea "LAM250199 - Please Adjust Invoice to suit O"
type textarea "x"
type textarea "LAM250199 - Please Adjust Invoice to suit Or"
type textarea "x"
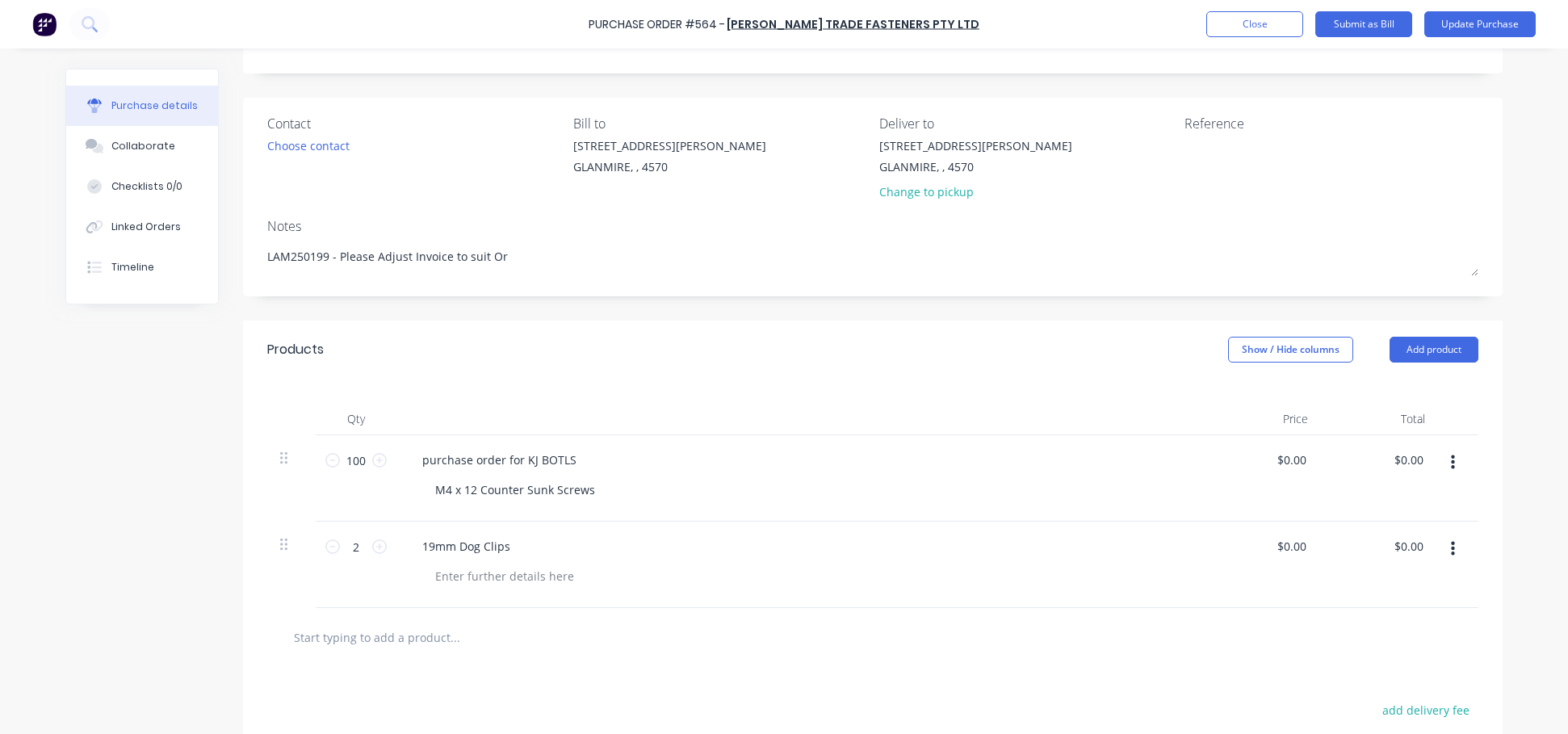
type textarea "LAM250199 - Please Adjust Invoice to suit Ord"
type textarea "x"
type textarea "LAM250199 - Please Adjust Invoice to suit Orde"
type textarea "x"
type textarea "LAM250199 - Please Adjust Invoice to suit Order"
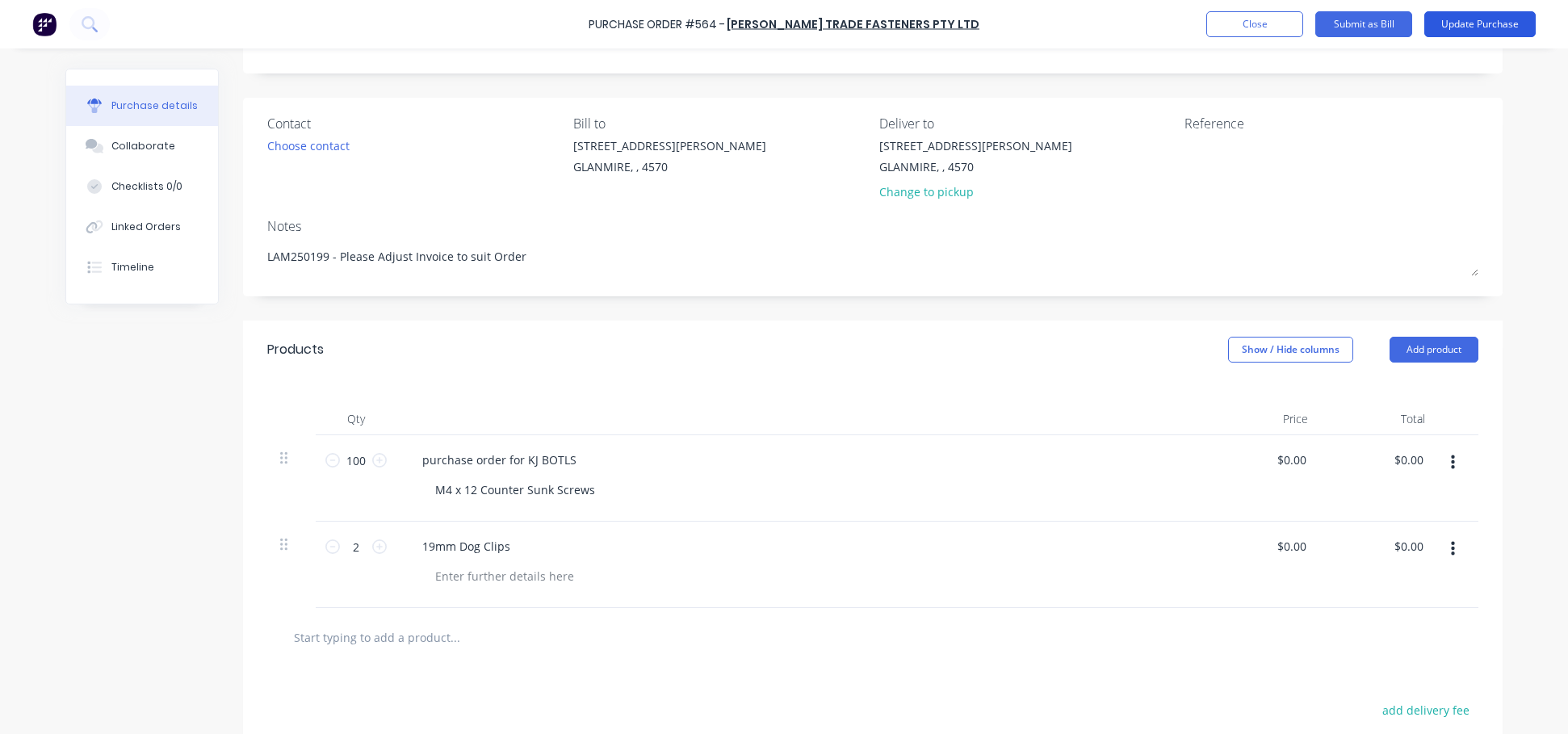
type textarea "x"
type textarea "LAM250199 - Please Adjust Invoice to suit Order"
click at [1056, 26] on button "Update Purchase" at bounding box center [1480, 24] width 111 height 25
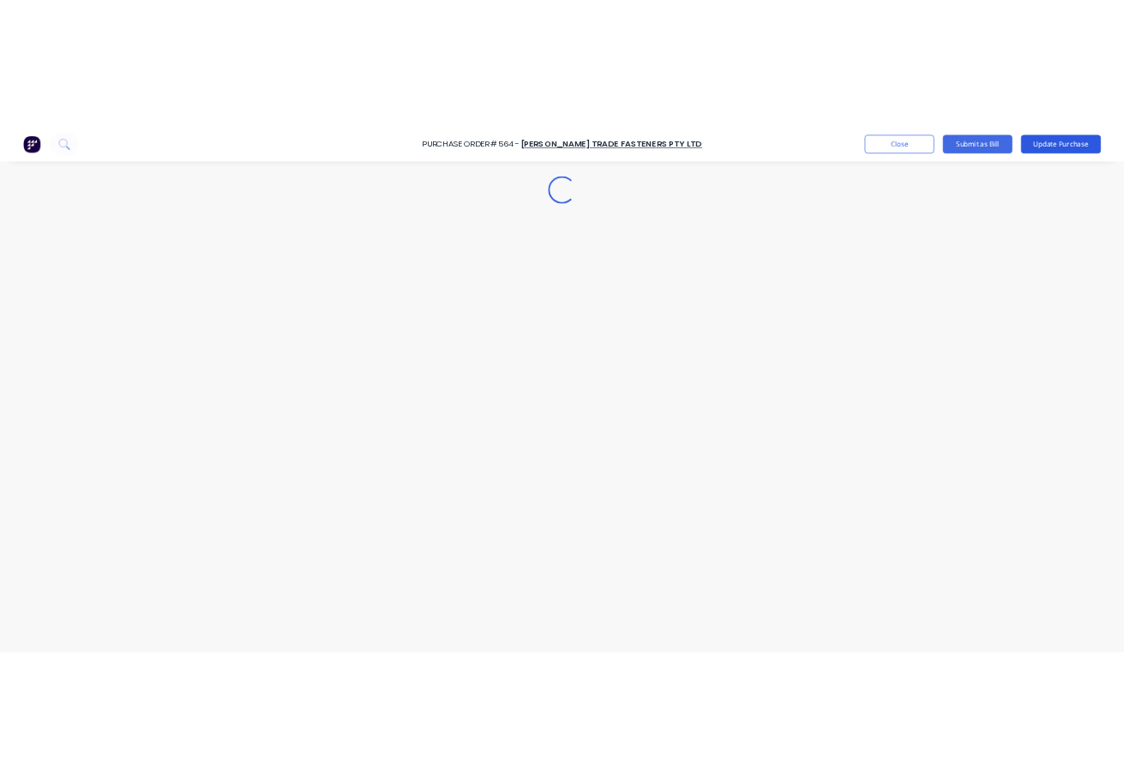
scroll to position [0, 0]
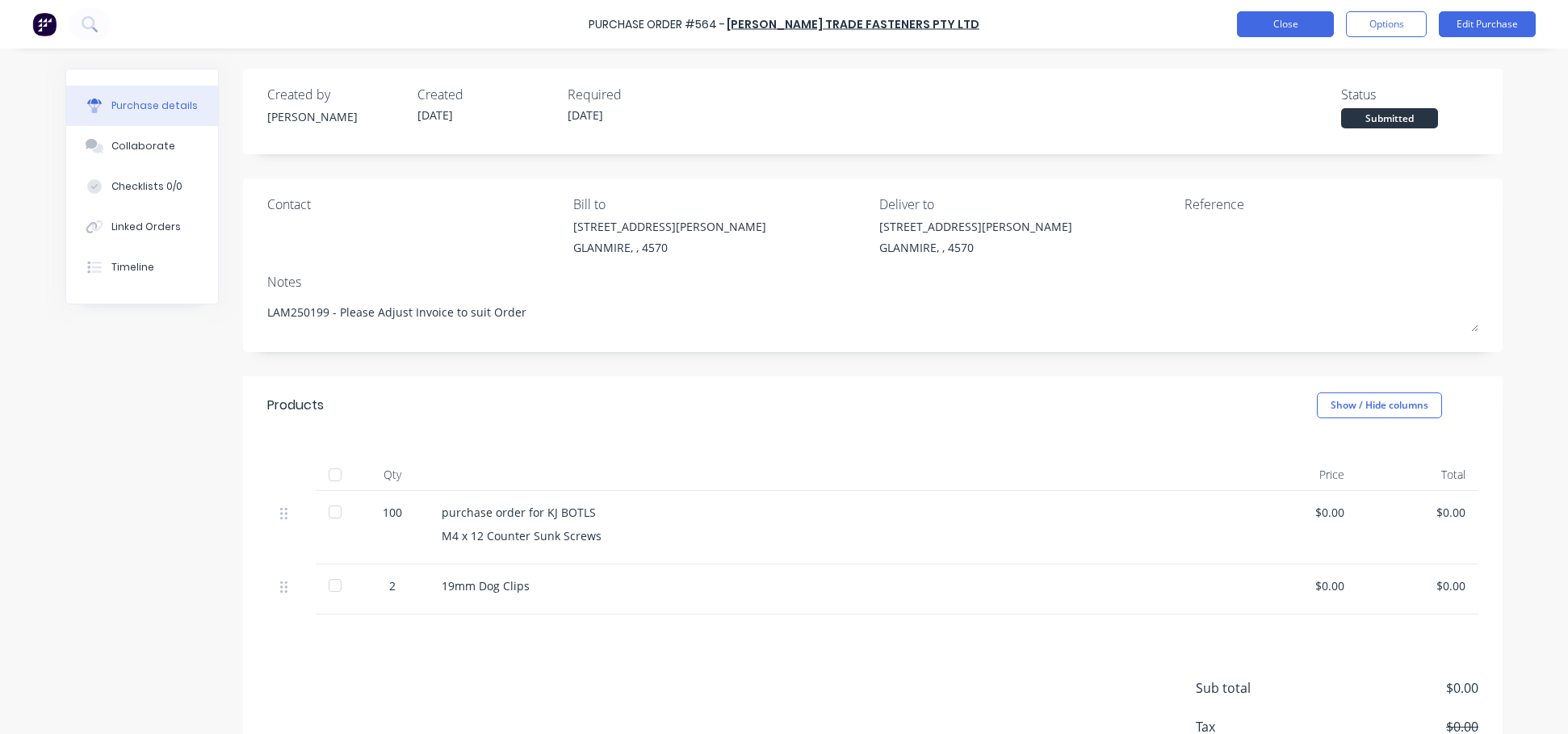
click at [1056, 24] on button "Close" at bounding box center [1285, 24] width 97 height 25
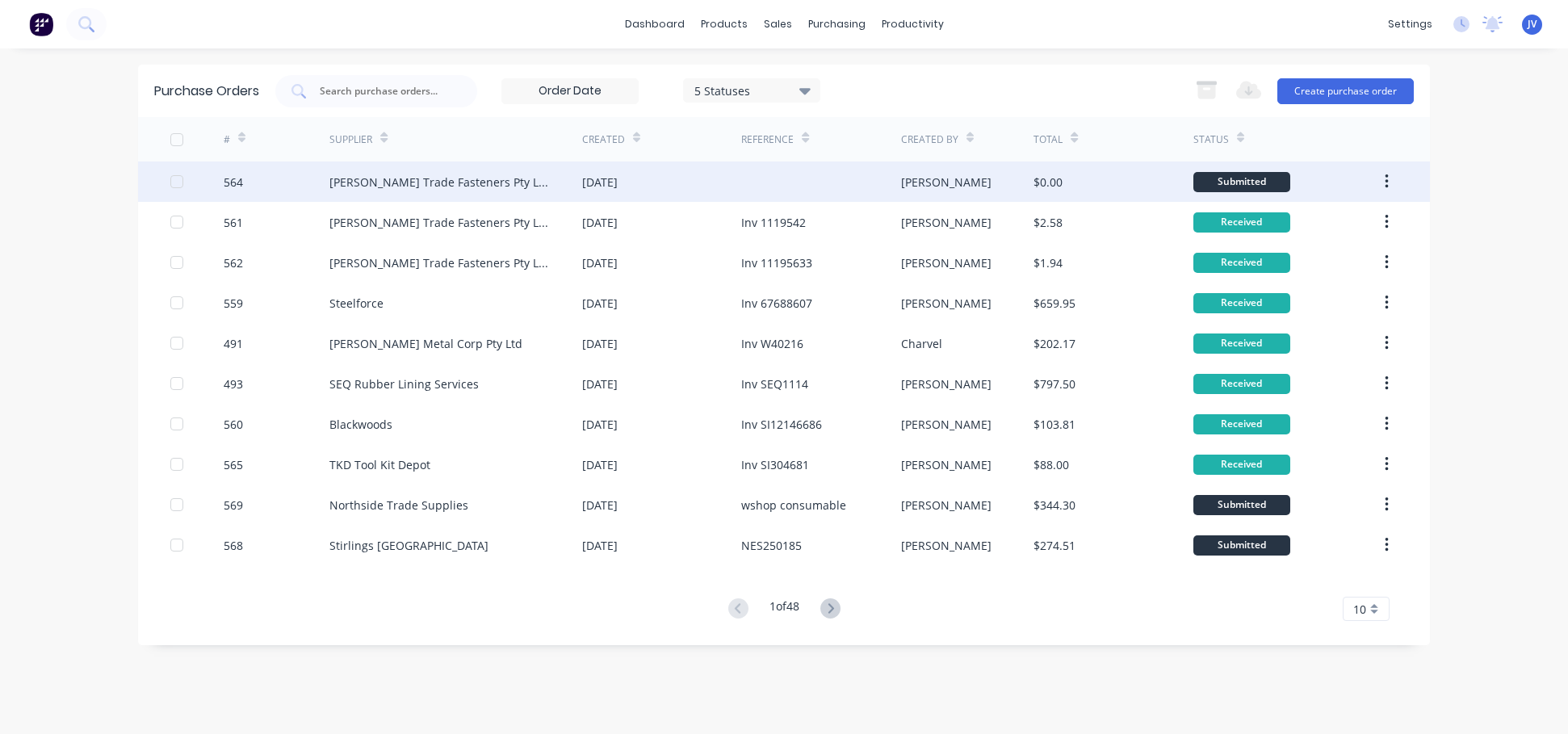
click at [229, 178] on div "564" at bounding box center [233, 182] width 20 height 17
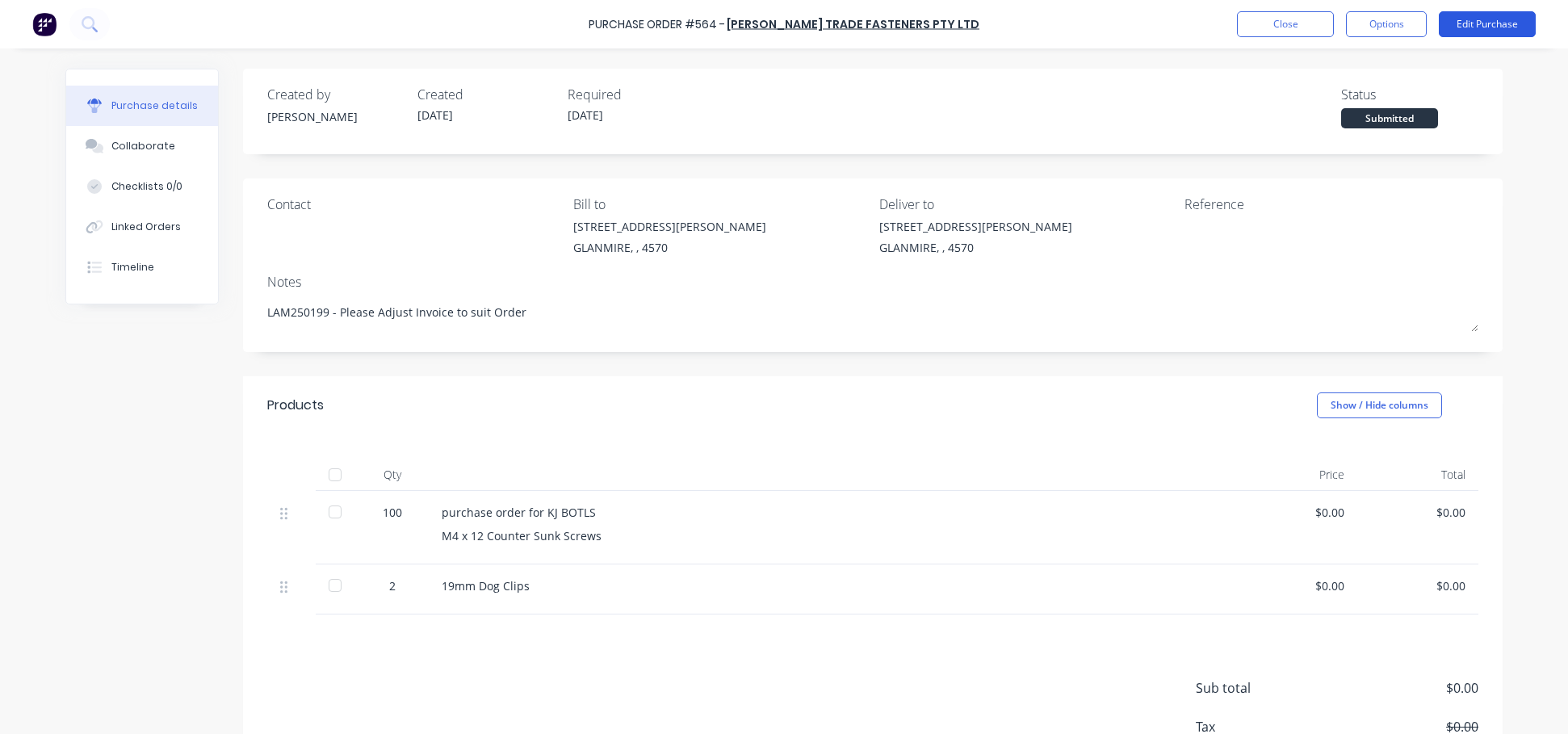
click at [1056, 24] on button "Edit Purchase" at bounding box center [1487, 24] width 97 height 25
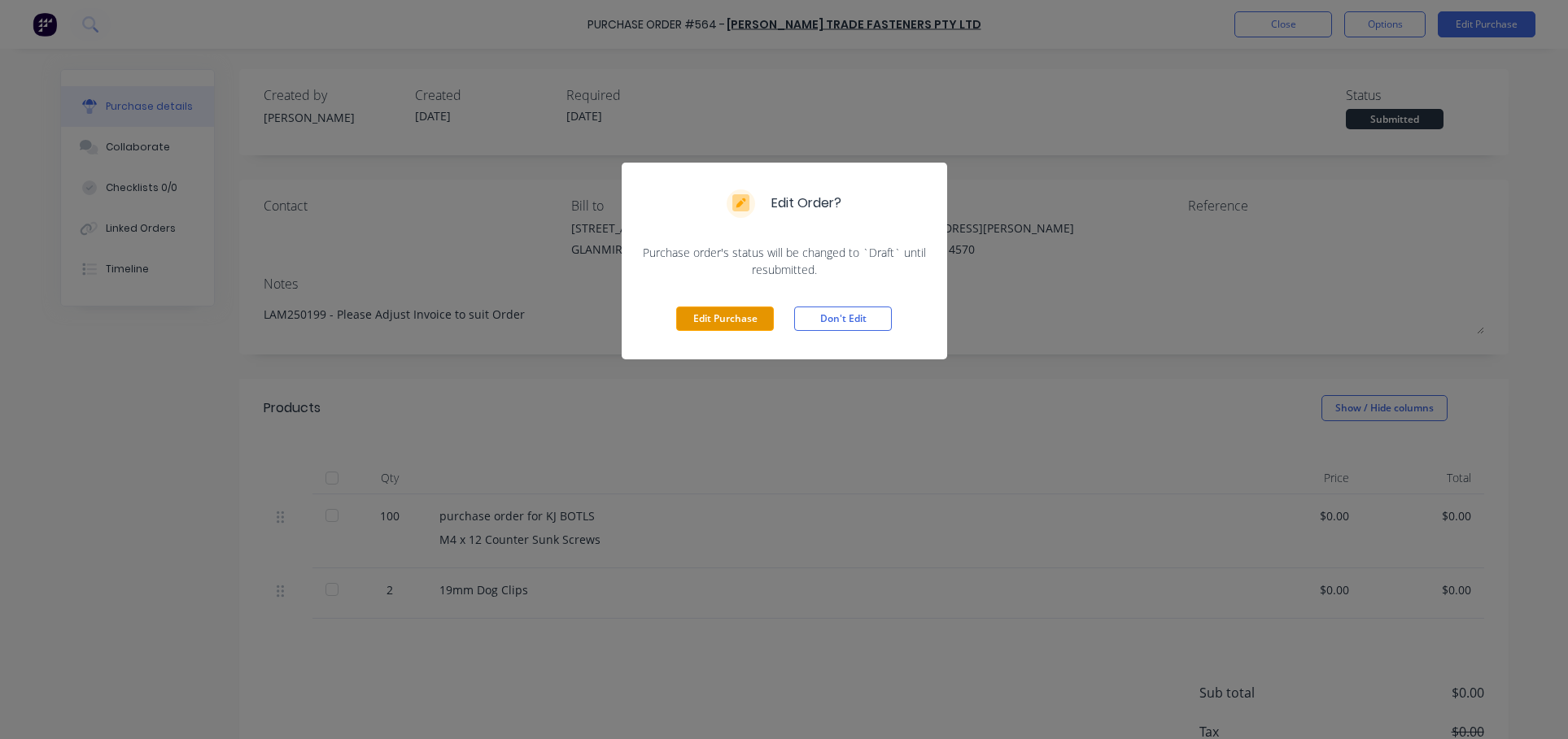
click at [741, 308] on button "Edit Purchase" at bounding box center [724, 319] width 98 height 25
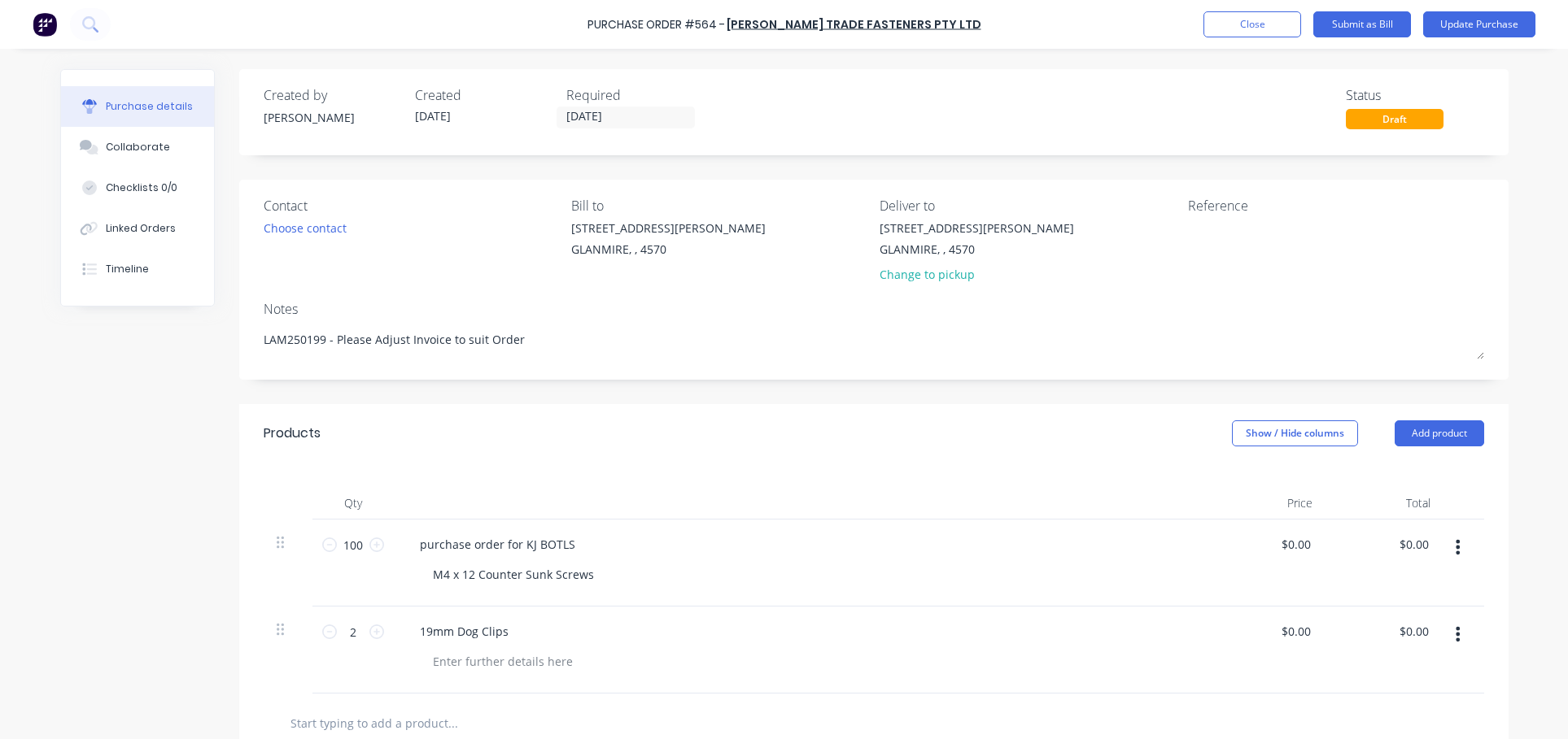
type textarea "x"
click at [1064, 231] on textarea at bounding box center [1295, 237] width 203 height 37
type textarea "LAM25"
type textarea "x"
type textarea "LAM250"
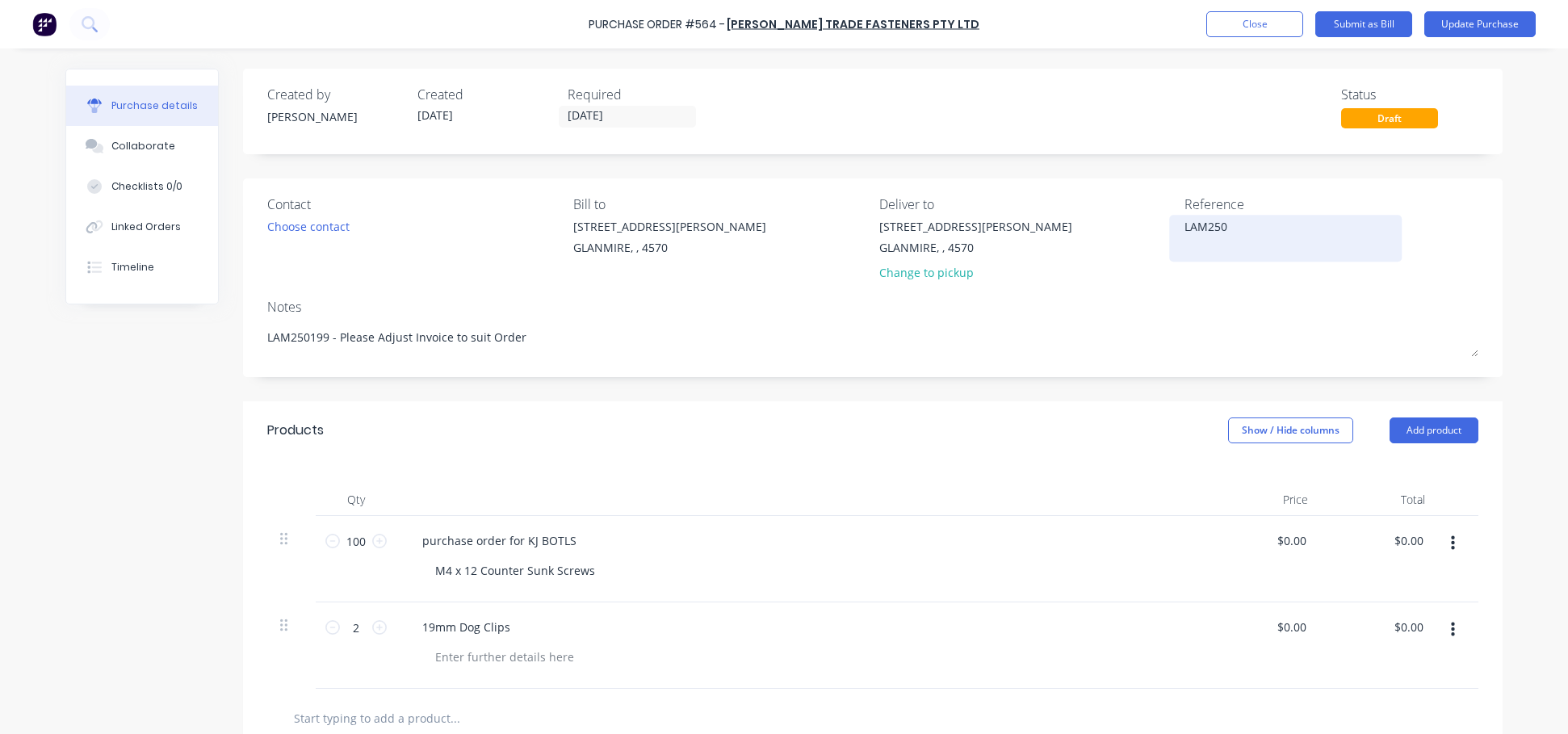
type textarea "x"
type textarea "LAM2501"
type textarea "x"
type textarea "LAM25019"
type textarea "x"
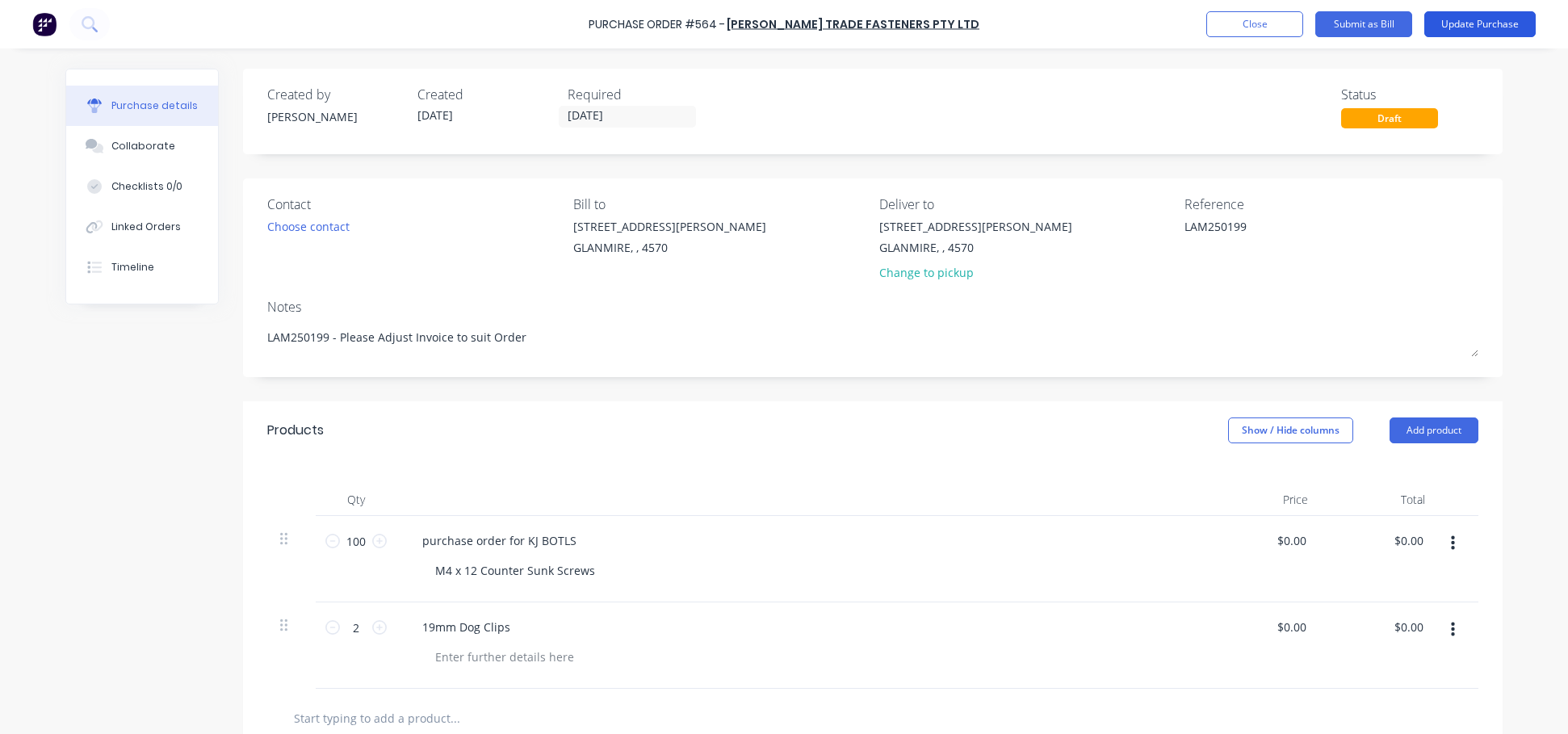
type textarea "LAM250199"
type textarea "x"
type textarea "LAM250199"
click at [1056, 24] on button "Update Purchase" at bounding box center [1480, 24] width 111 height 25
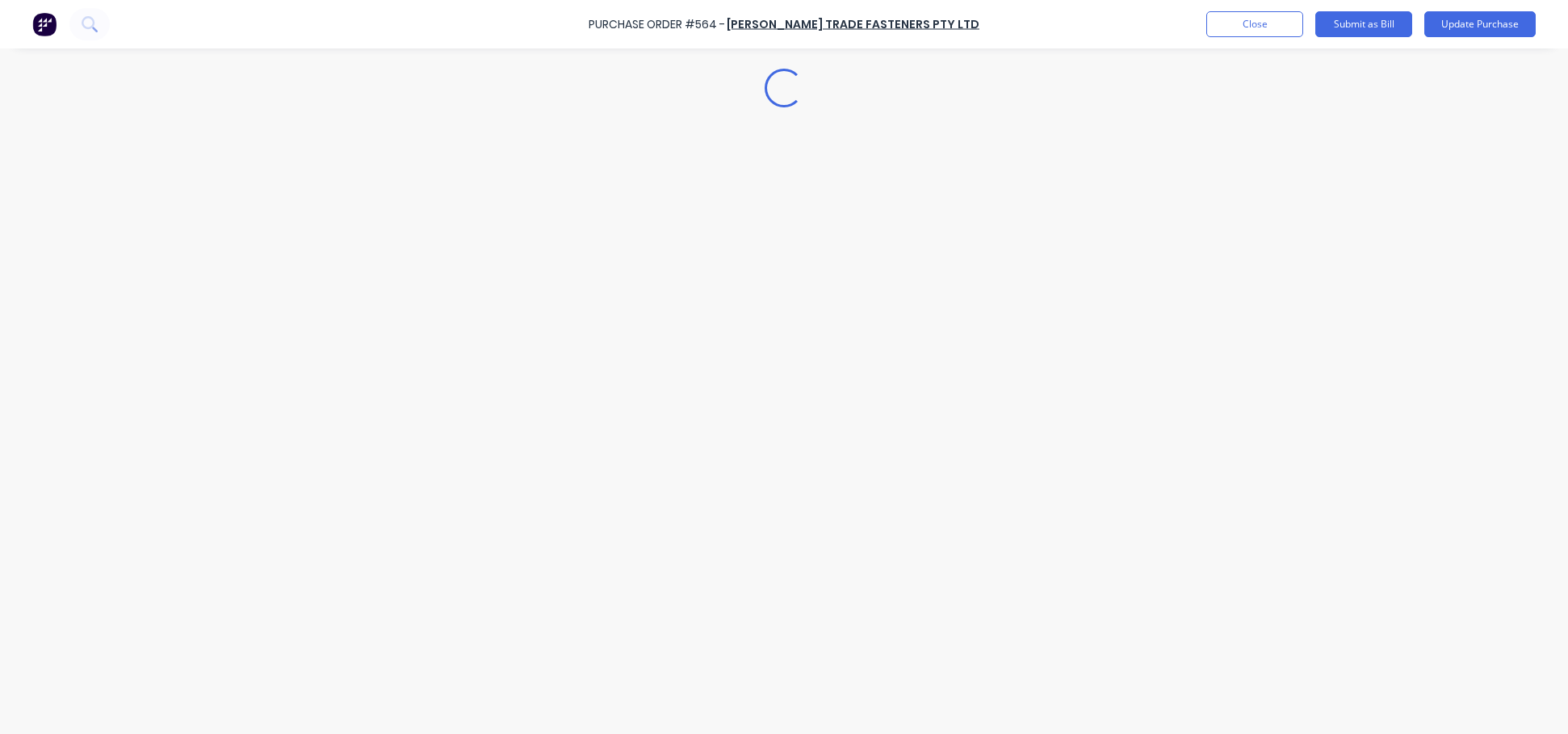
type textarea "x"
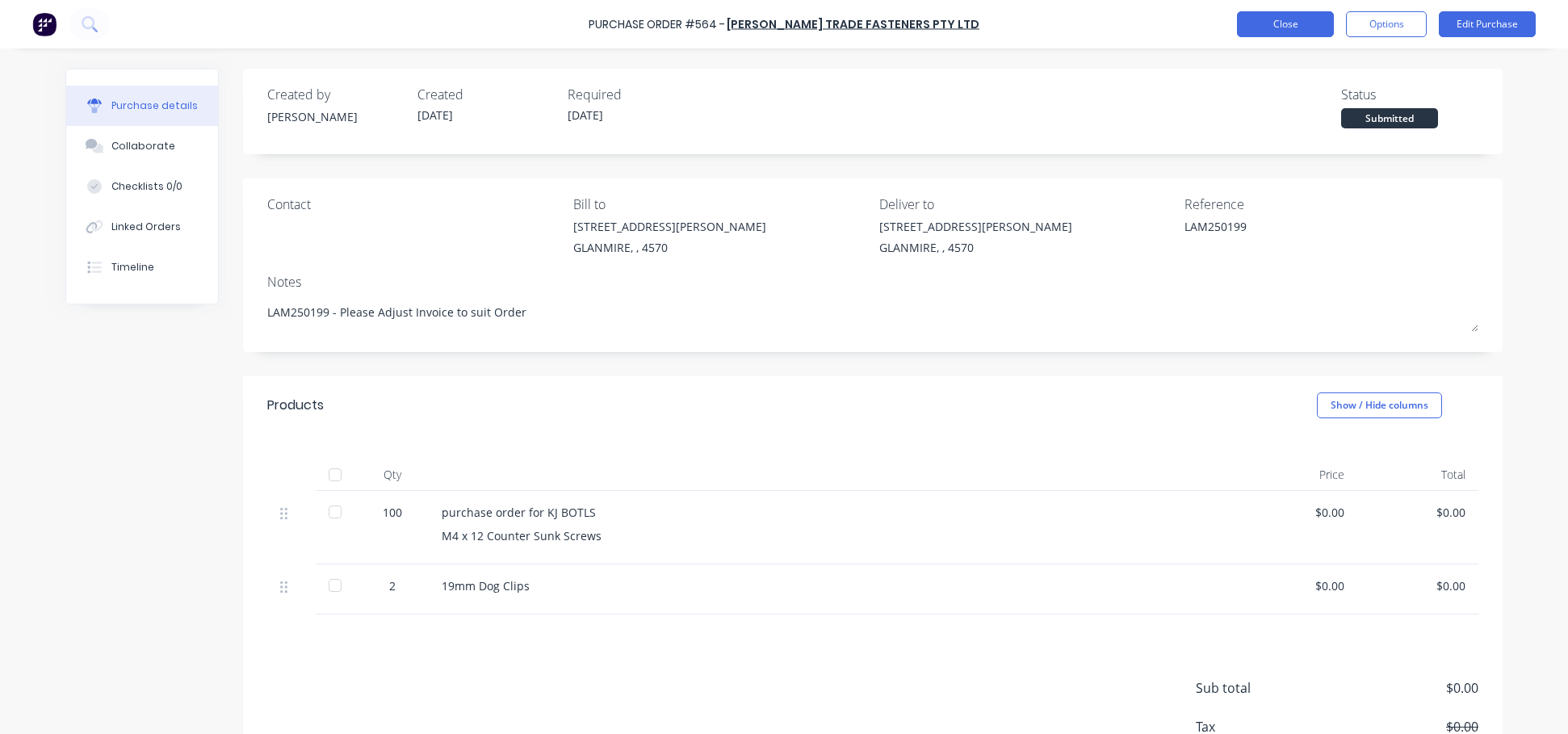
click at [1056, 24] on button "Close" at bounding box center [1285, 24] width 97 height 25
